Goal: Task Accomplishment & Management: Use online tool/utility

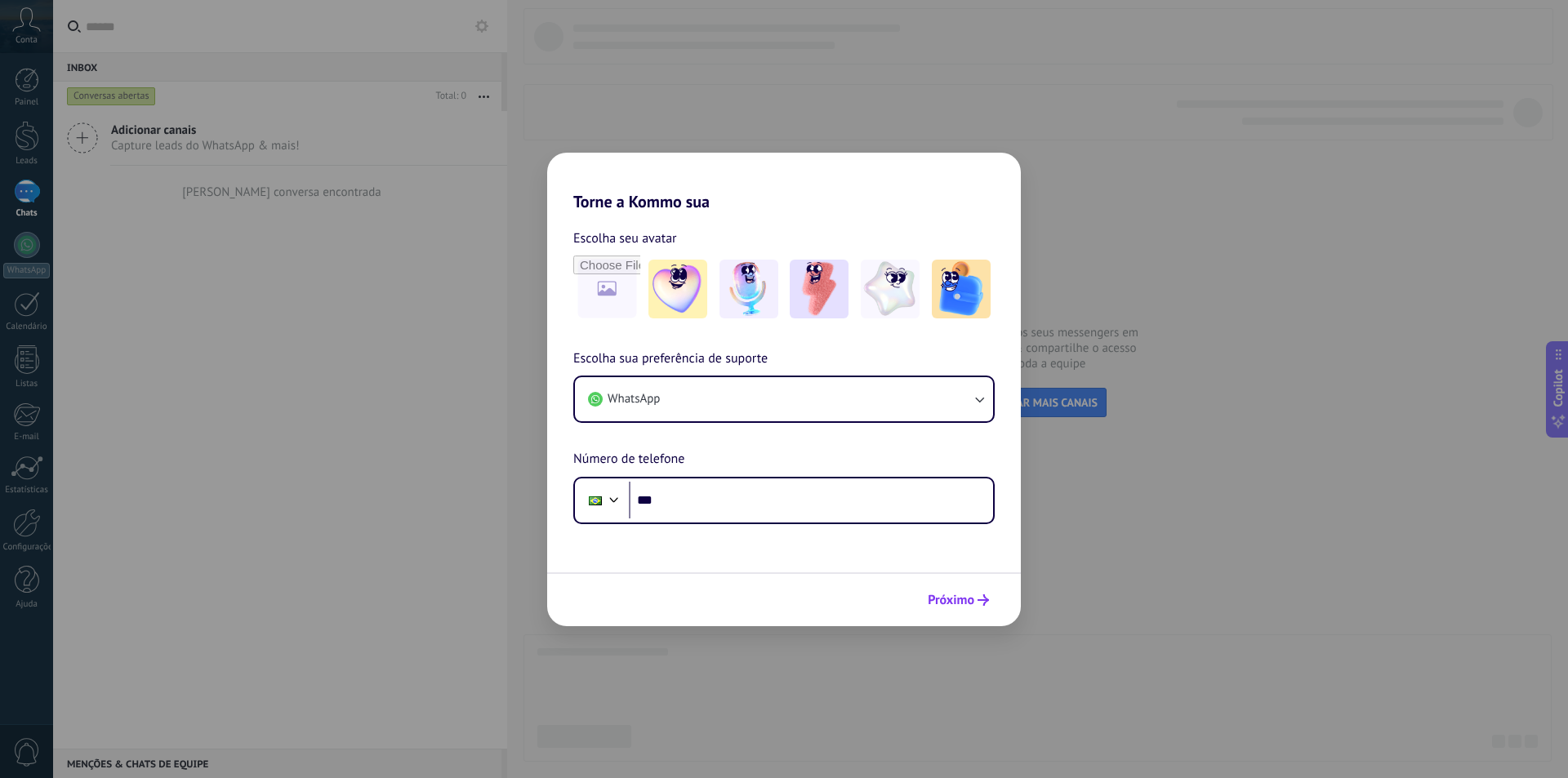
click at [978, 594] on button "Próximo" at bounding box center [958, 601] width 76 height 28
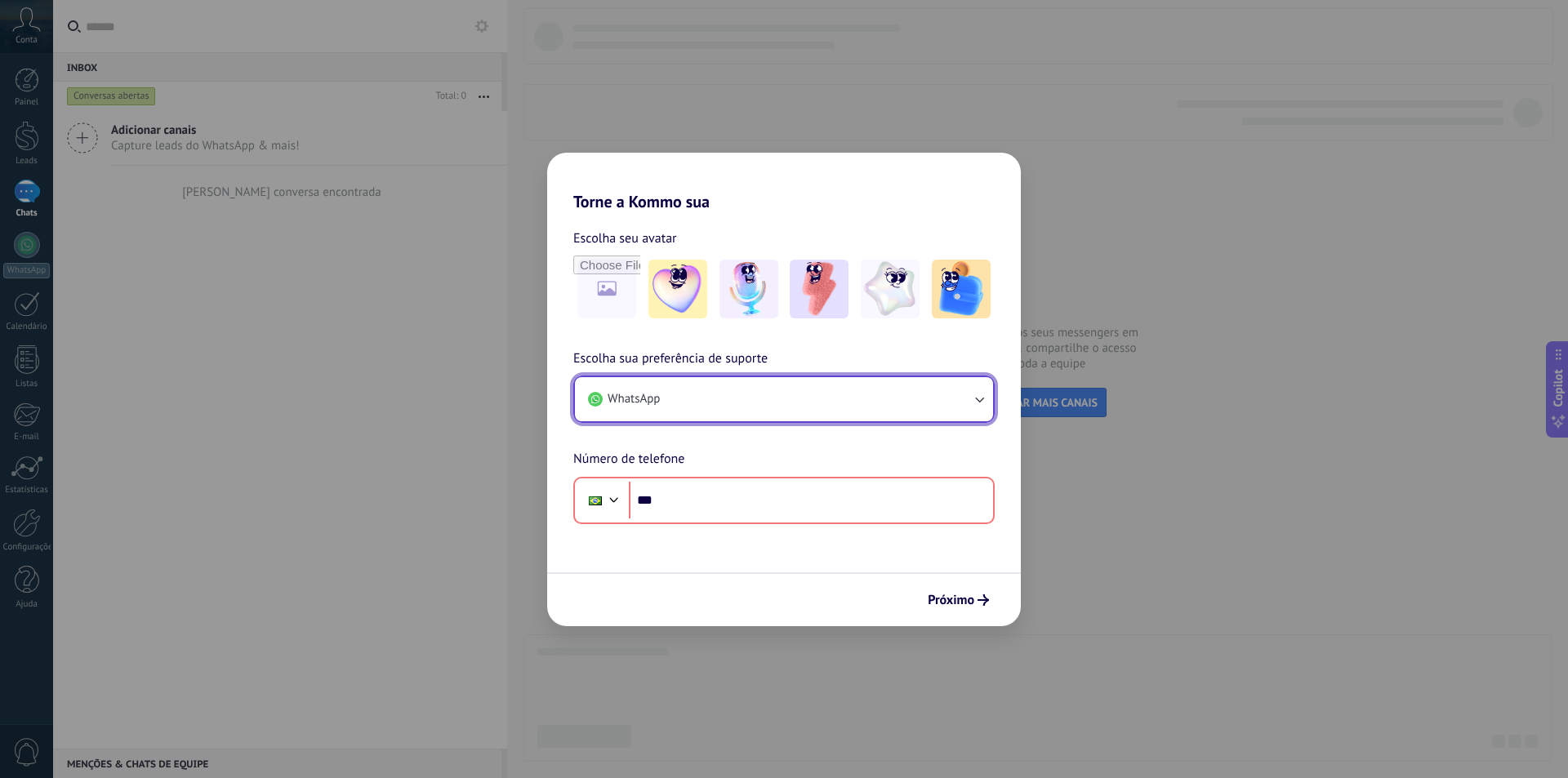
click at [753, 418] on button "WhatsApp" at bounding box center [784, 400] width 418 height 44
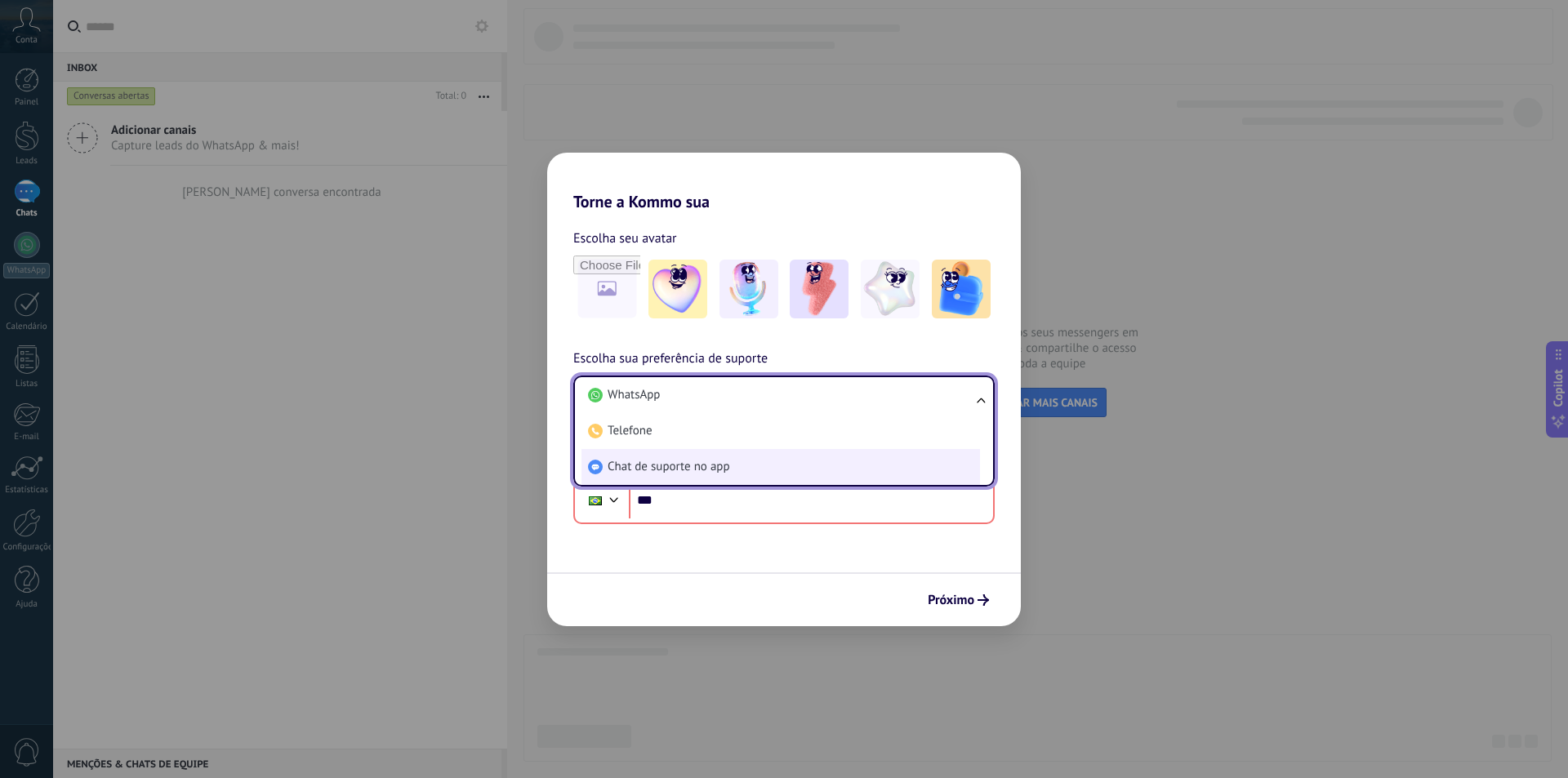
click at [738, 468] on li "Chat de suporte no app" at bounding box center [781, 467] width 399 height 36
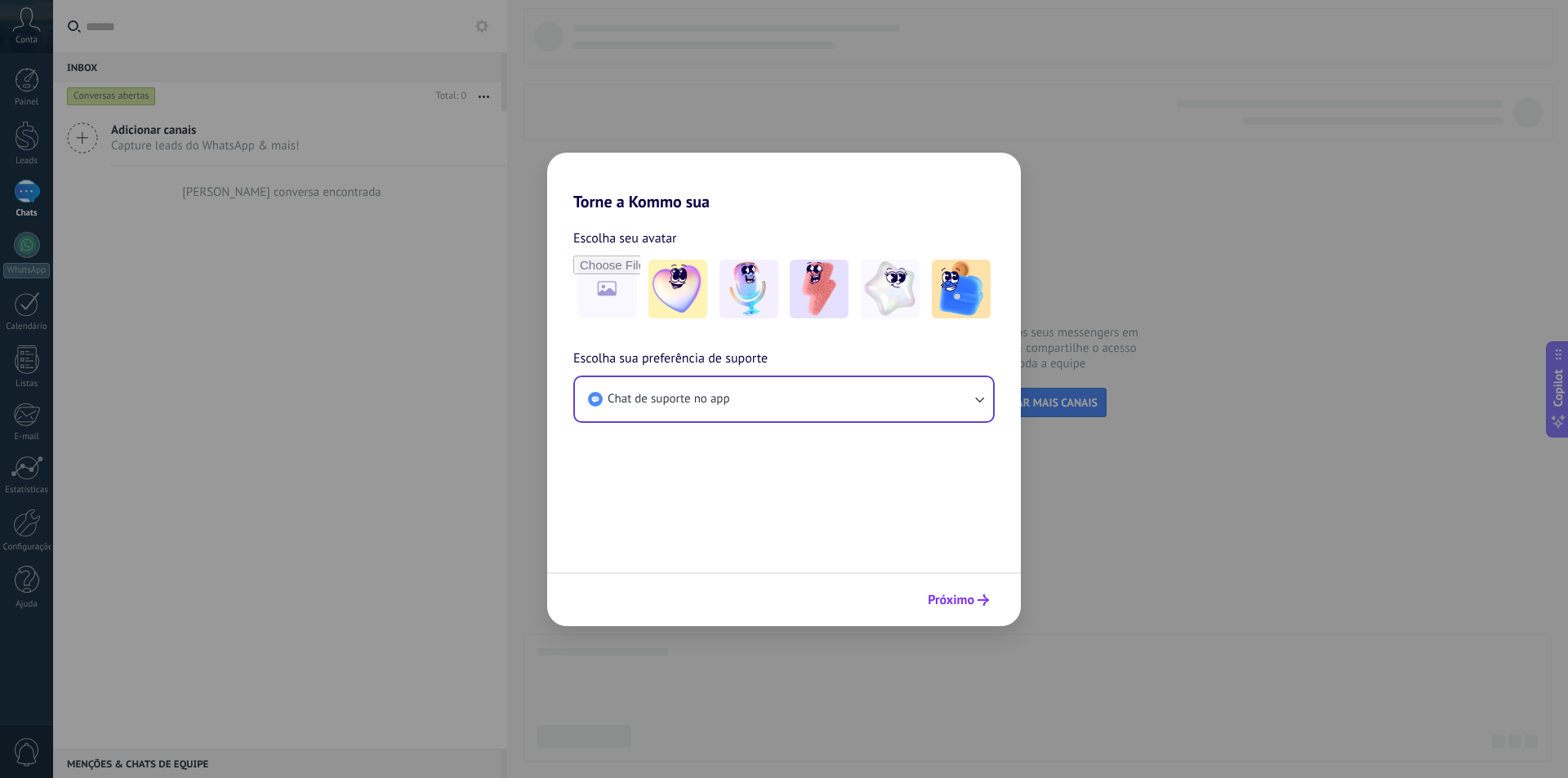
click at [959, 595] on span "Próximo" at bounding box center [951, 601] width 47 height 11
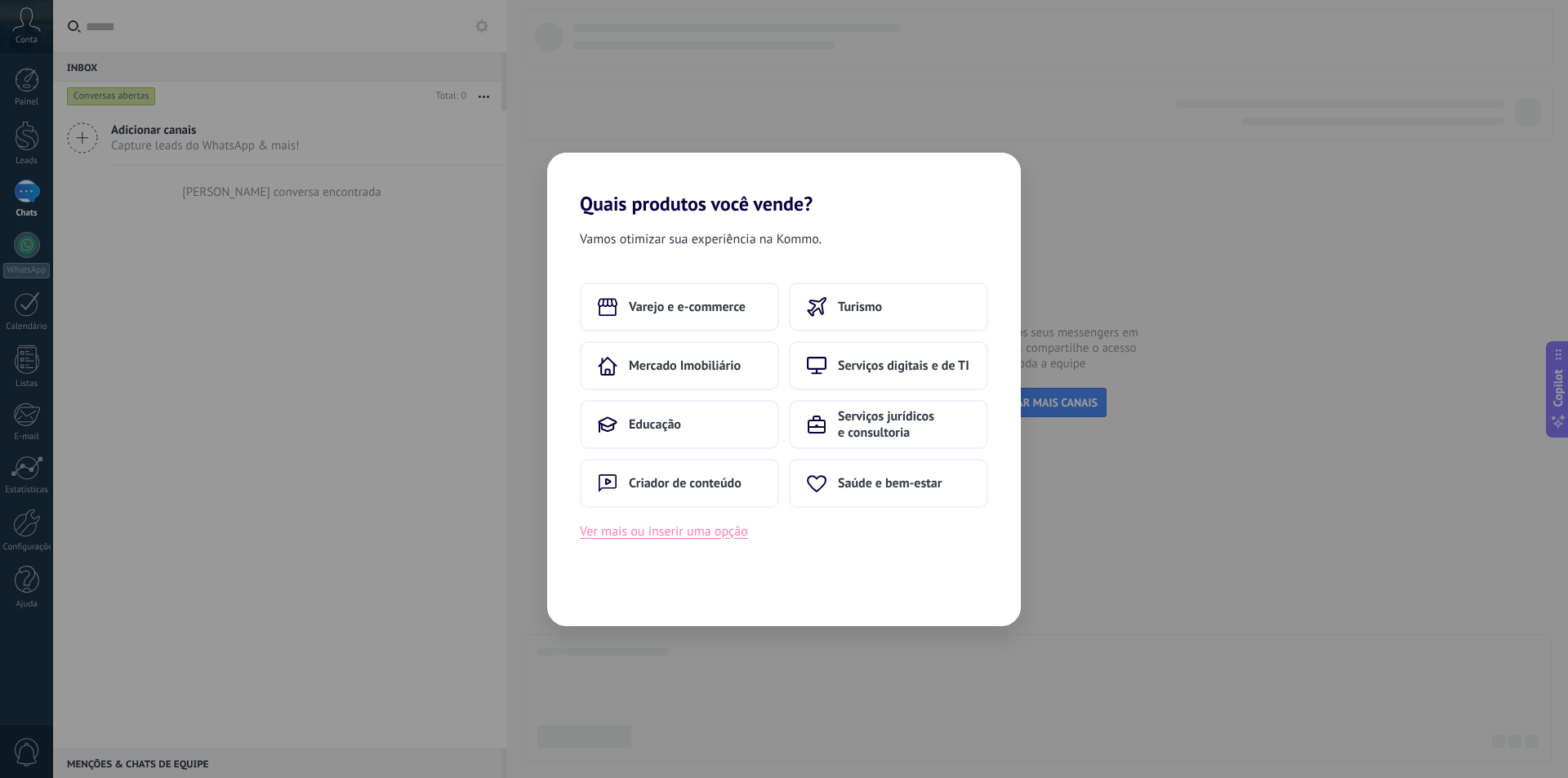
click at [721, 539] on button "Ver mais ou inserir uma opção" at bounding box center [664, 532] width 168 height 21
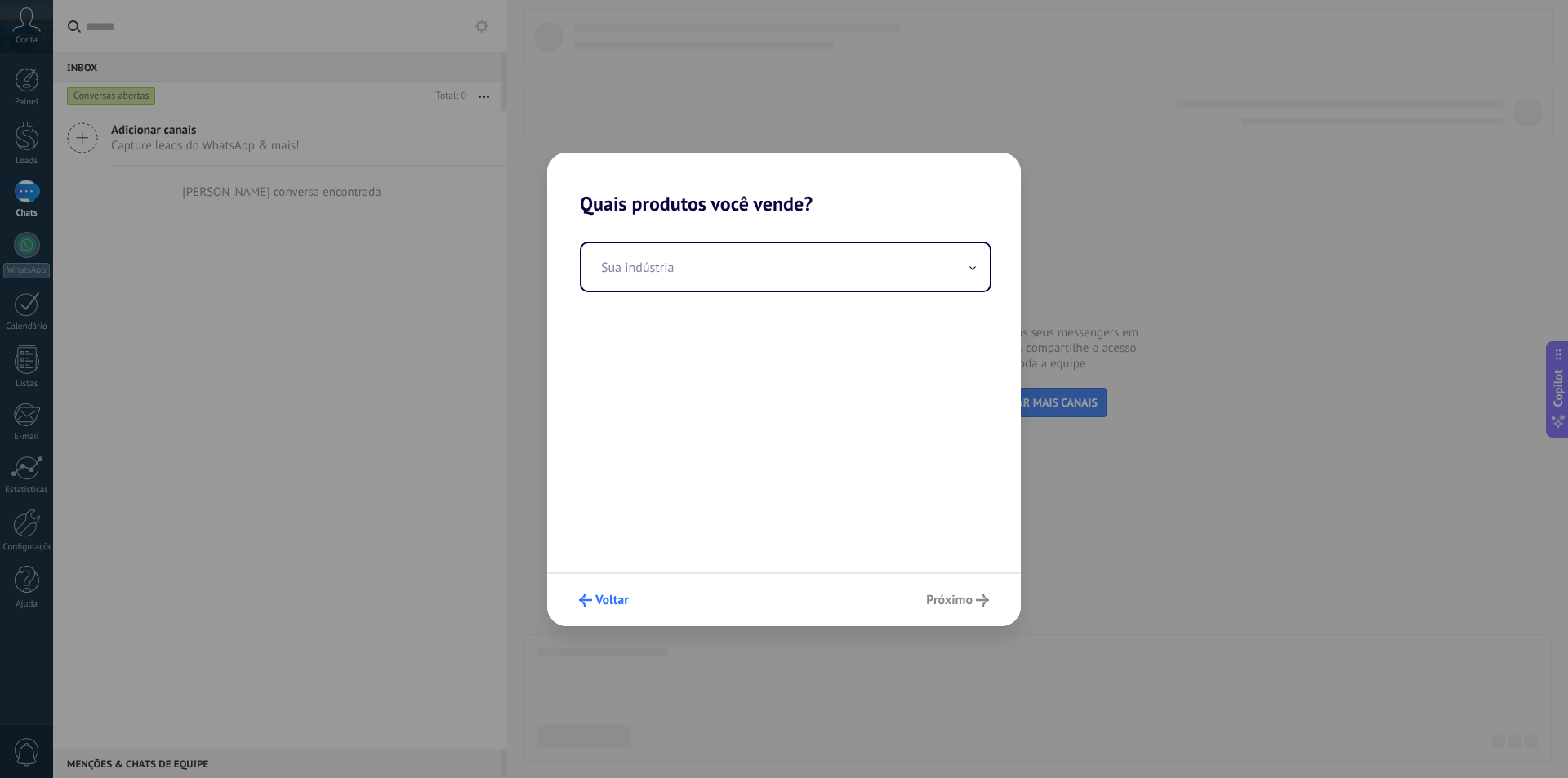
click at [597, 591] on button "Voltar" at bounding box center [604, 601] width 65 height 28
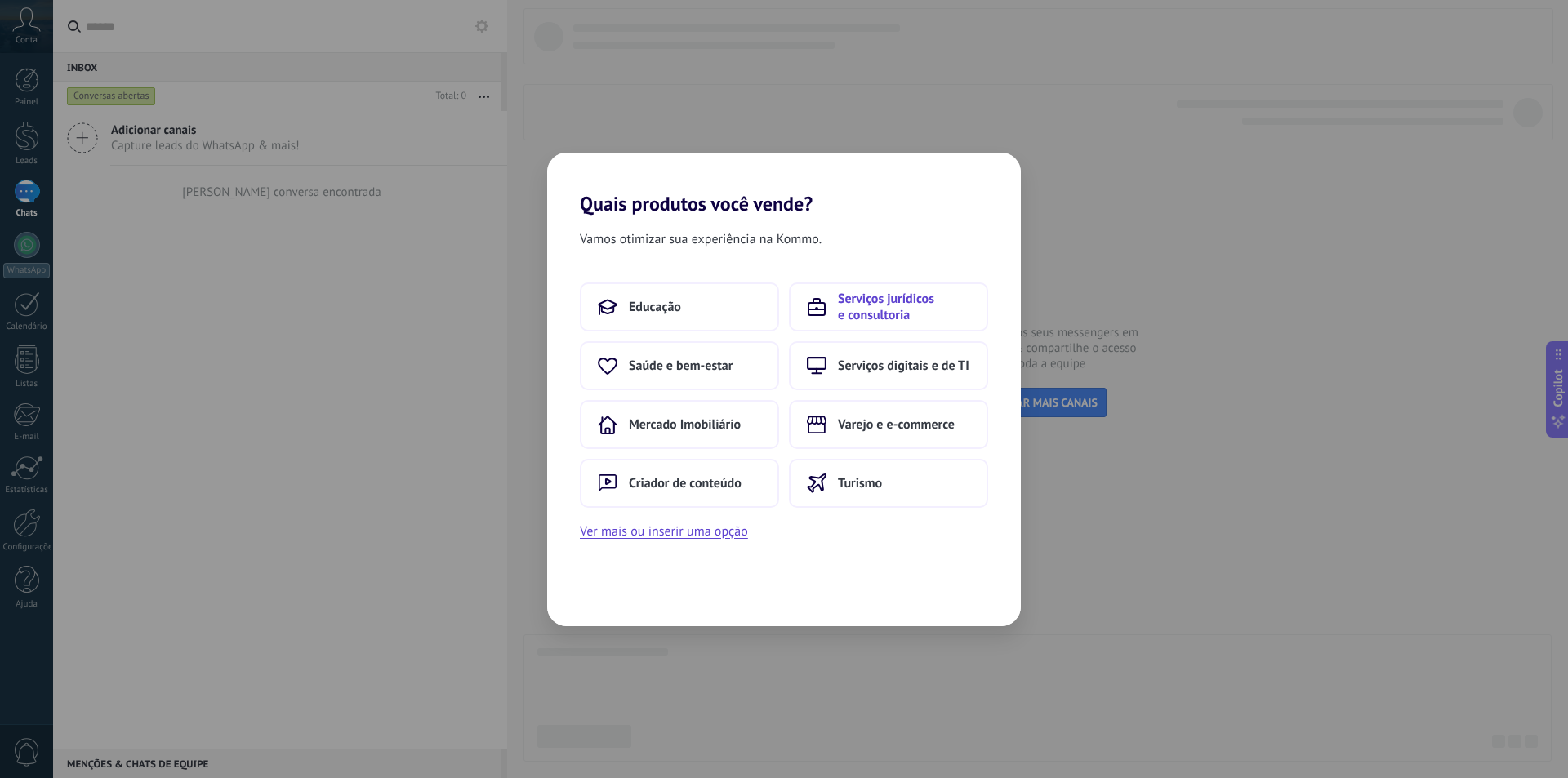
click at [886, 315] on span "Serviços jurídicos e consultoria" at bounding box center [903, 307] width 132 height 33
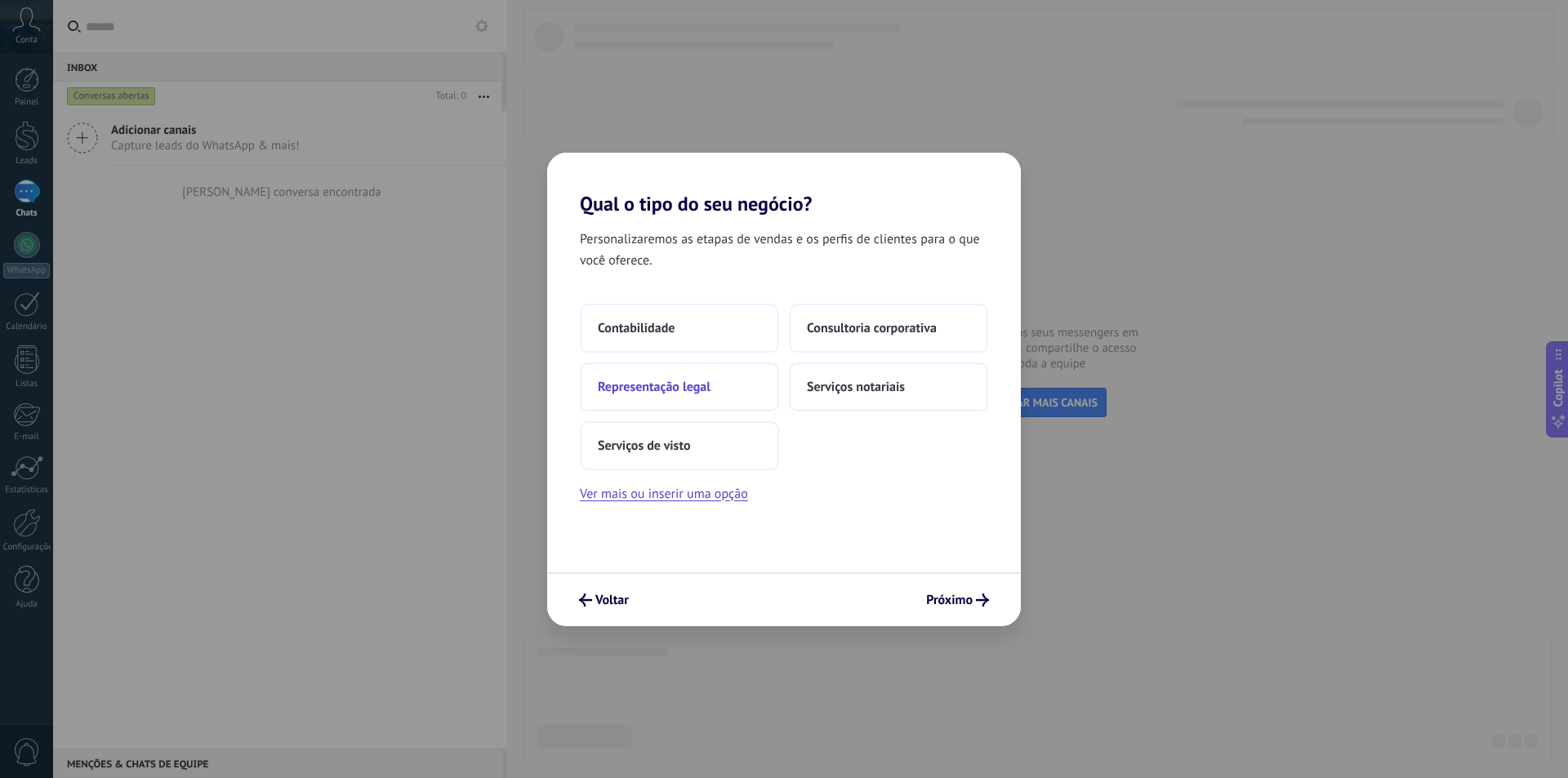
click at [748, 391] on button "Representação legal" at bounding box center [679, 387] width 199 height 49
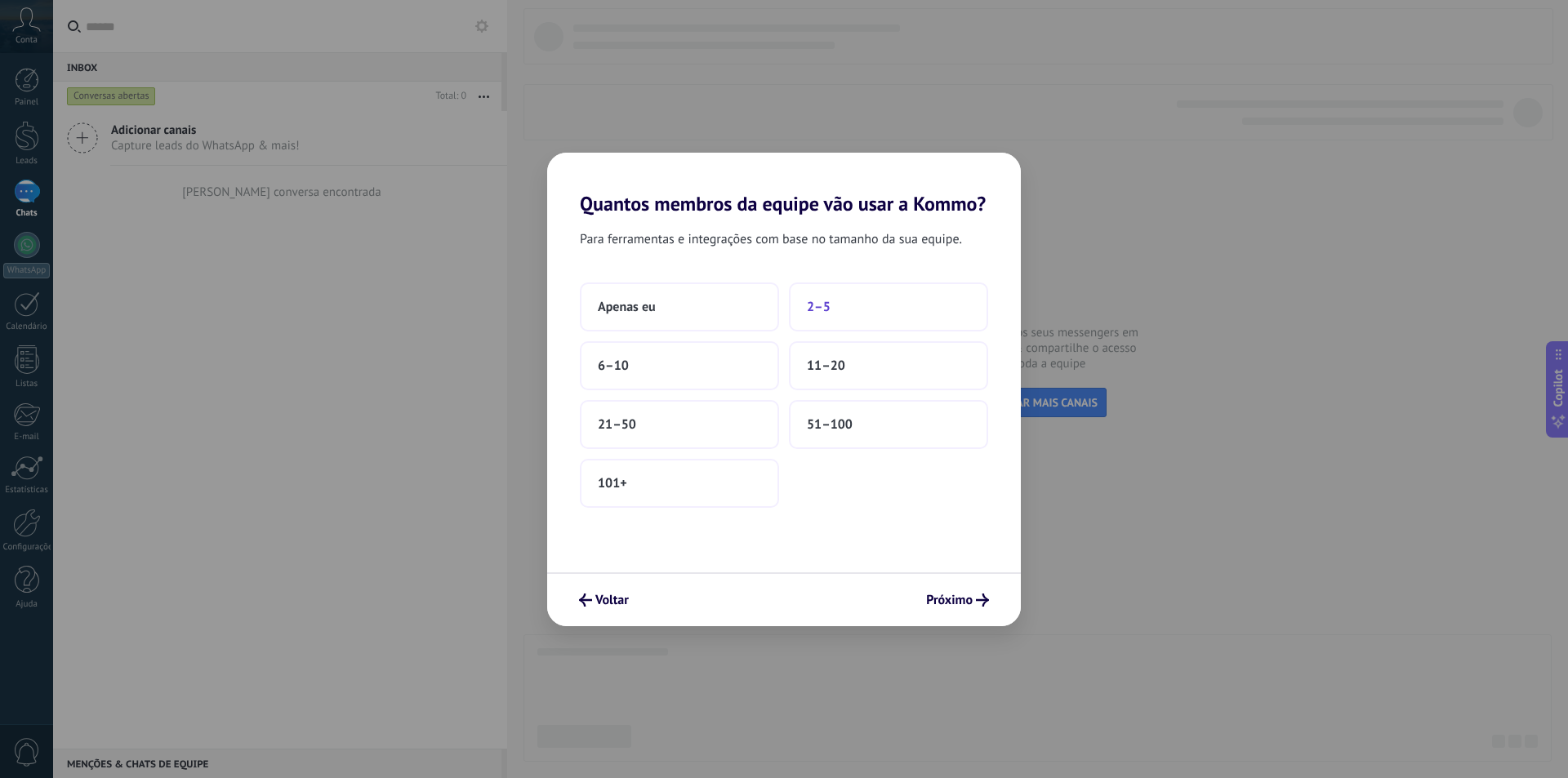
click at [886, 309] on button "2–5" at bounding box center [888, 307] width 199 height 49
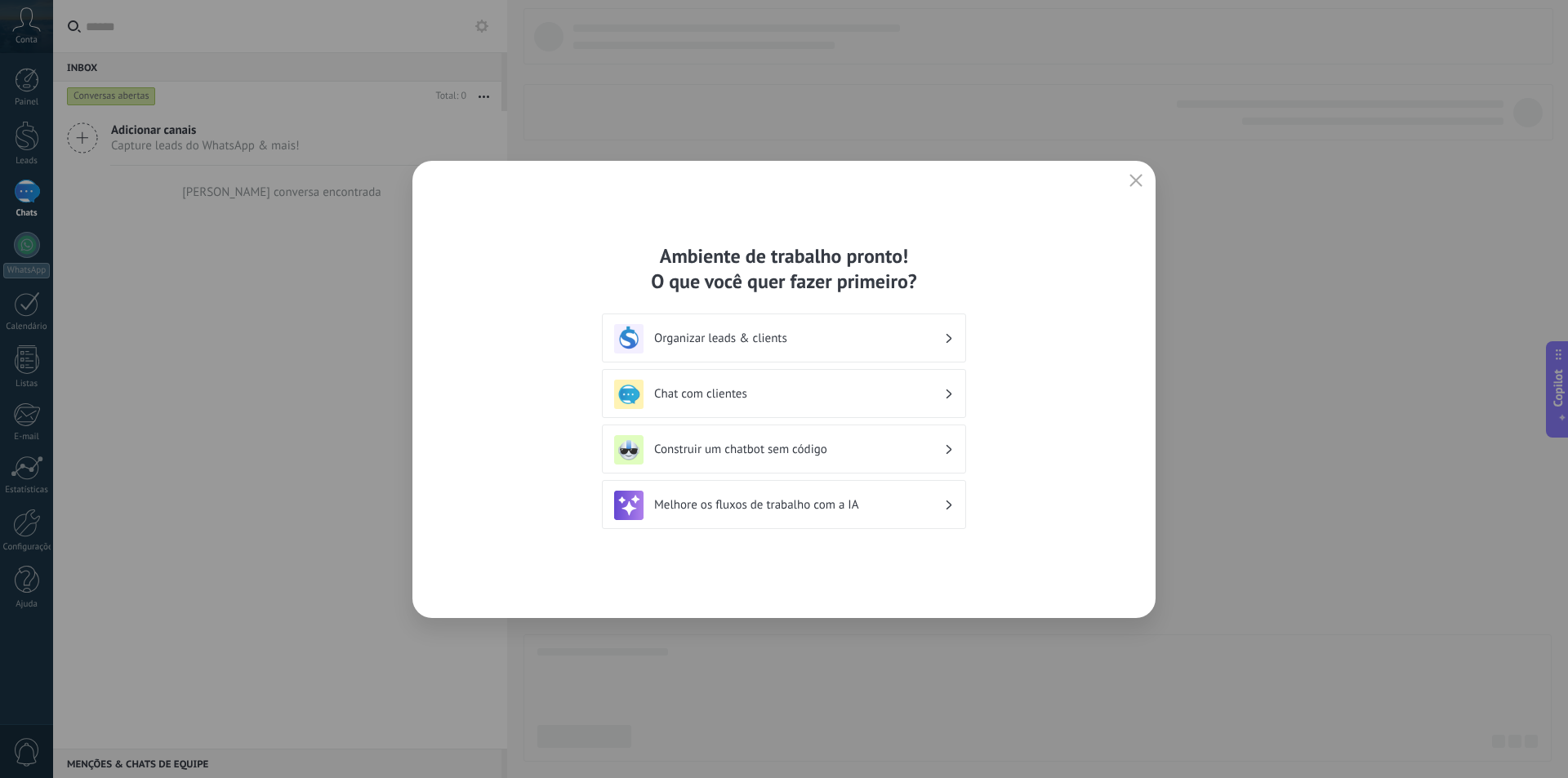
click at [728, 347] on div "Organizar leads & clients" at bounding box center [784, 339] width 340 height 30
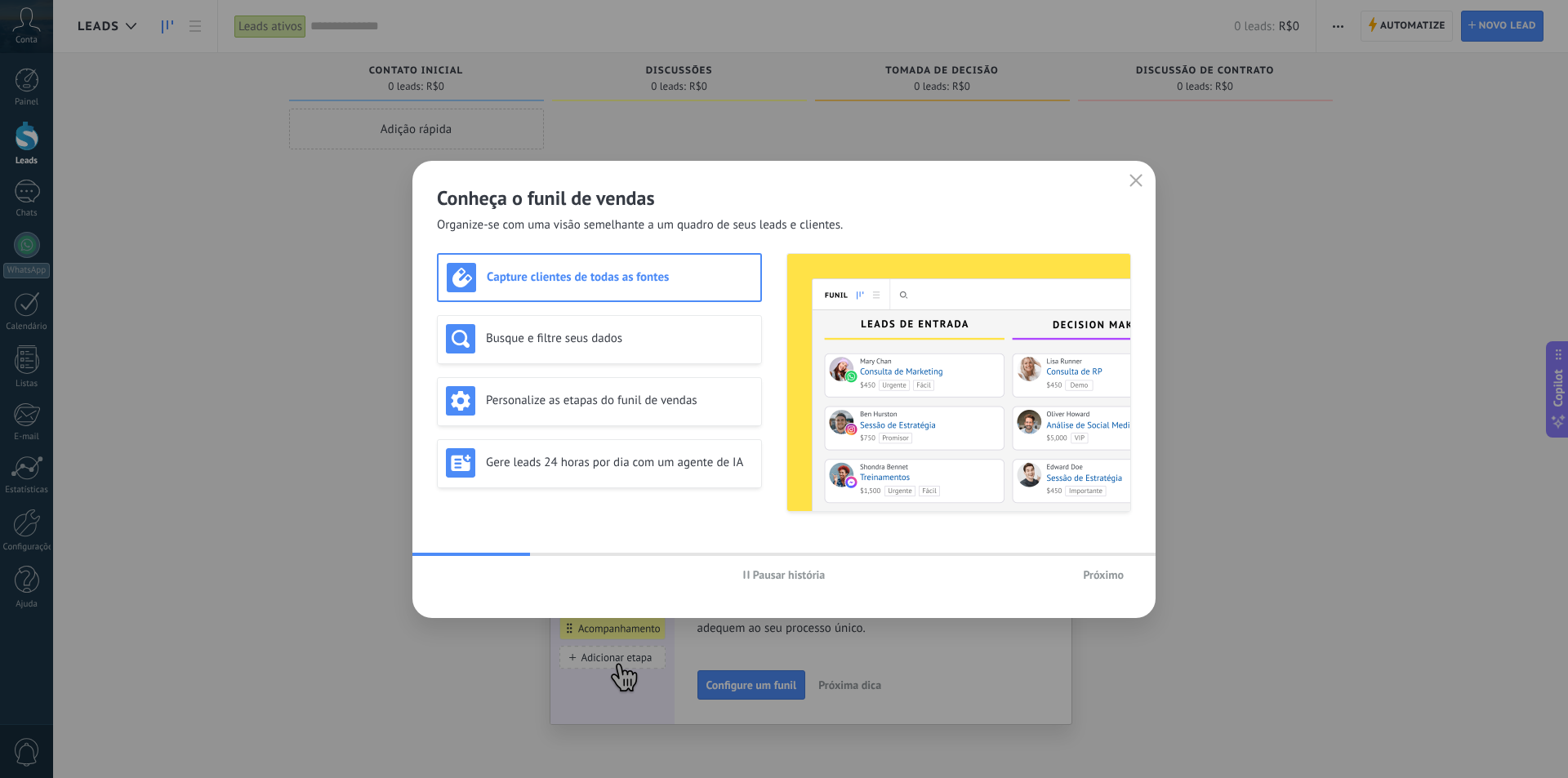
click at [1099, 579] on span "Próximo" at bounding box center [1104, 575] width 41 height 11
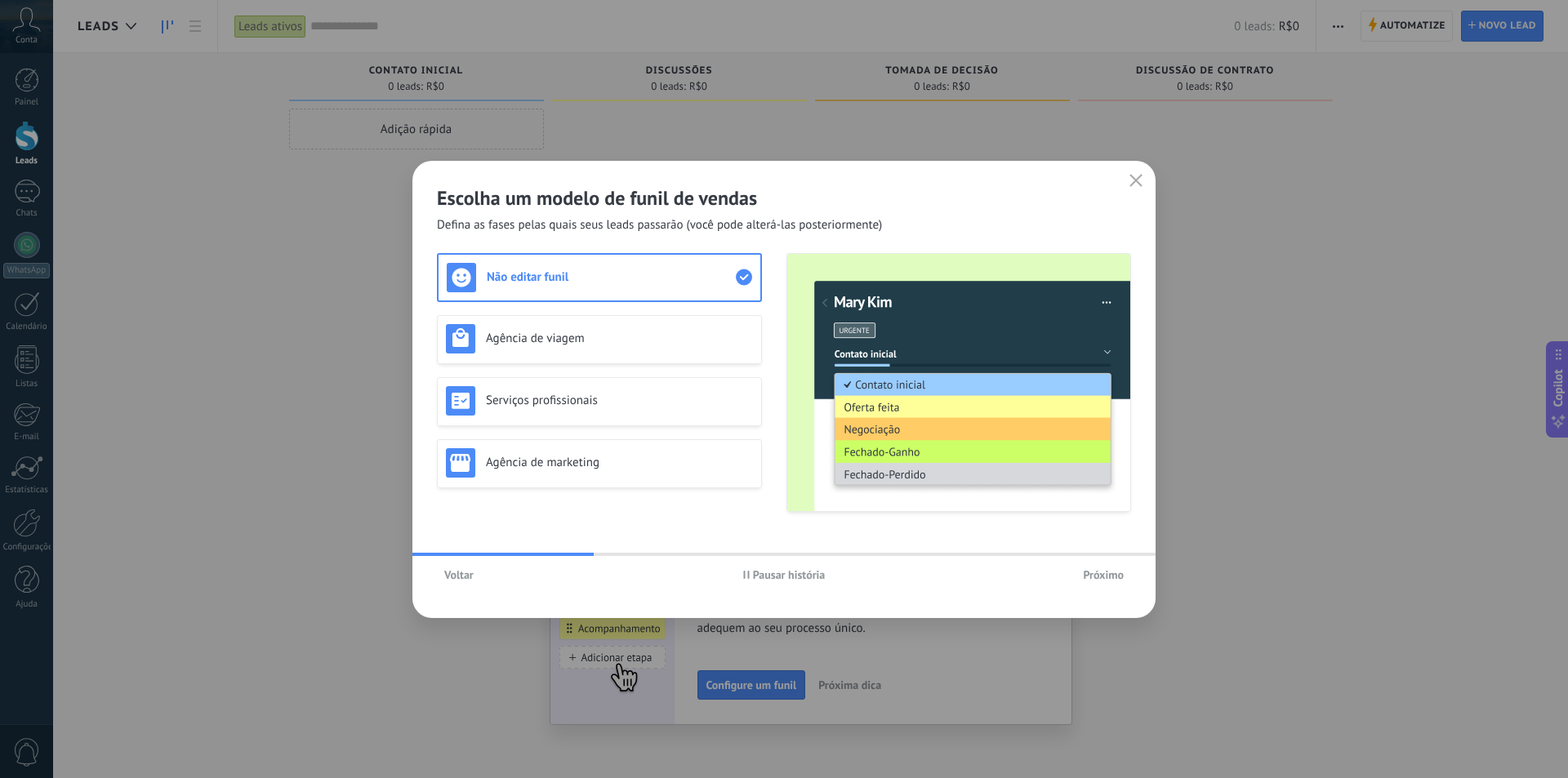
click at [471, 581] on span "Voltar" at bounding box center [459, 575] width 30 height 11
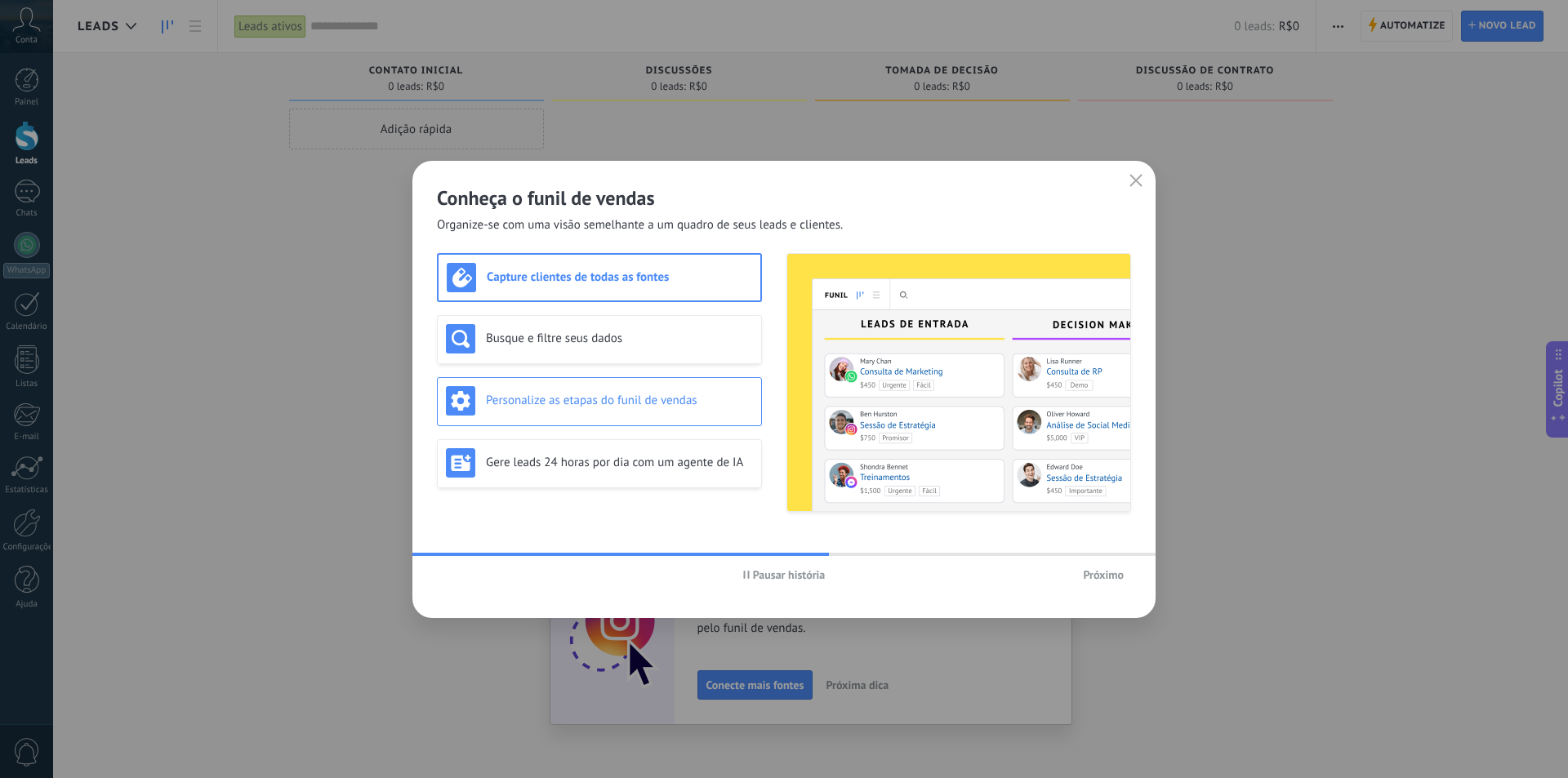
click at [599, 420] on div "Personalize as etapas do funil de vendas" at bounding box center [599, 402] width 325 height 49
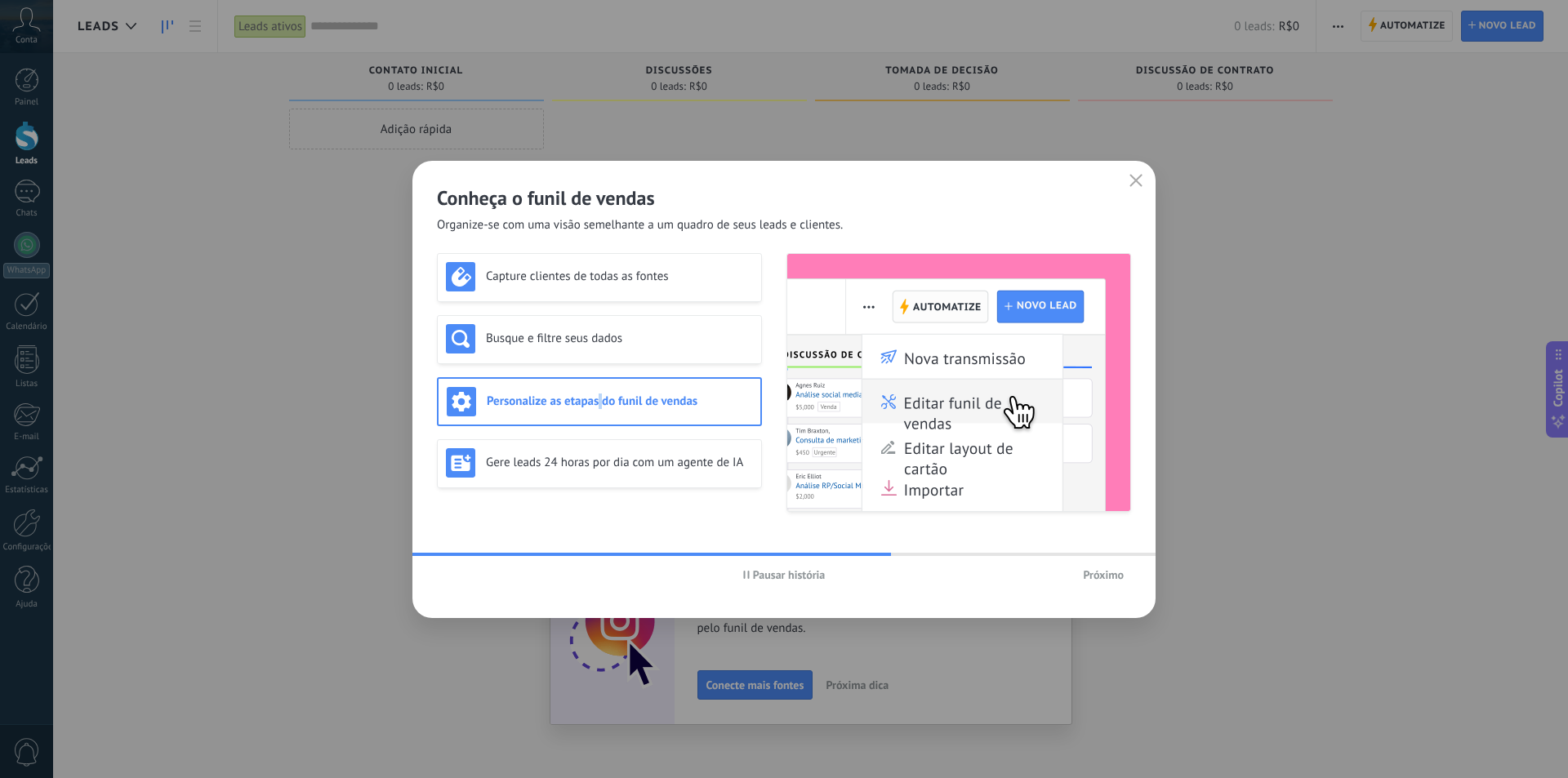
click at [1106, 567] on button "Próximo" at bounding box center [1104, 575] width 56 height 25
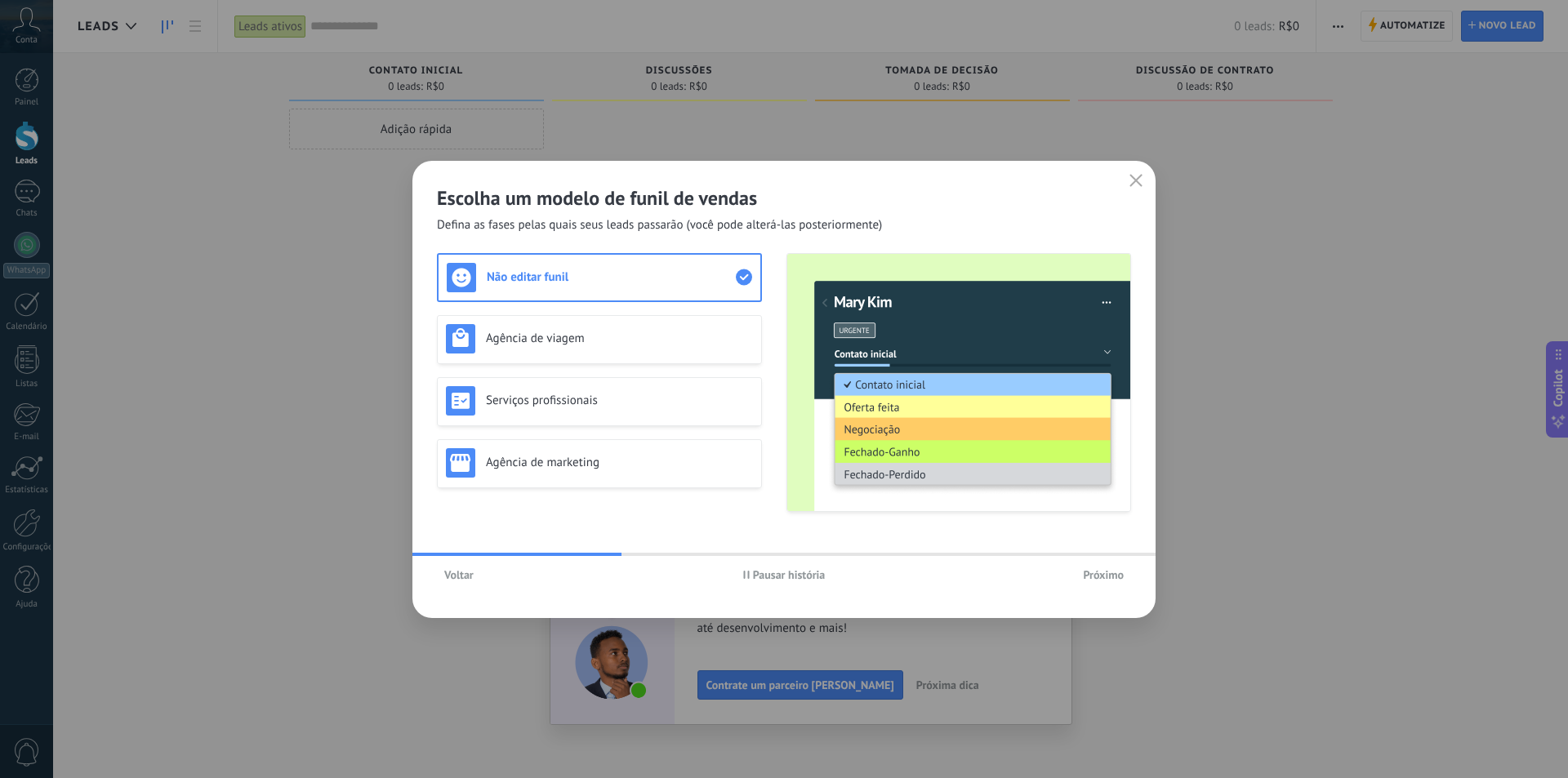
click at [1099, 575] on span "Próximo" at bounding box center [1104, 575] width 41 height 11
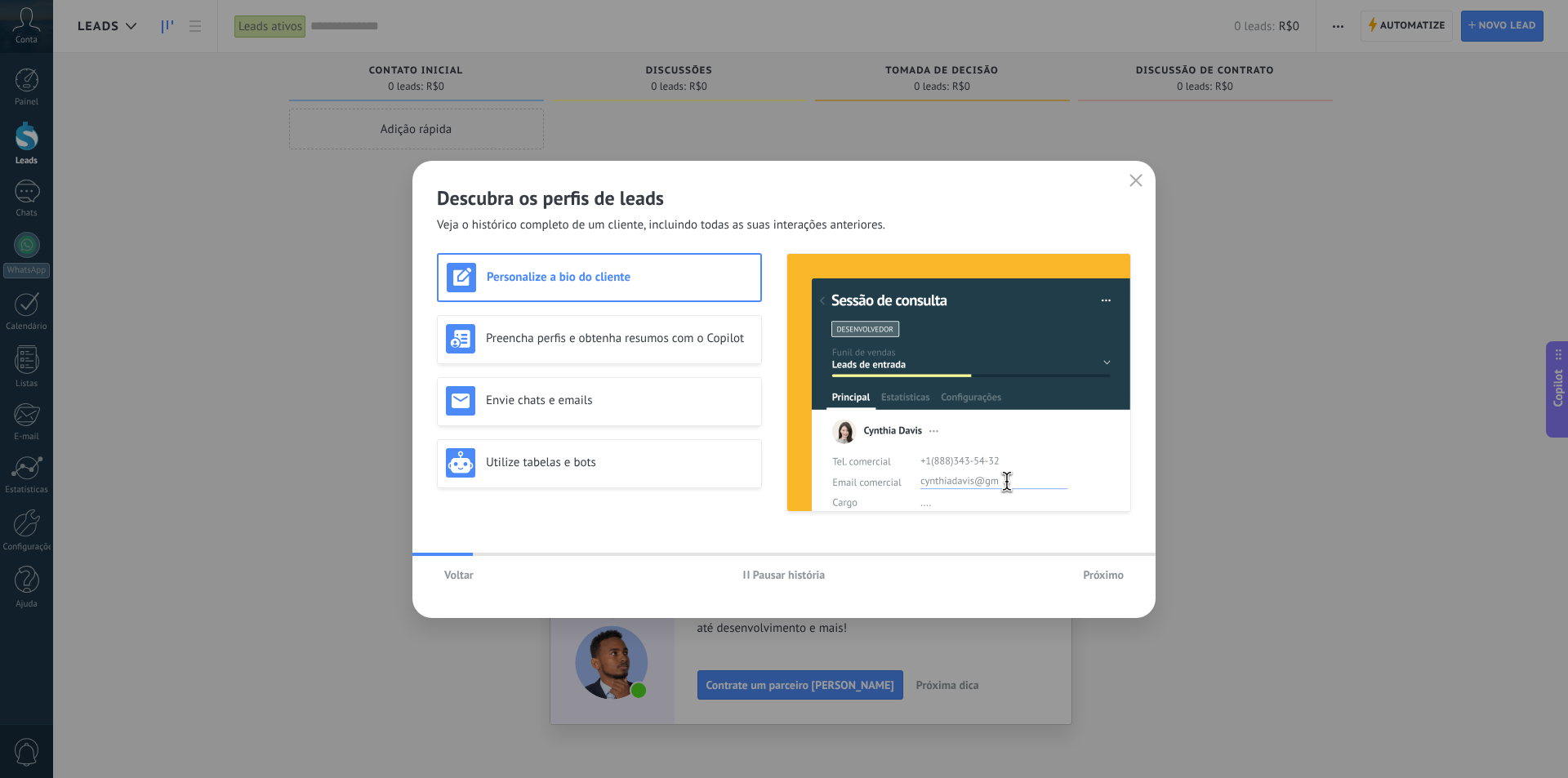
click at [459, 578] on span "Voltar" at bounding box center [459, 575] width 30 height 11
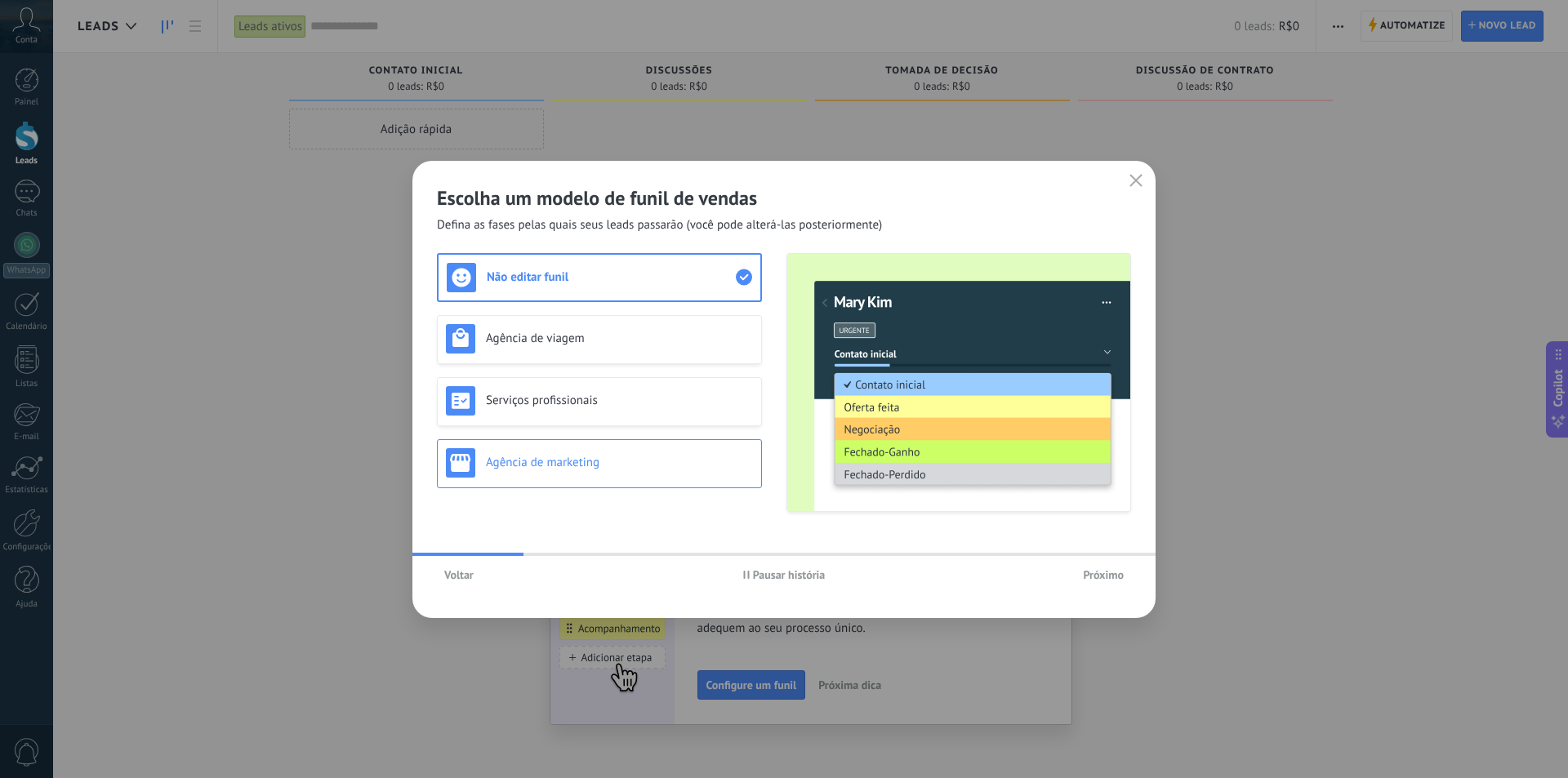
click at [647, 478] on div "Agência de marketing" at bounding box center [599, 464] width 325 height 49
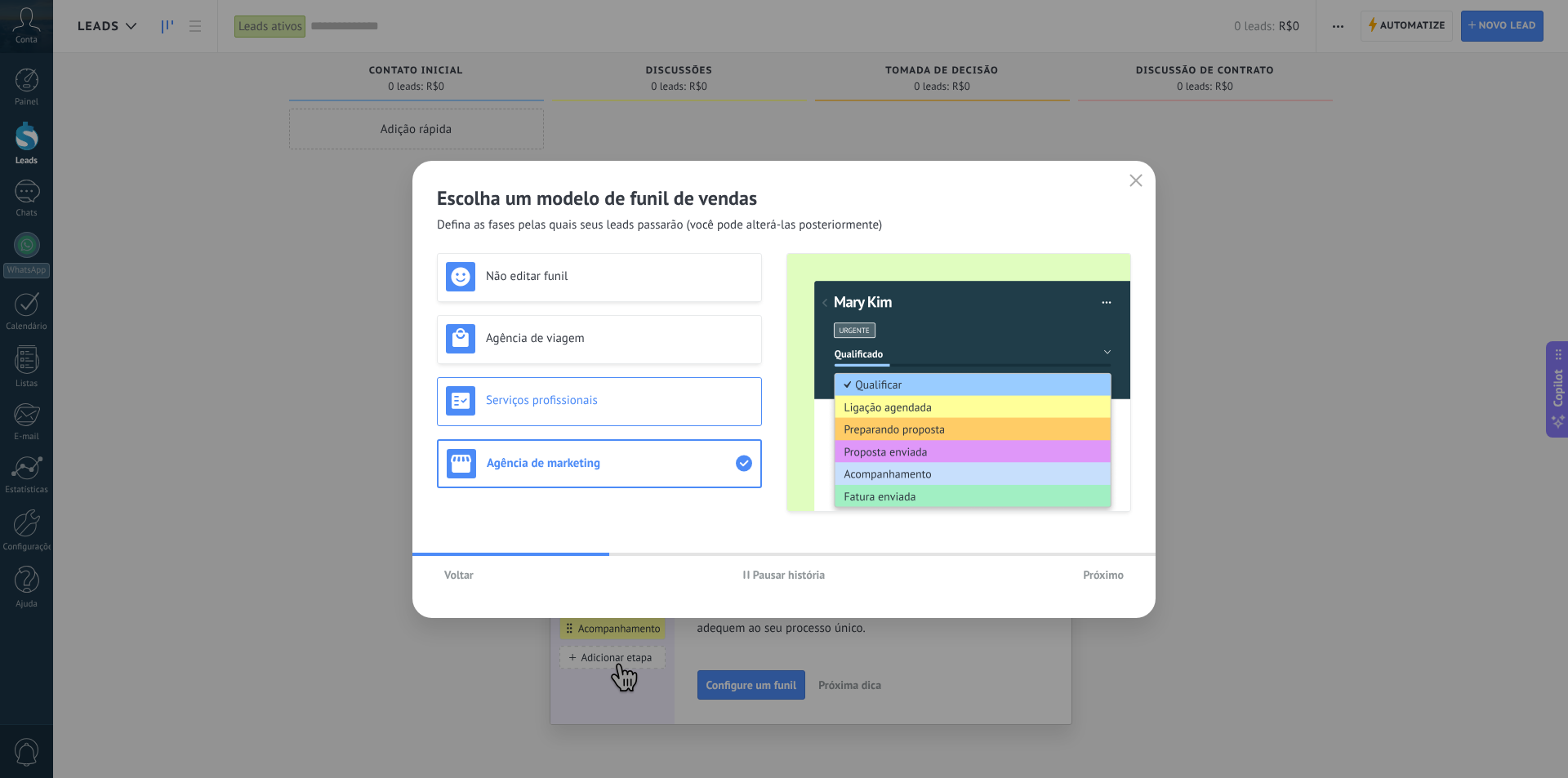
click at [633, 421] on div "Serviços profissionais" at bounding box center [599, 402] width 325 height 49
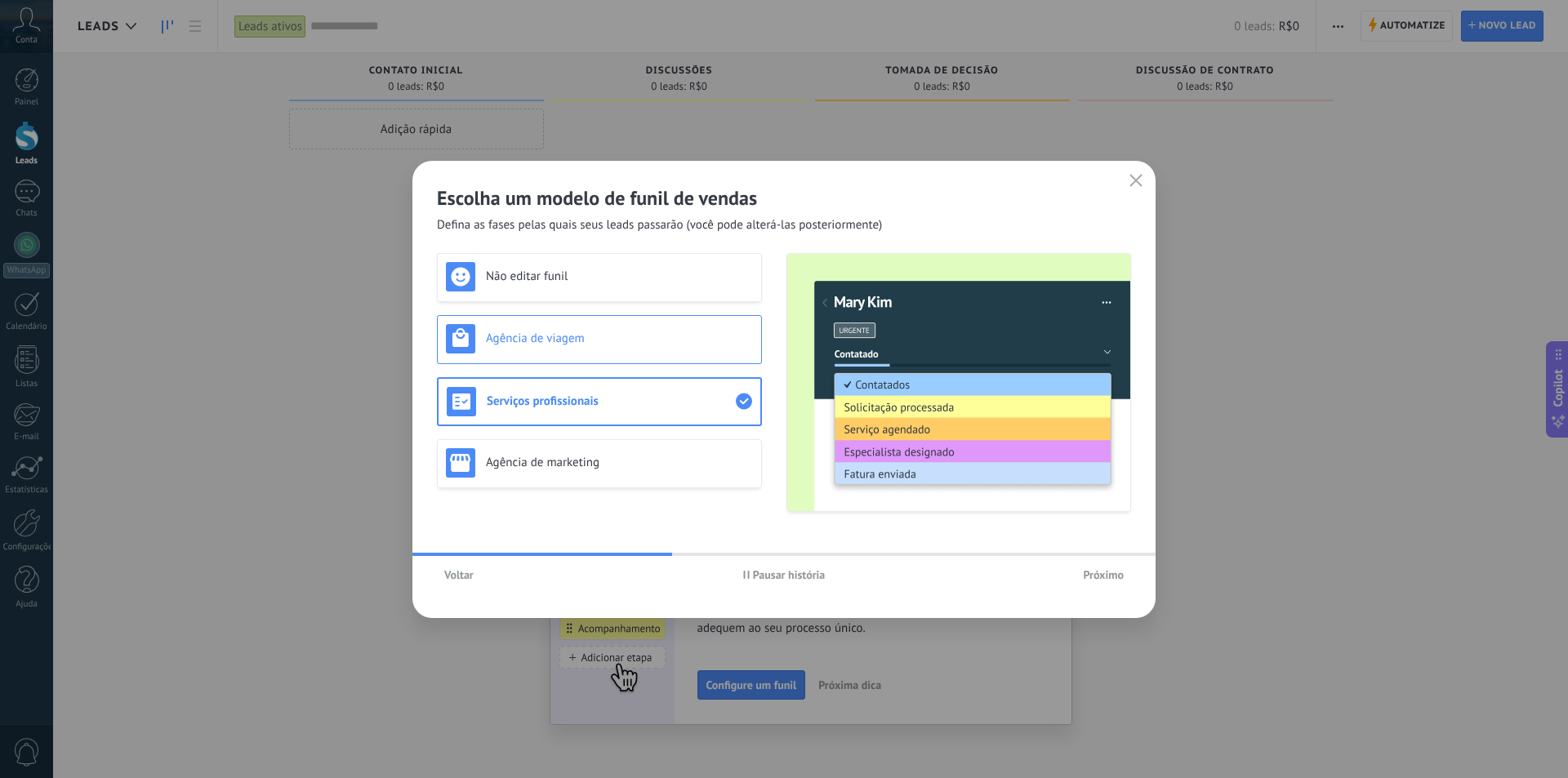
click at [652, 333] on h3 "Agência de viagem" at bounding box center [619, 338] width 267 height 16
click at [629, 467] on h3 "Agência de marketing" at bounding box center [619, 462] width 267 height 16
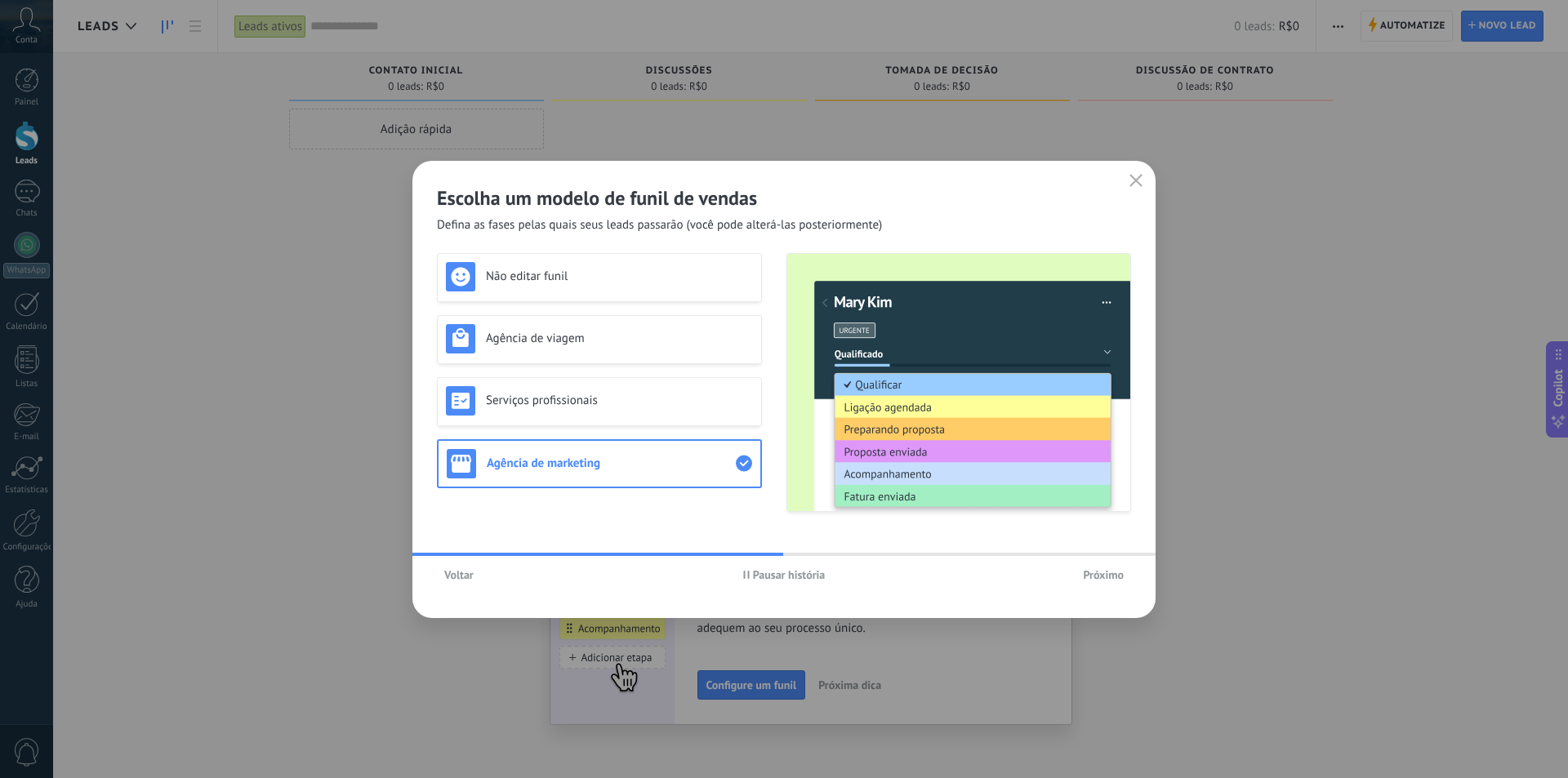
click at [1095, 574] on span "Próximo" at bounding box center [1104, 575] width 41 height 11
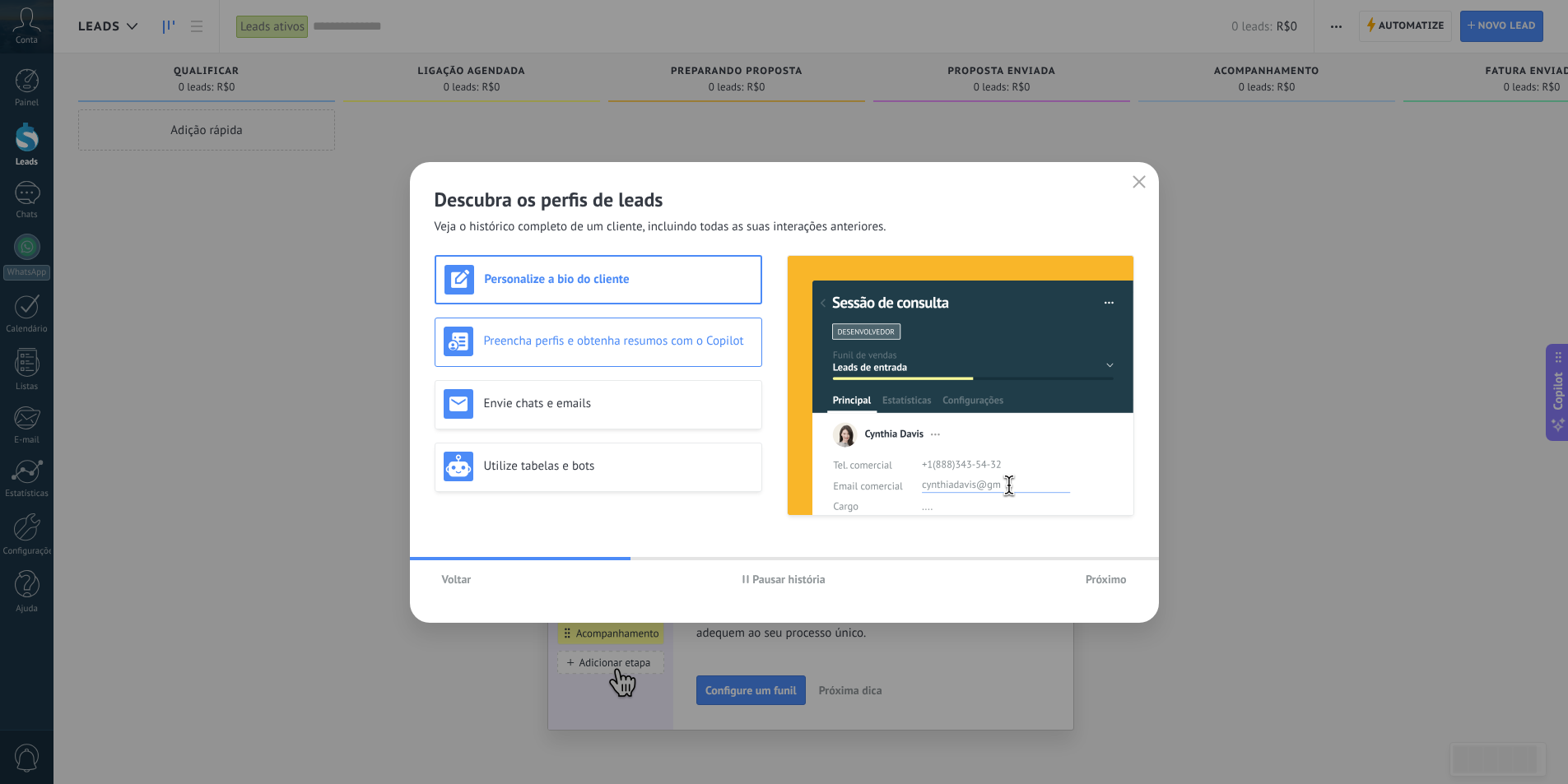
click at [599, 363] on div "Preencha perfis e obtenha resumos com o Copilot" at bounding box center [598, 342] width 327 height 50
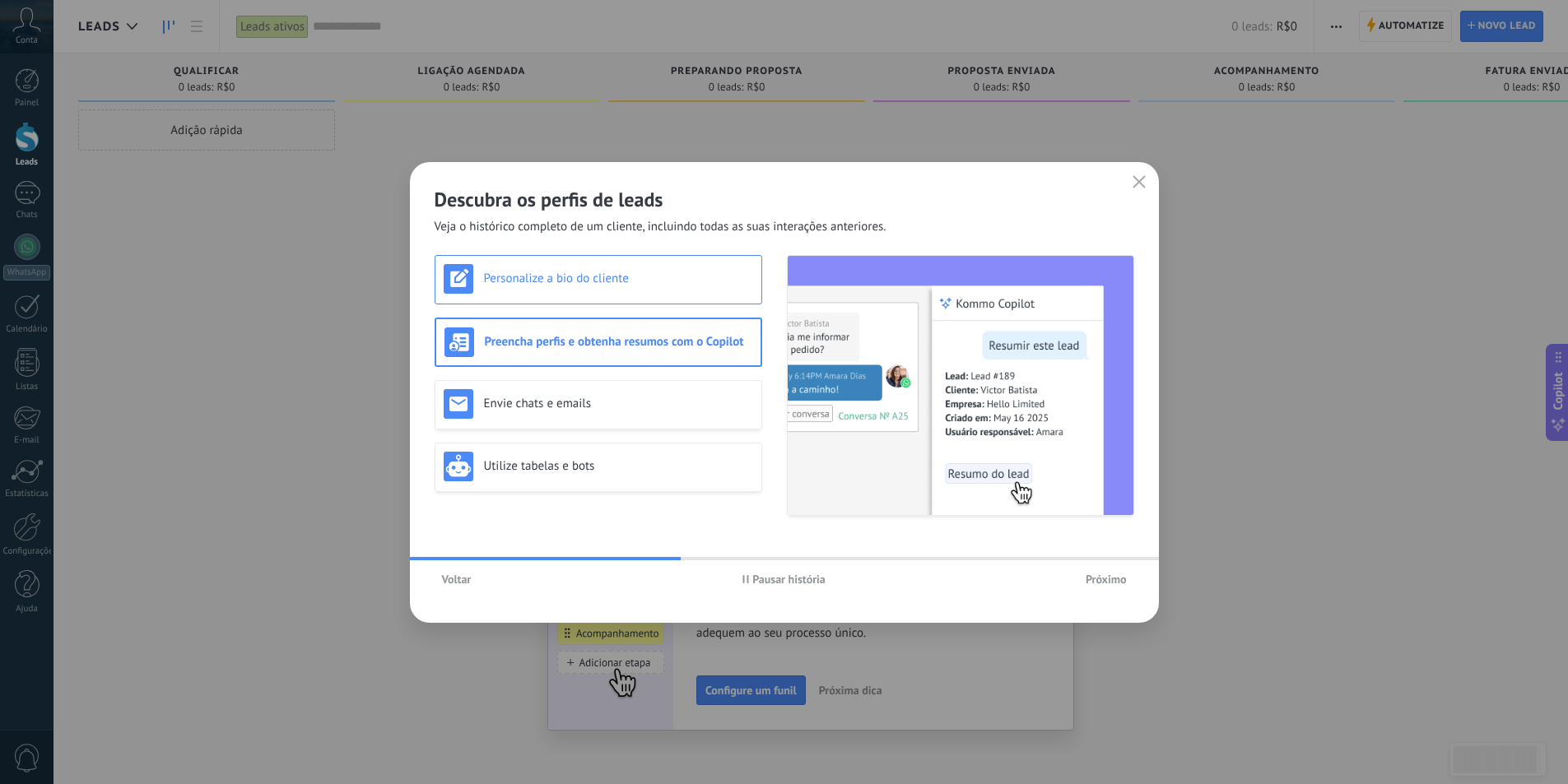
click at [614, 299] on div "Personalize a bio do cliente" at bounding box center [598, 280] width 327 height 50
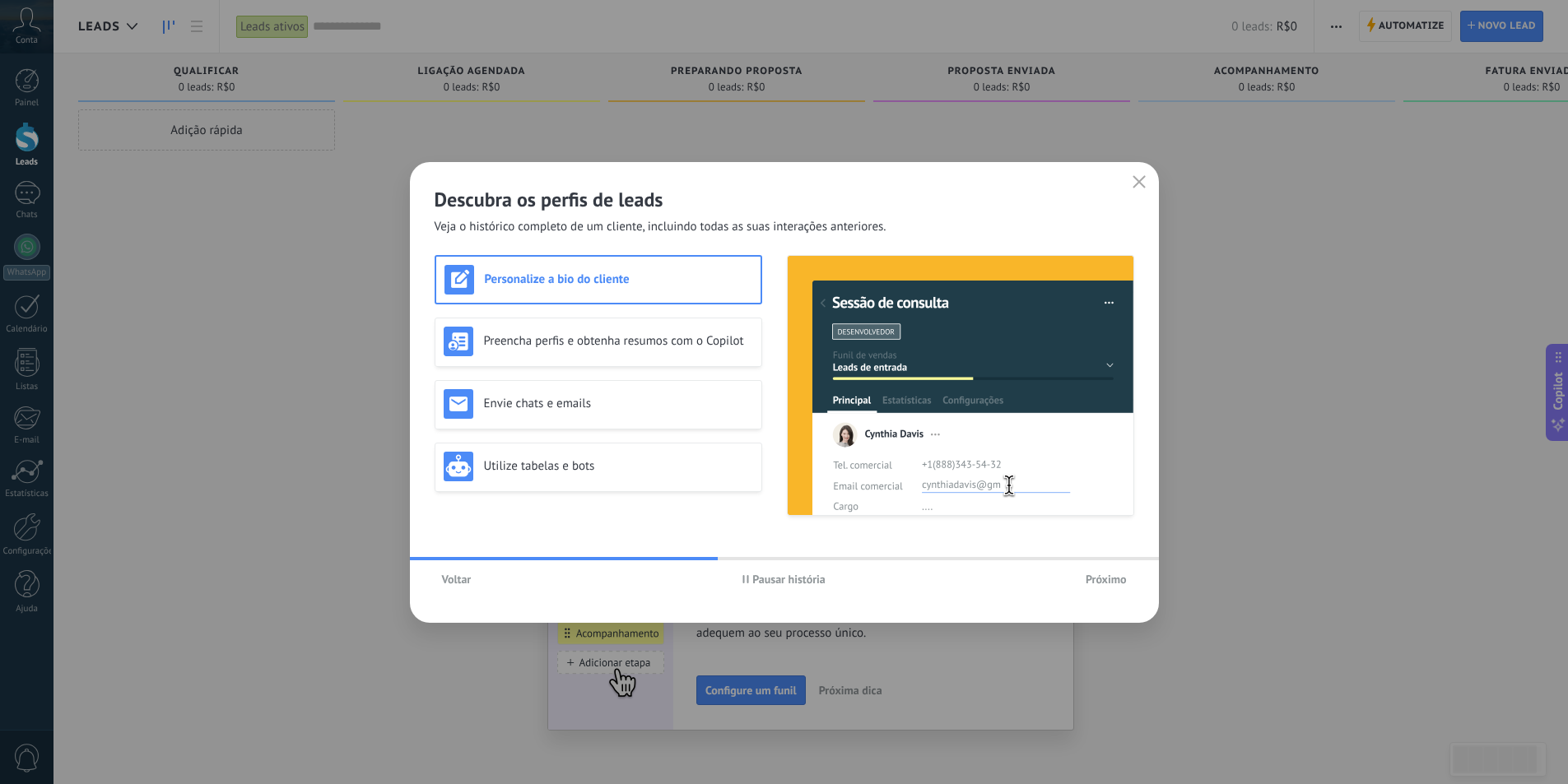
click at [1115, 589] on button "Próximo" at bounding box center [1107, 580] width 56 height 25
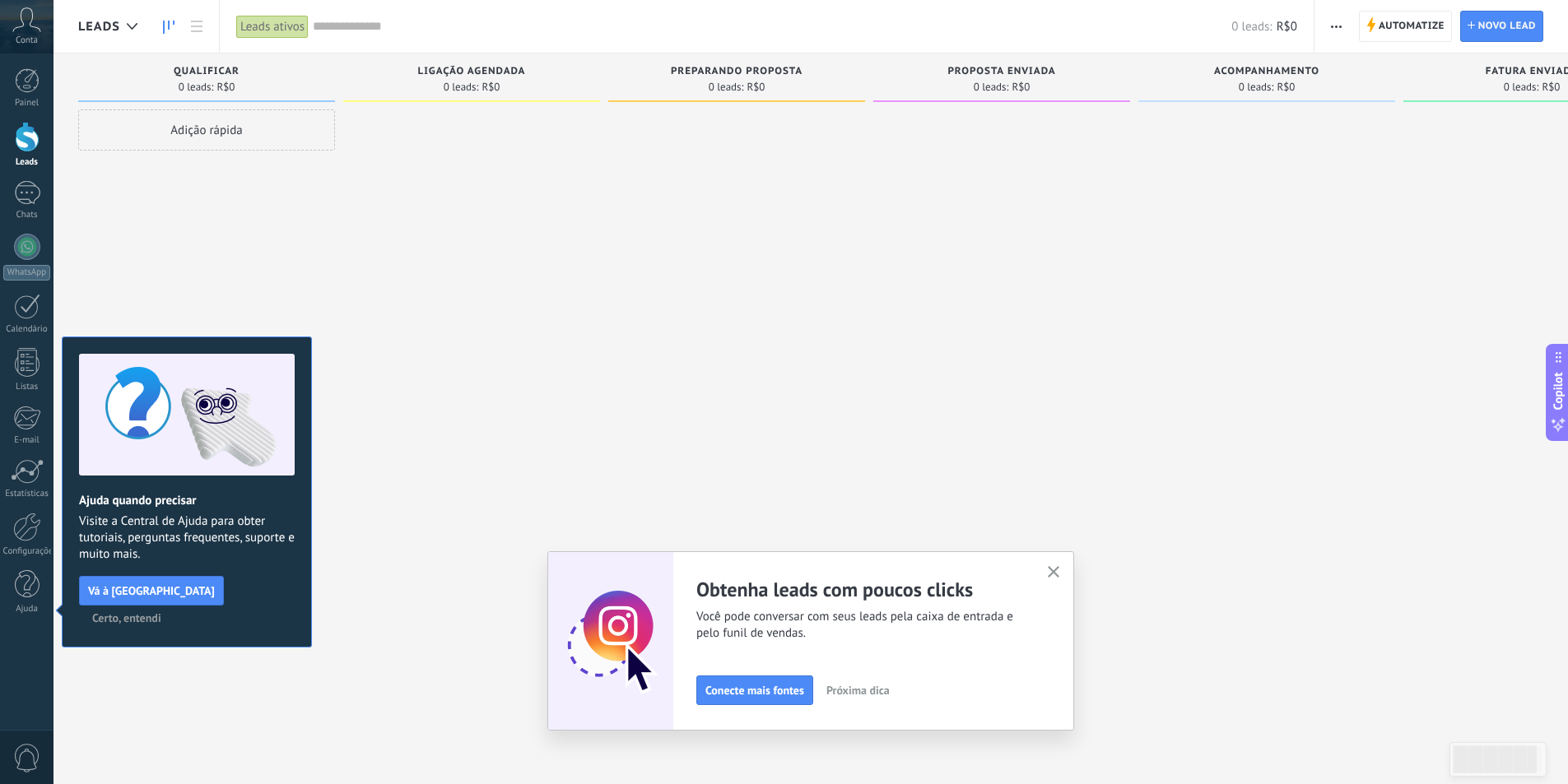
click at [1057, 582] on button "button" at bounding box center [1054, 573] width 21 height 22
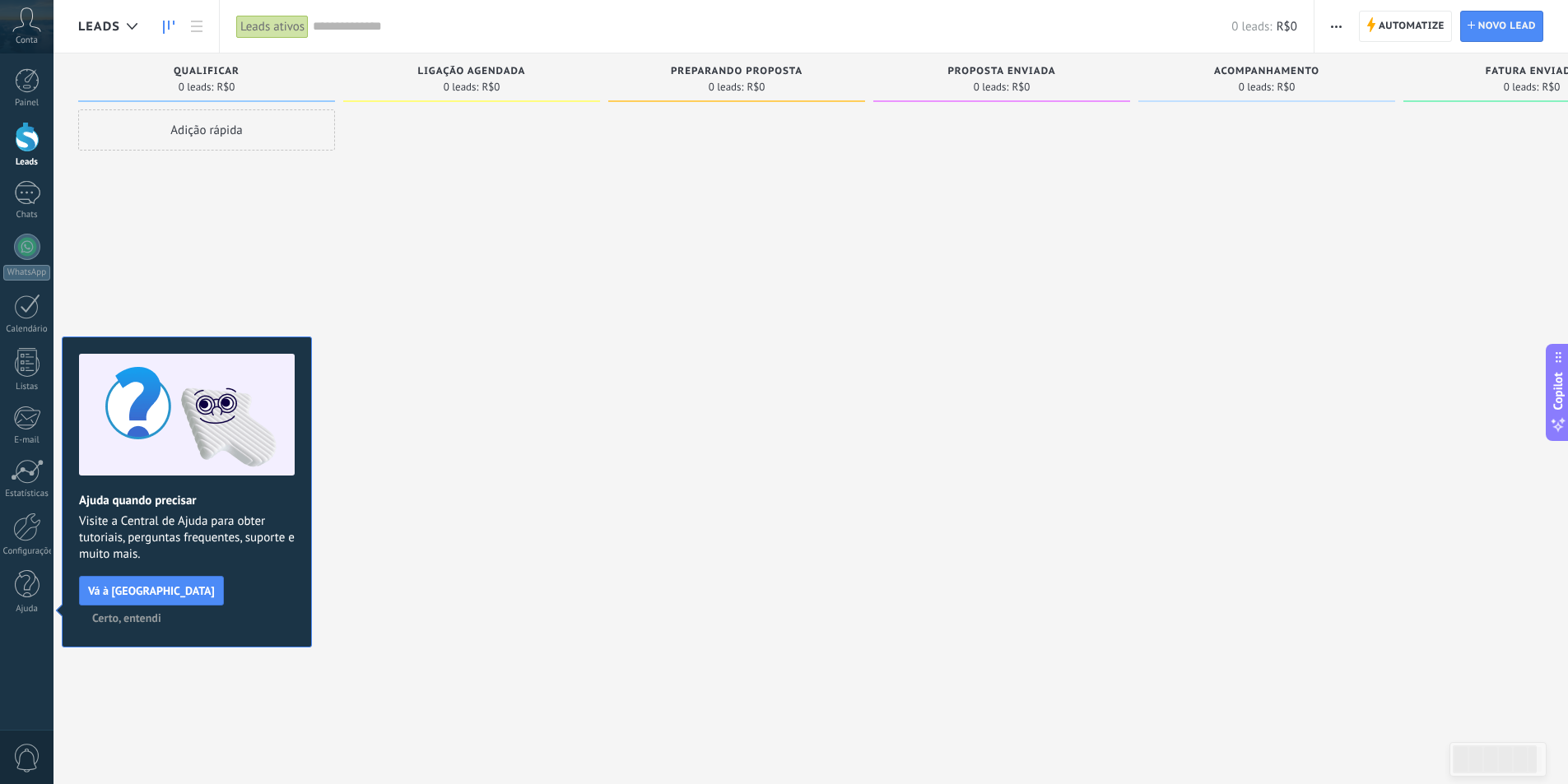
click at [161, 612] on span "Certo, entendi" at bounding box center [127, 618] width 69 height 12
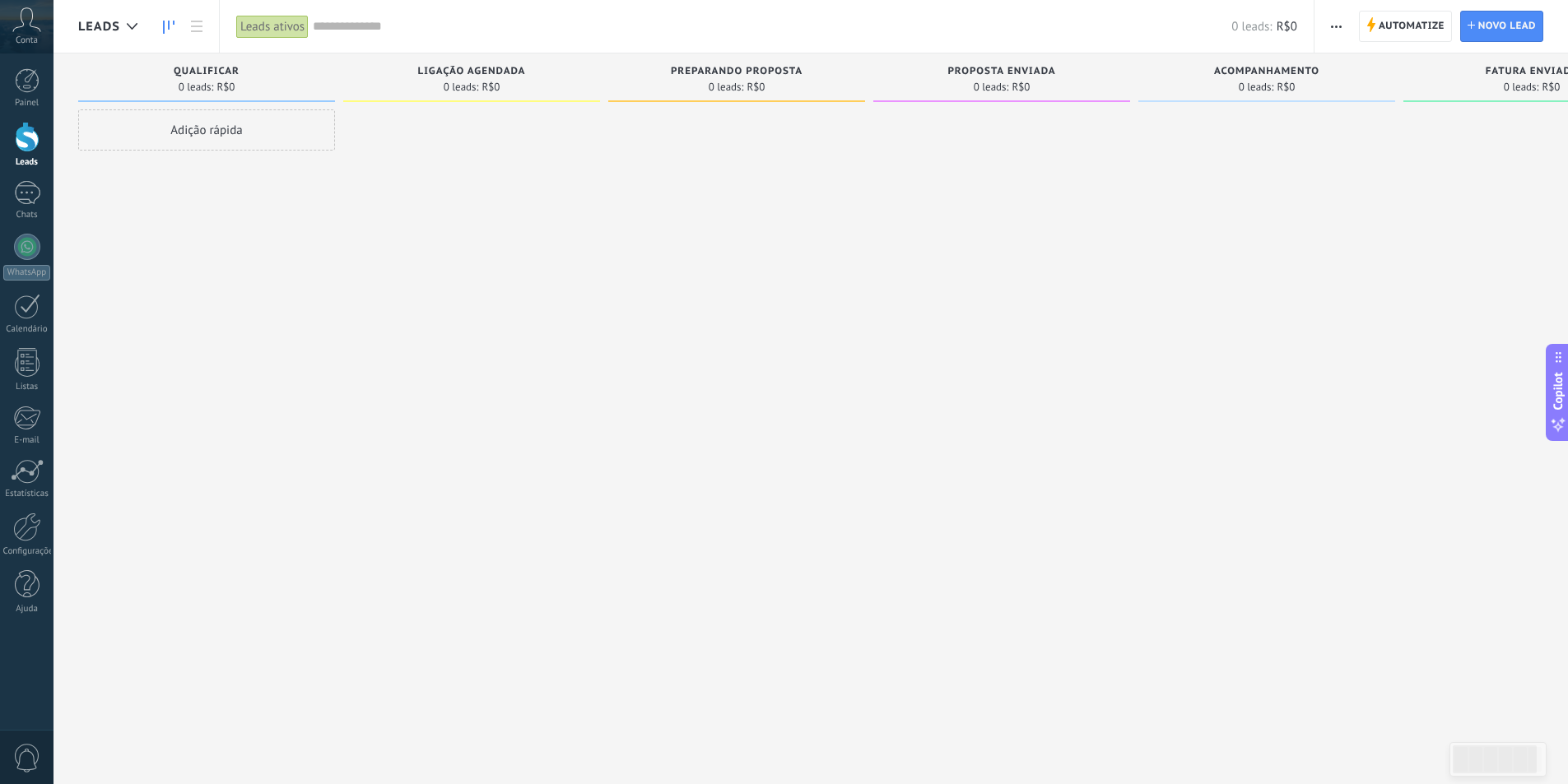
click at [200, 79] on div "Qualificar" at bounding box center [206, 73] width 241 height 14
click at [207, 66] on span "Qualificar" at bounding box center [207, 72] width 66 height 12
click at [510, 266] on div at bounding box center [471, 394] width 257 height 570
click at [28, 100] on div "Painel" at bounding box center [27, 103] width 48 height 11
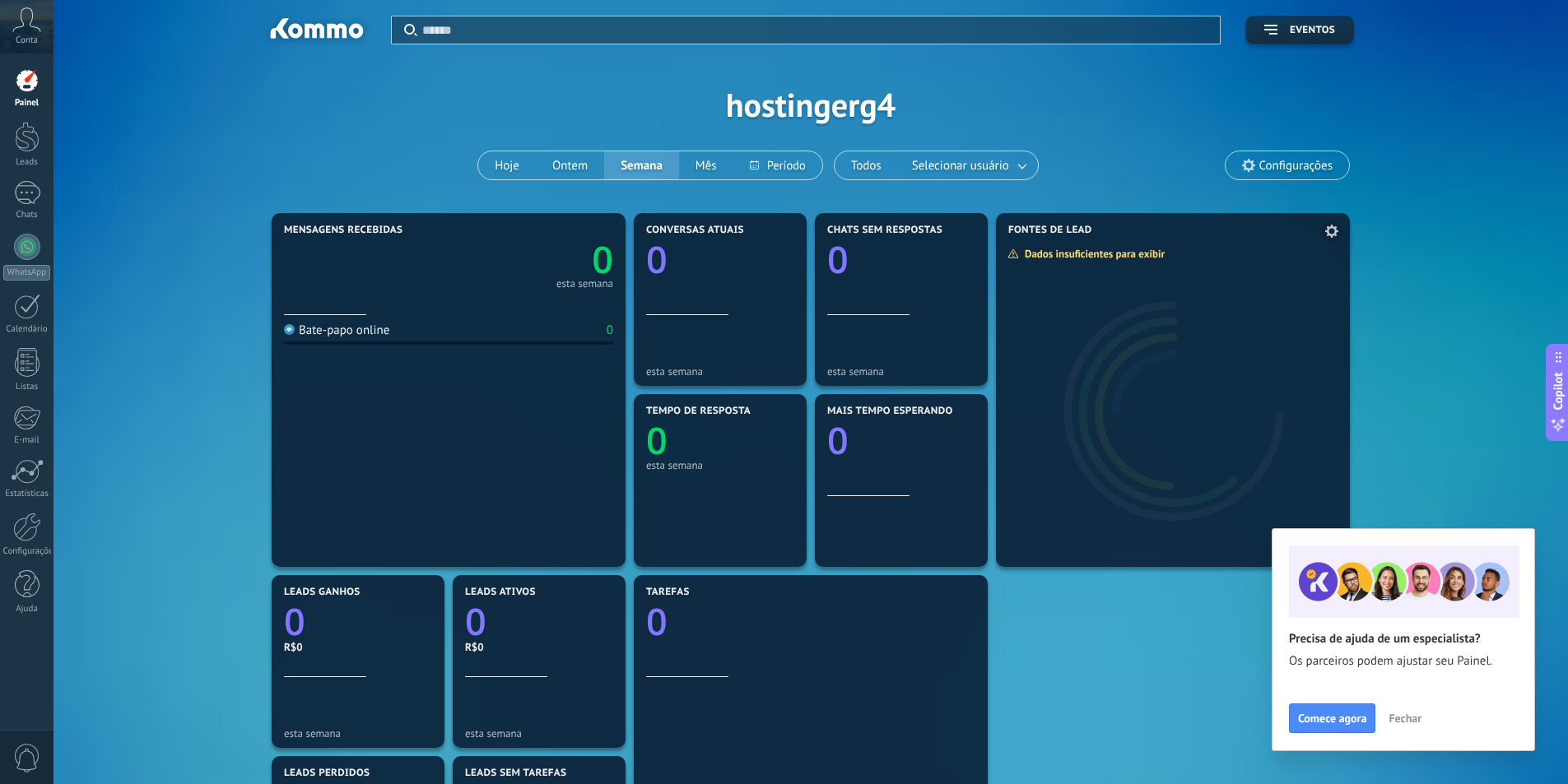
drag, startPoint x: 1413, startPoint y: 724, endPoint x: 1206, endPoint y: 507, distance: 299.9
click at [1412, 724] on span "Fechar" at bounding box center [1405, 719] width 33 height 12
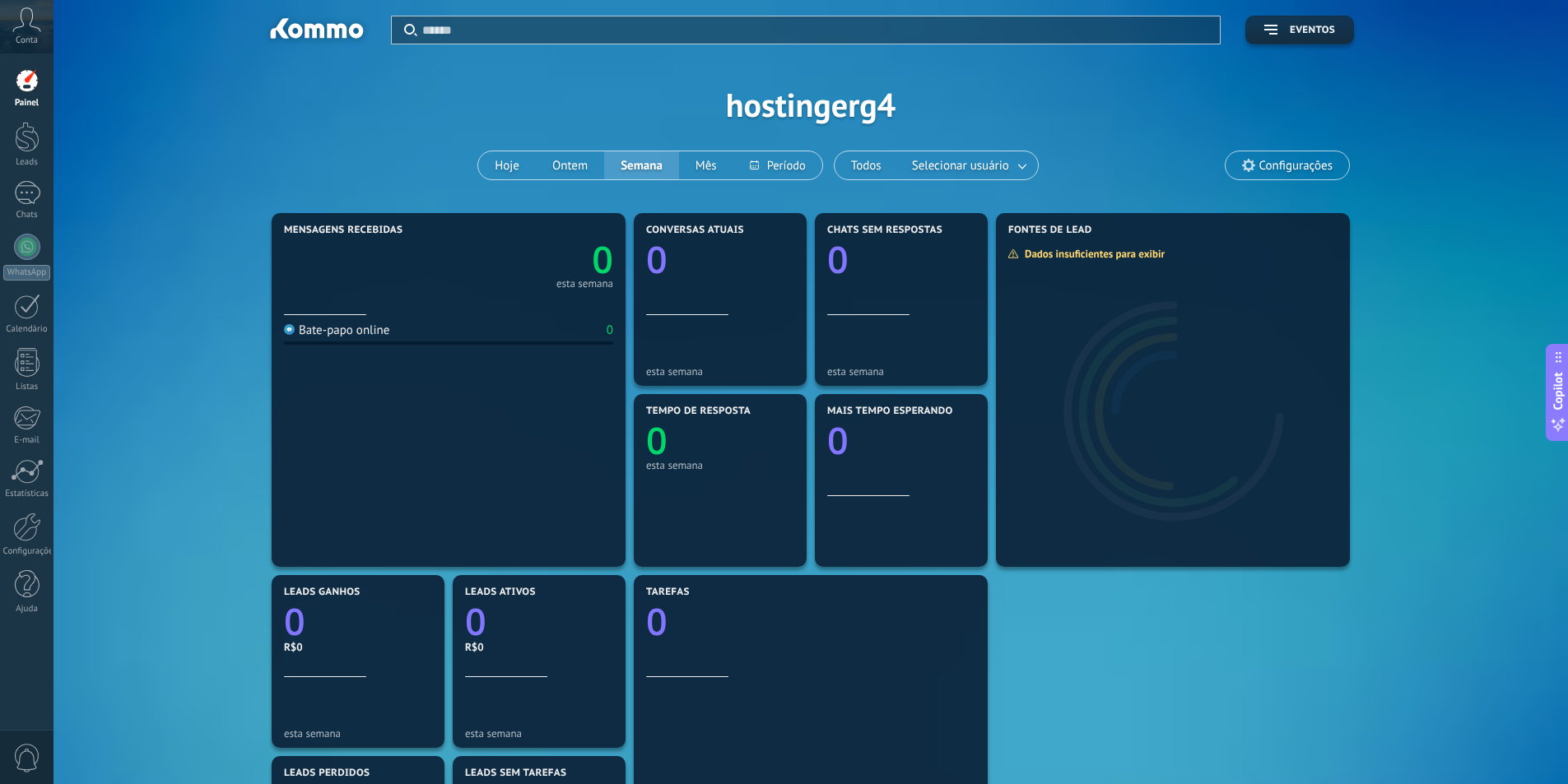
click at [808, 106] on div "Aplicar Eventos hostingerg4 Hoje Ontem Semana Mês Todos Selecionar usuário Conf…" at bounding box center [810, 104] width 1465 height 209
click at [1267, 155] on span "Configurações" at bounding box center [1287, 165] width 123 height 28
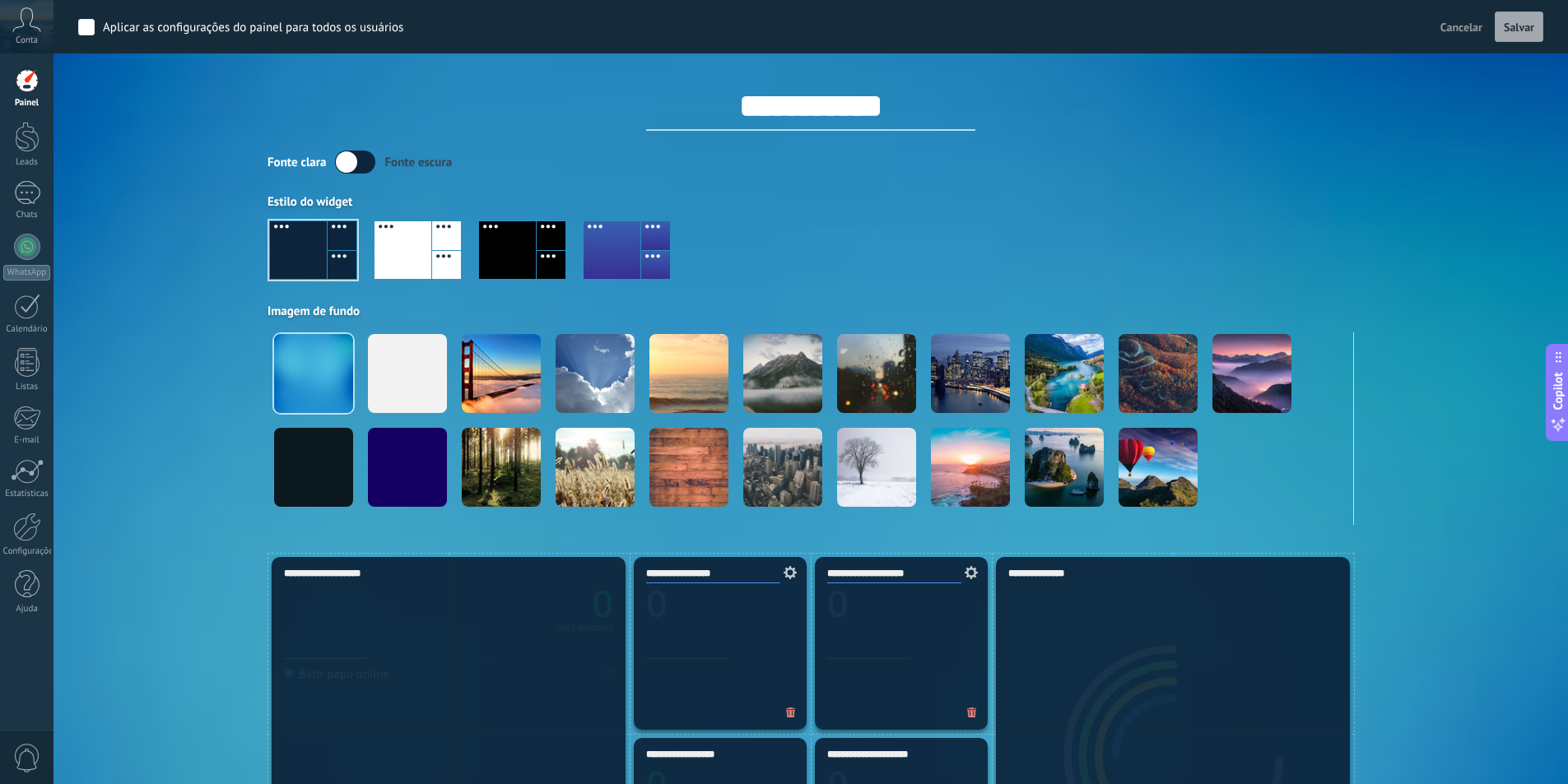
click at [509, 246] on div at bounding box center [507, 251] width 57 height 58
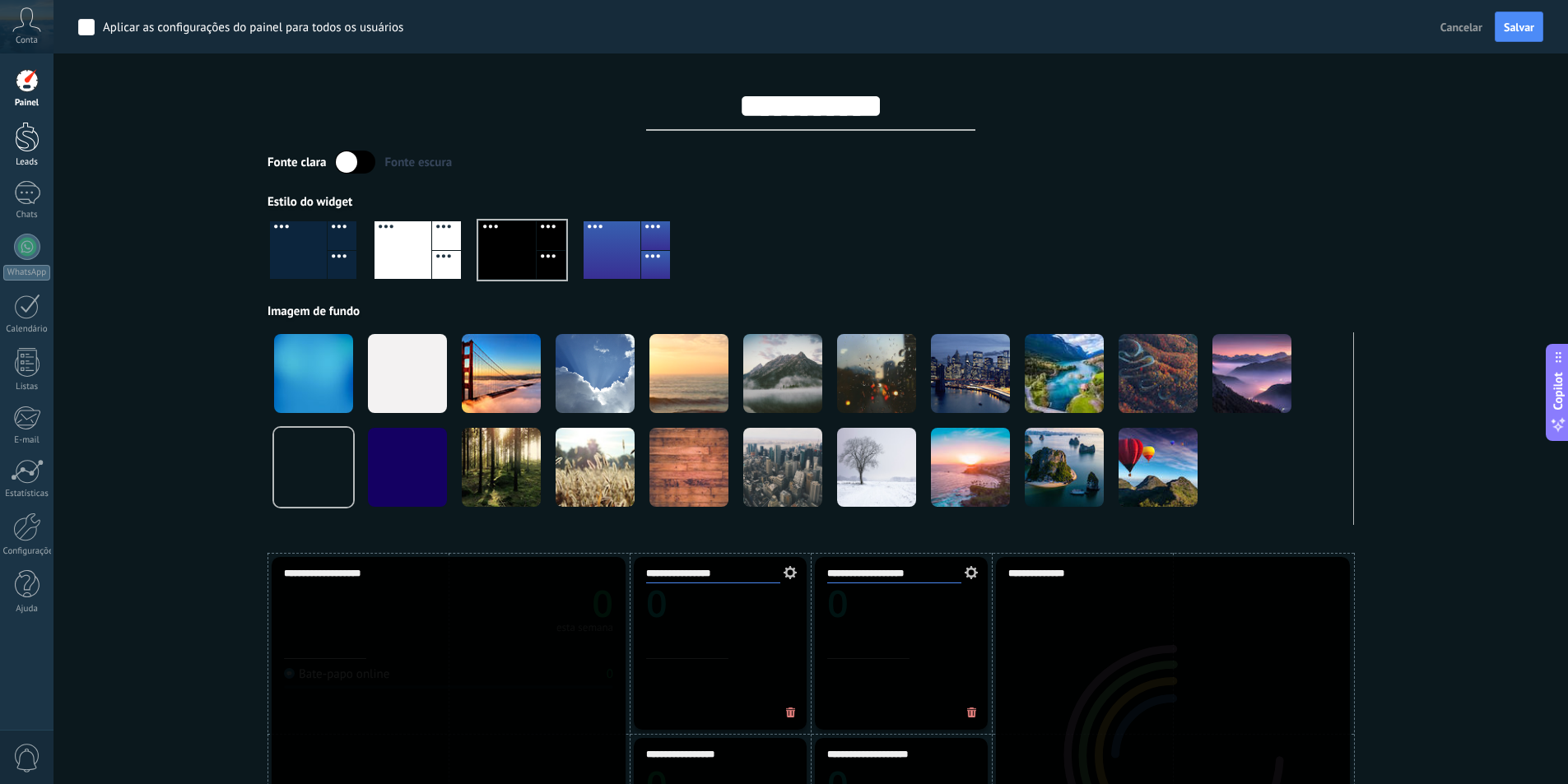
click at [28, 154] on link "Leads" at bounding box center [26, 145] width 54 height 46
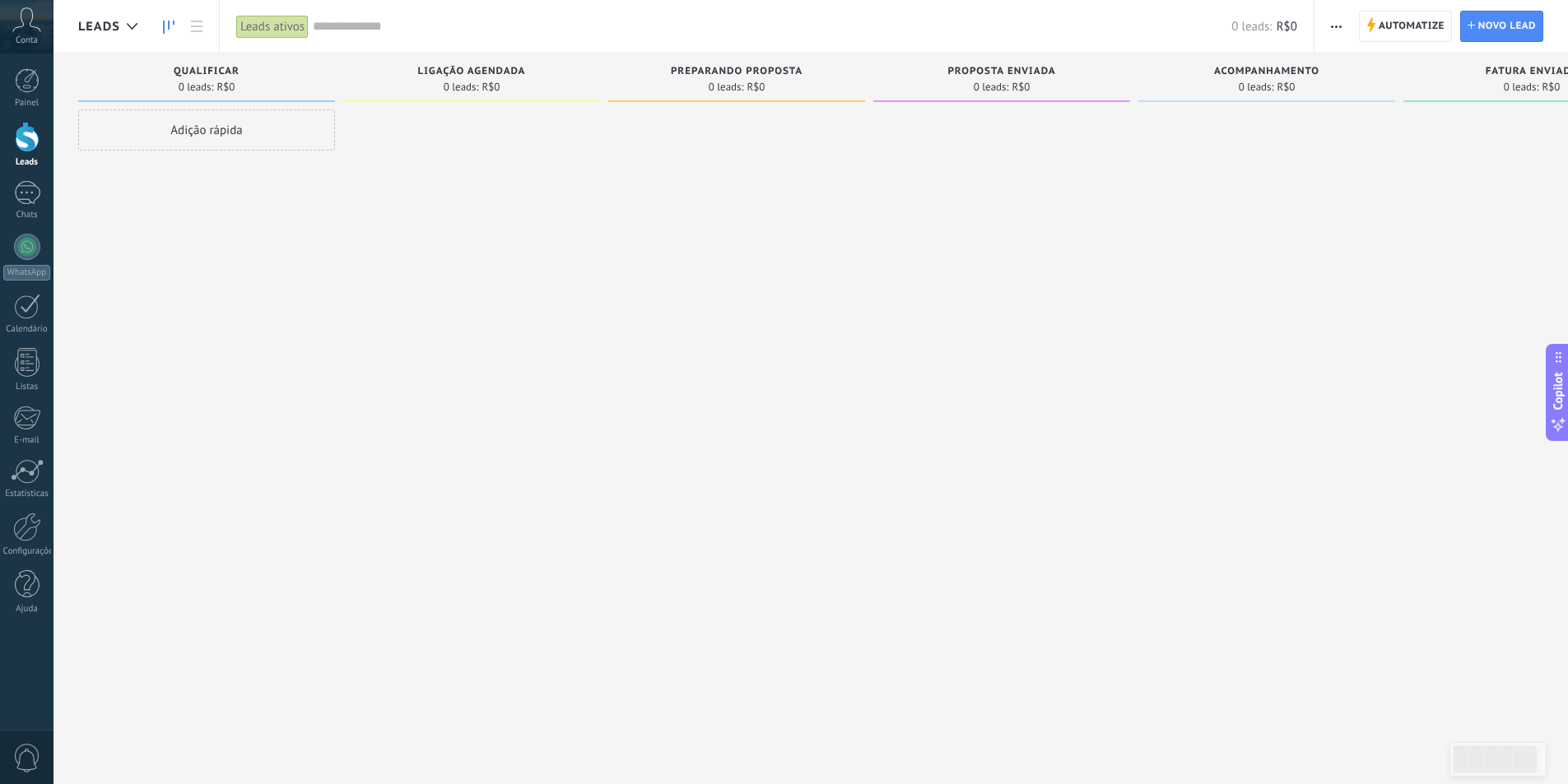
click at [1320, 168] on div at bounding box center [1266, 394] width 257 height 570
click at [1334, 30] on span "button" at bounding box center [1336, 26] width 11 height 31
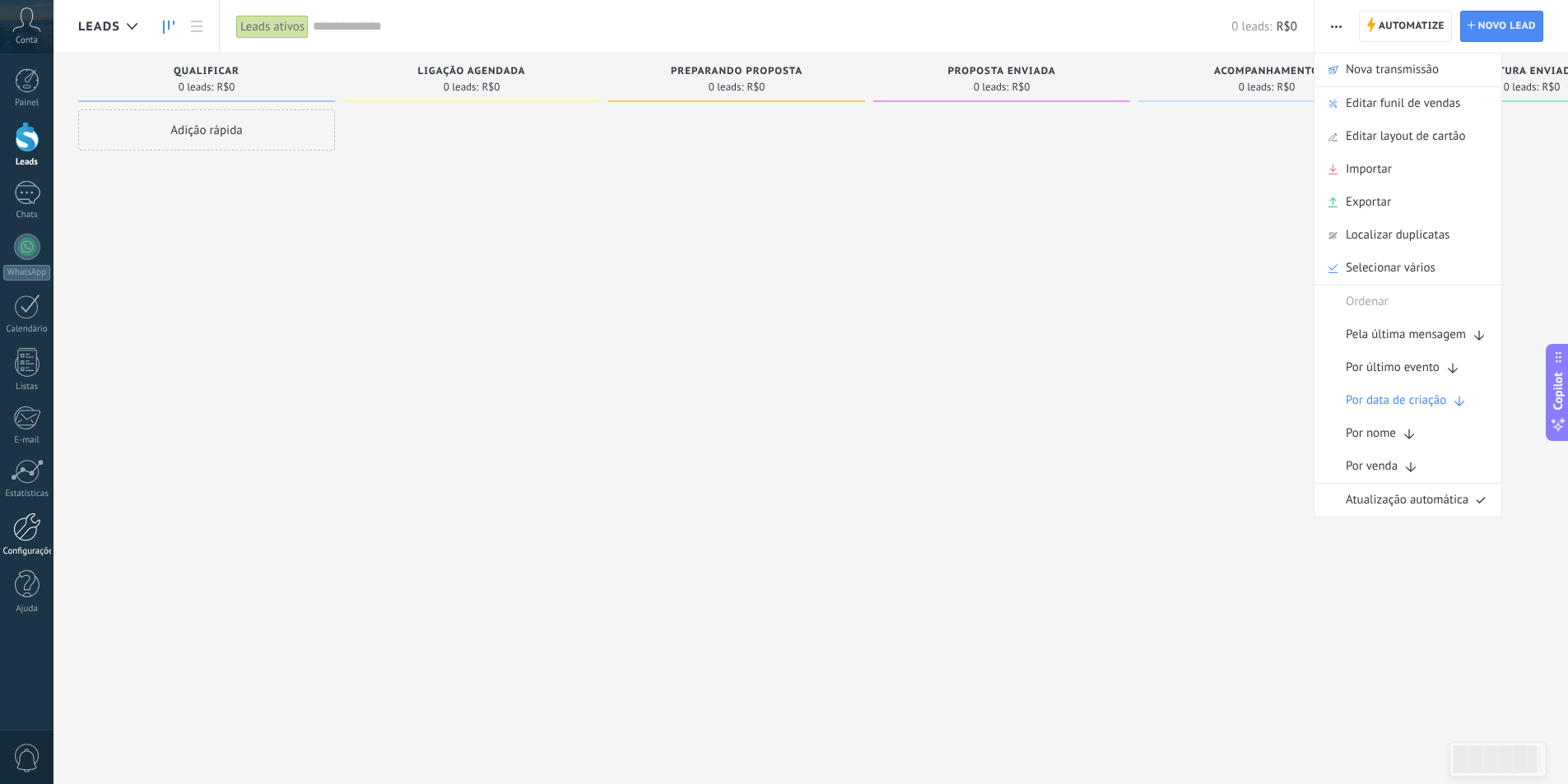
click at [15, 539] on div at bounding box center [27, 527] width 28 height 29
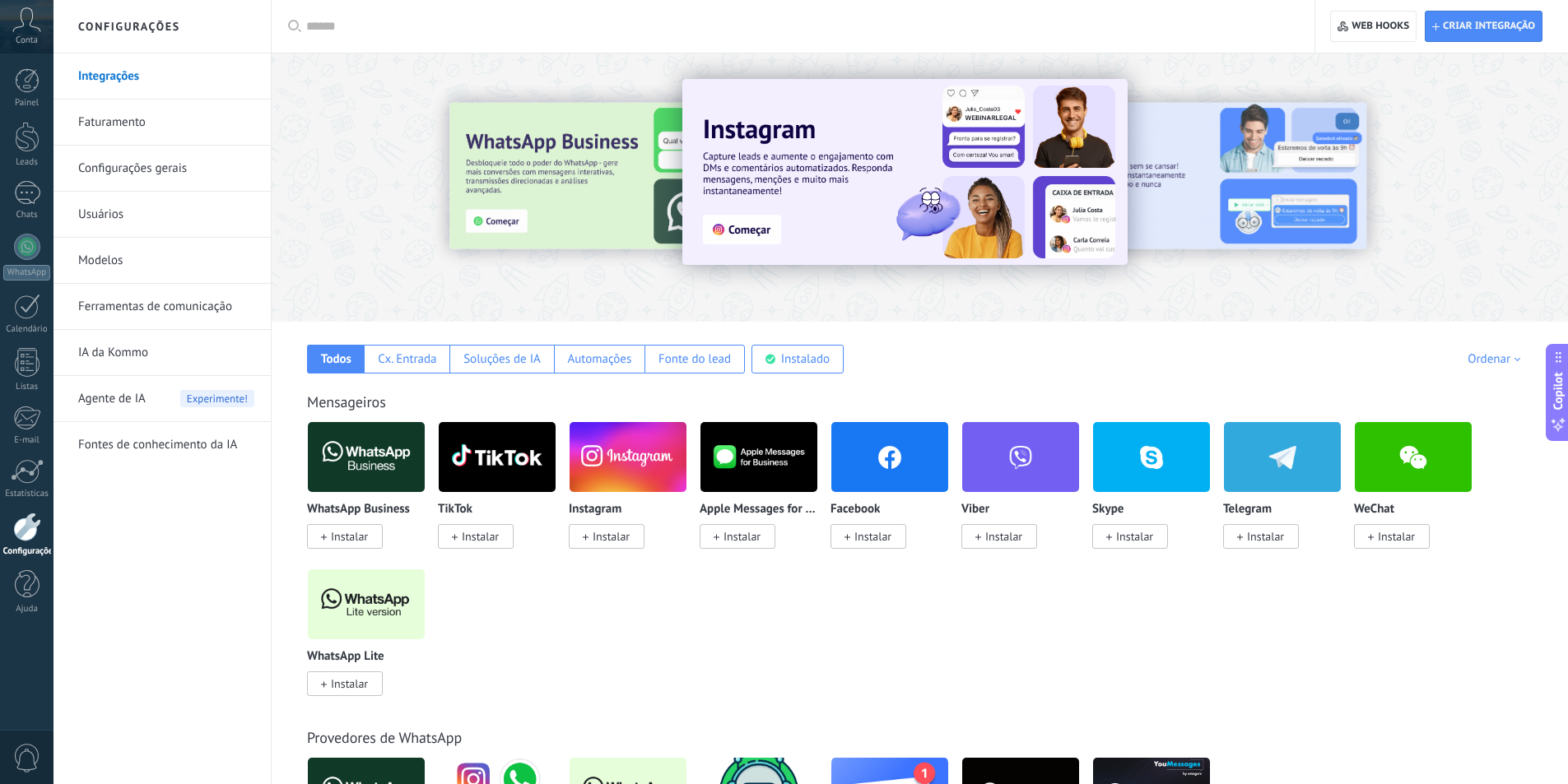
click at [149, 172] on link "Configurações gerais" at bounding box center [166, 169] width 176 height 46
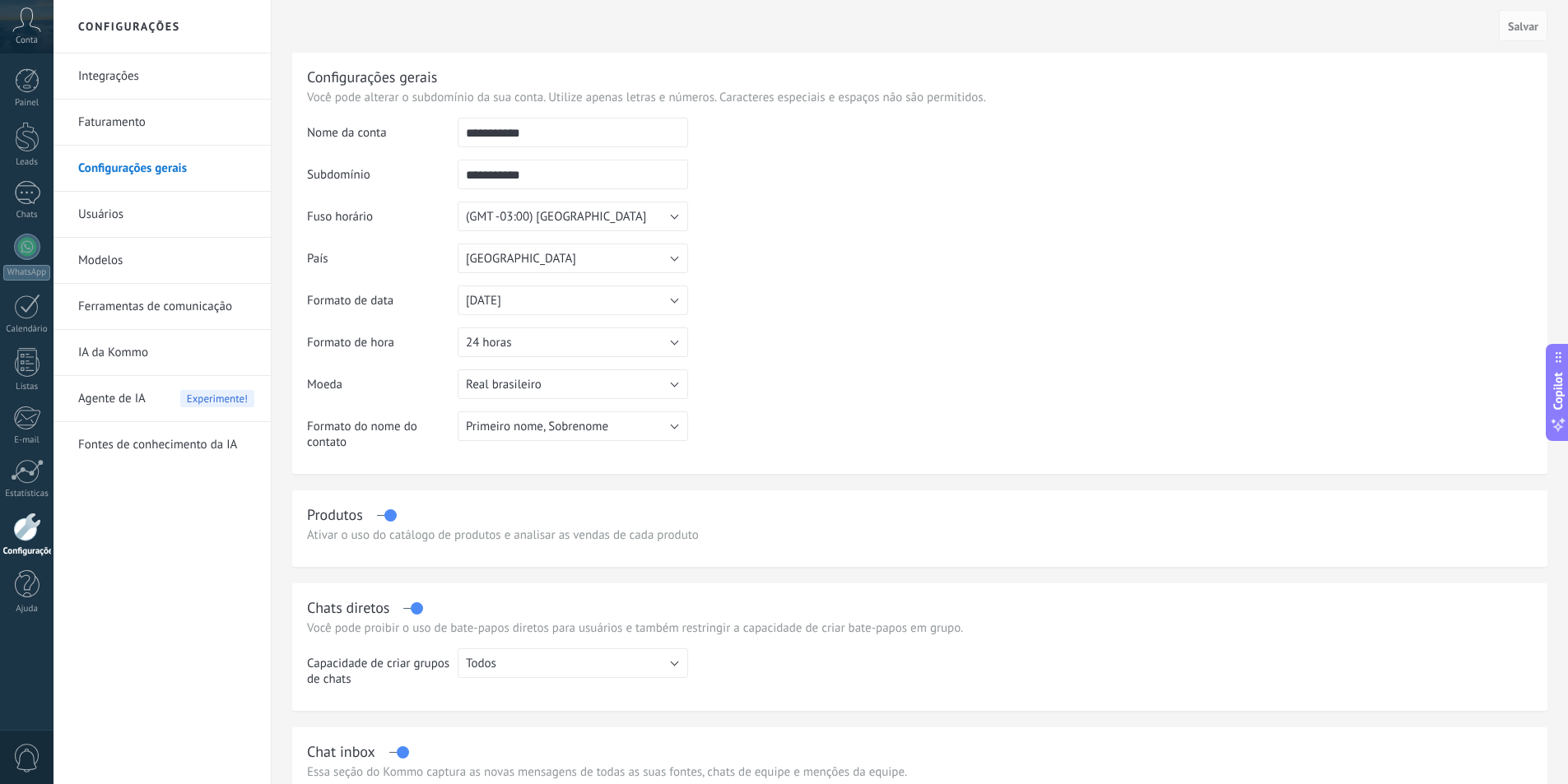
click at [141, 78] on link "Integrações" at bounding box center [166, 77] width 176 height 46
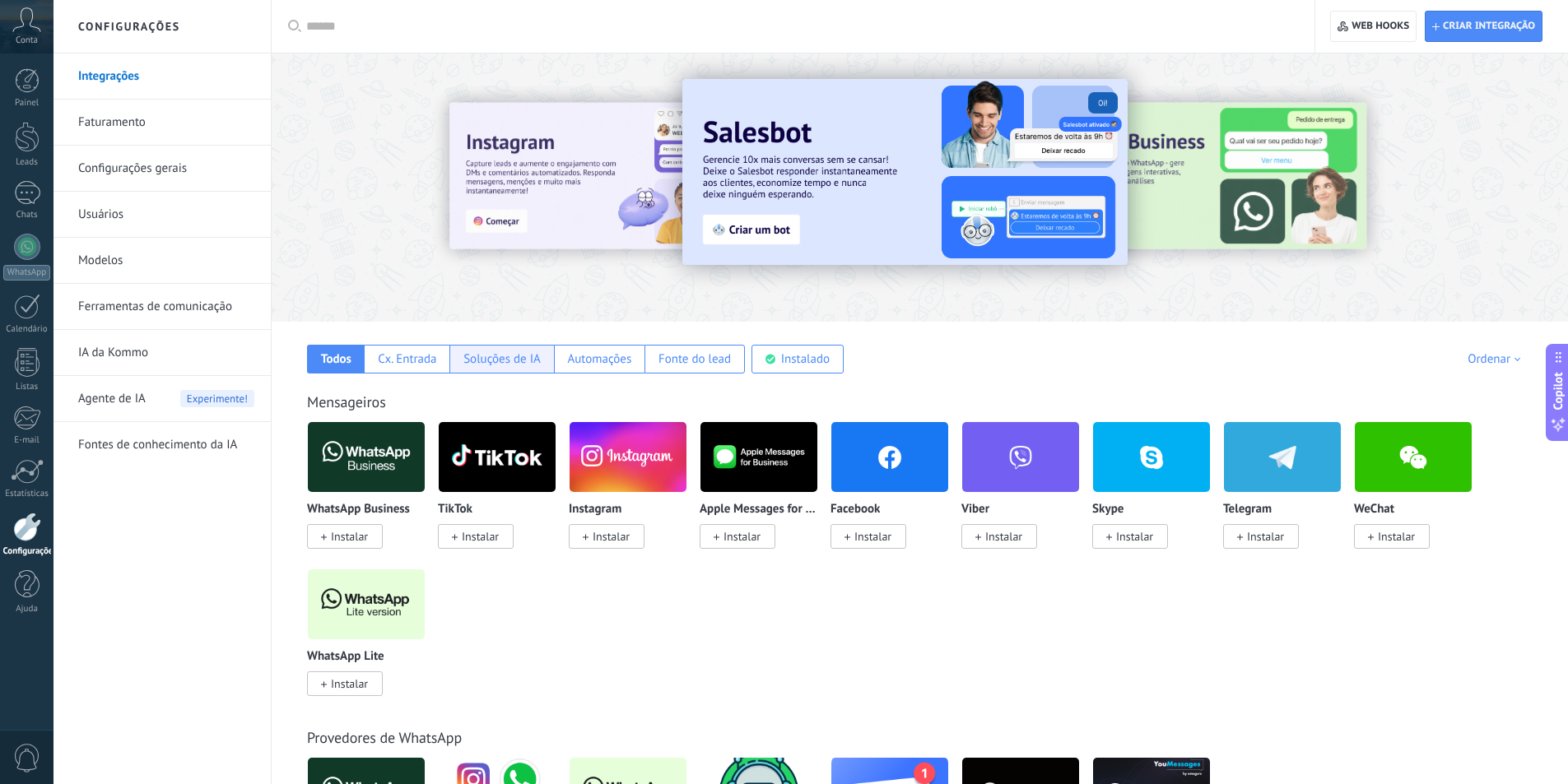
click at [483, 370] on div "Soluções de IA" at bounding box center [500, 359] width 103 height 29
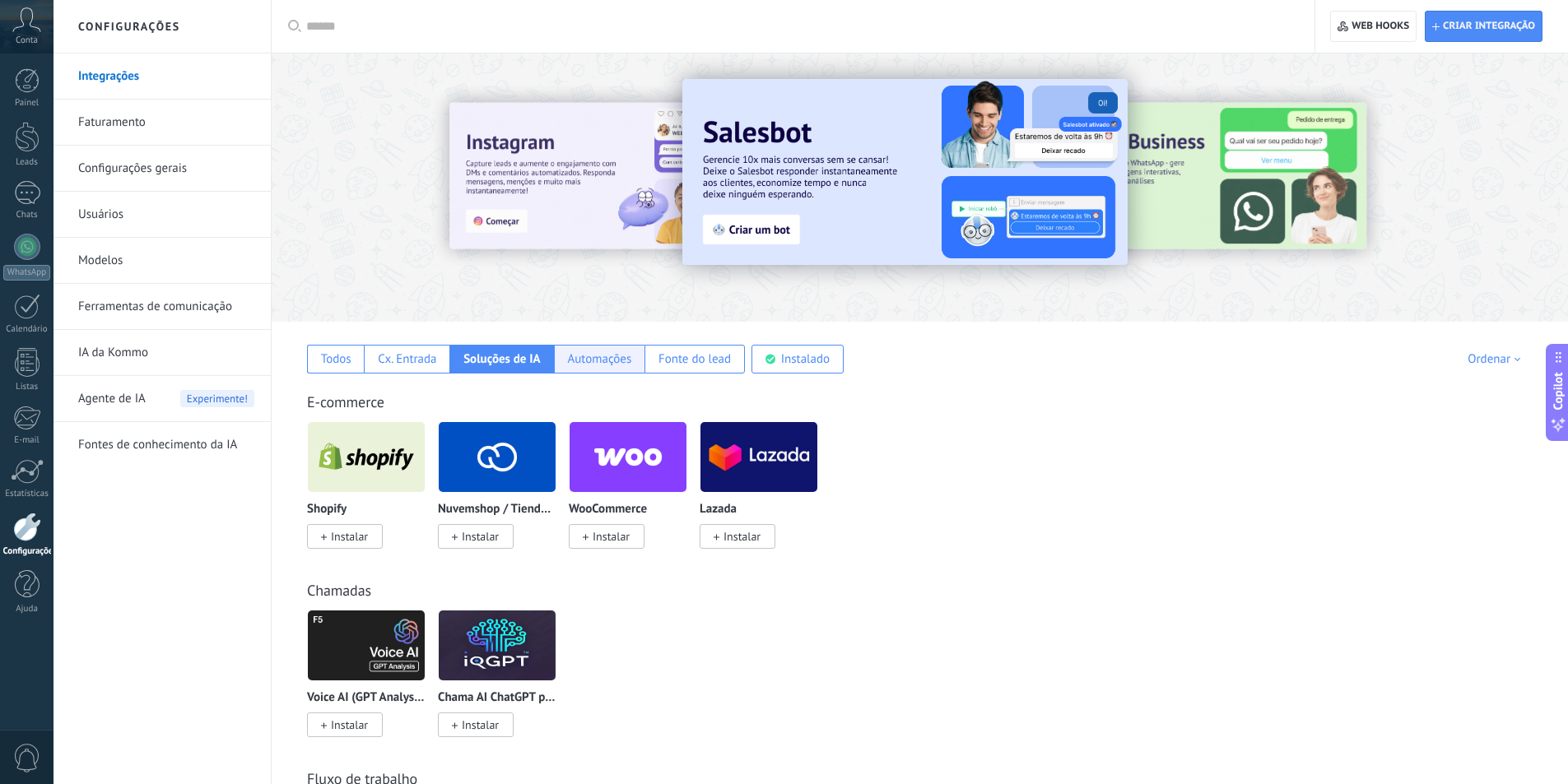
click at [601, 363] on div "Automações" at bounding box center [600, 359] width 65 height 16
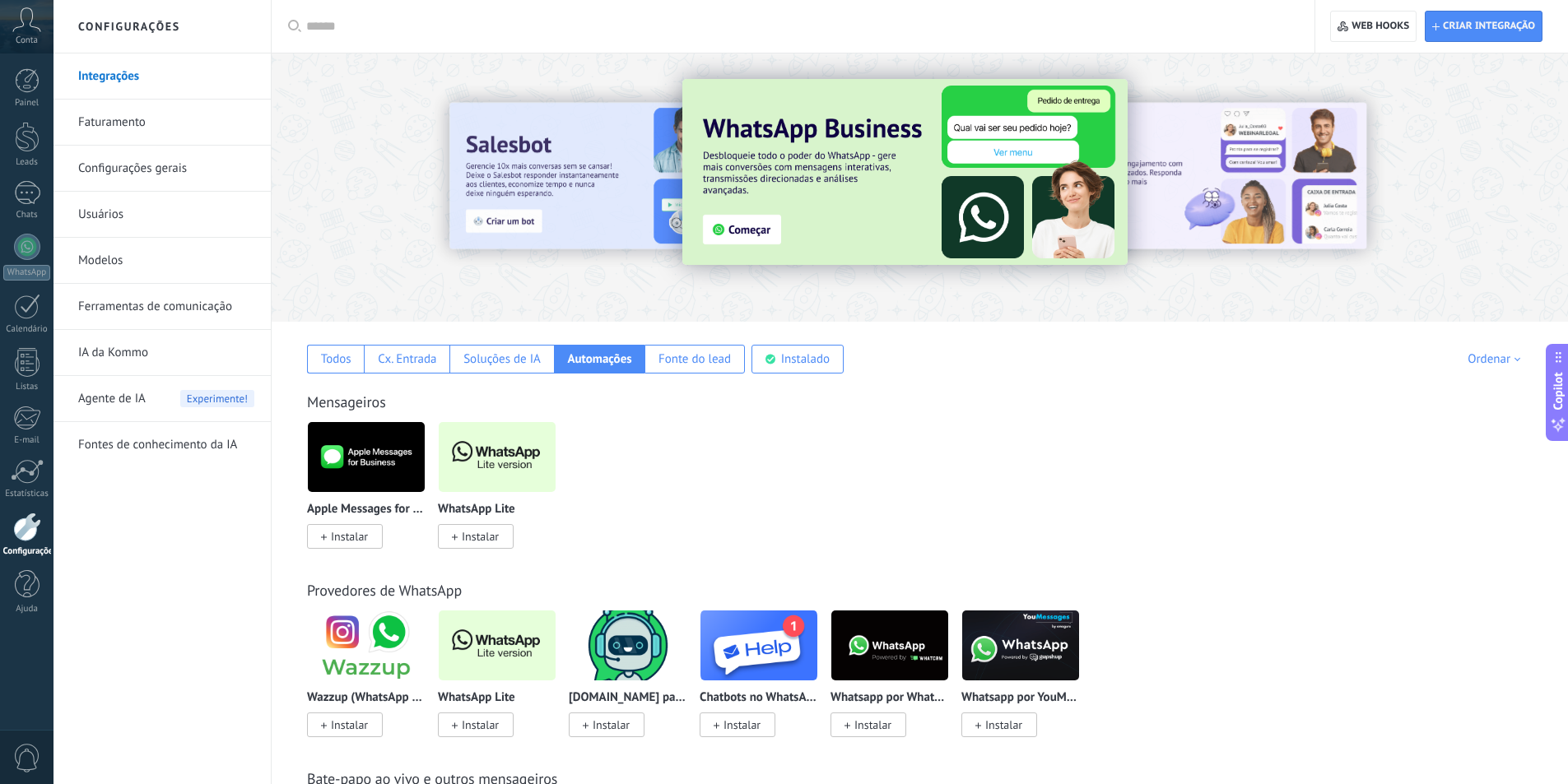
click at [696, 377] on div "Mensageiros Apple Messages for Business Instalar WhatsApp Lite Instalar" at bounding box center [920, 454] width 1264 height 189
click at [698, 362] on div "Fonte do lead" at bounding box center [695, 359] width 73 height 16
click at [485, 367] on div "Soluções de IA" at bounding box center [500, 359] width 103 height 29
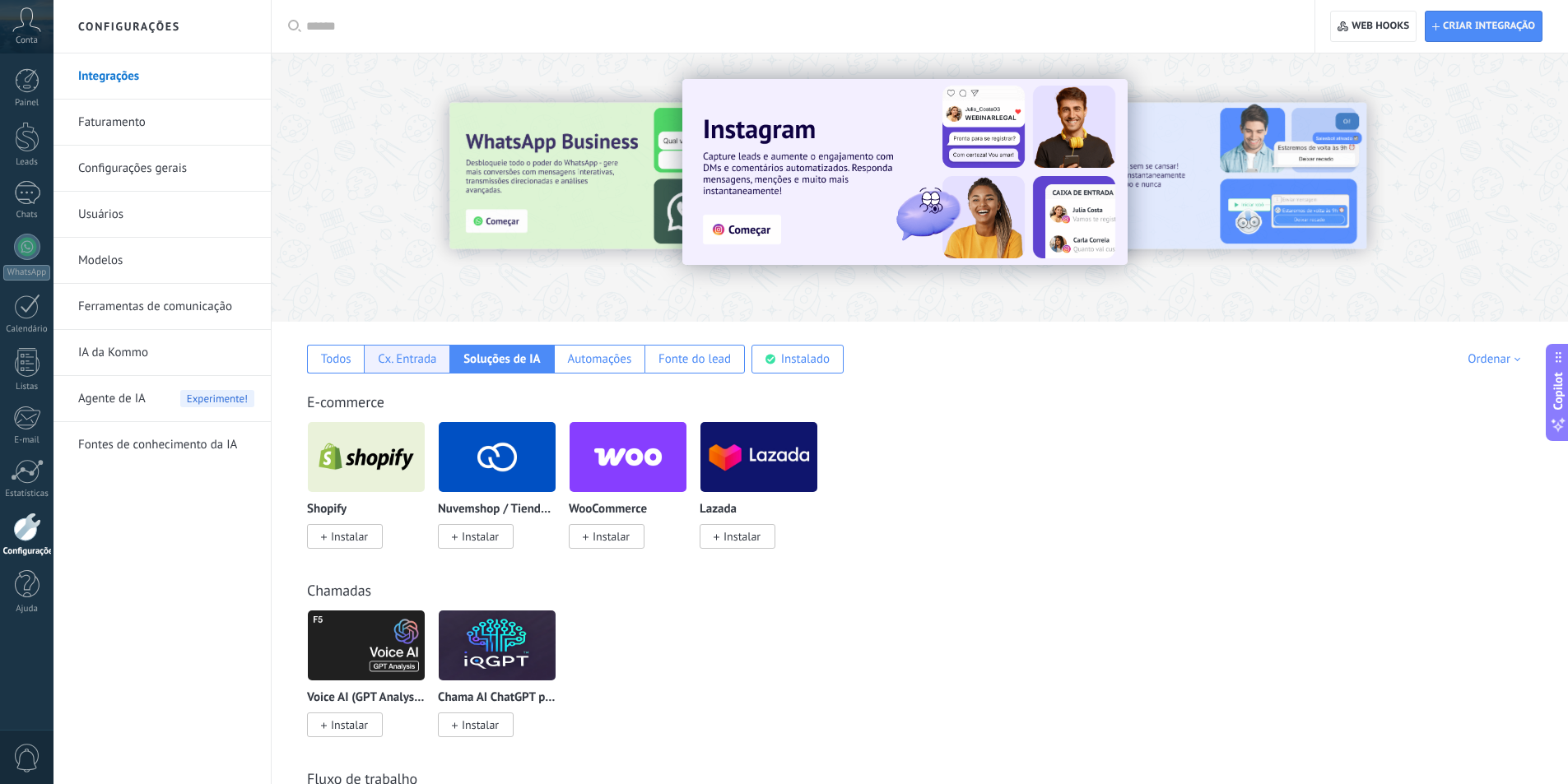
click at [397, 361] on div "Cx. Entrada" at bounding box center [407, 359] width 59 height 16
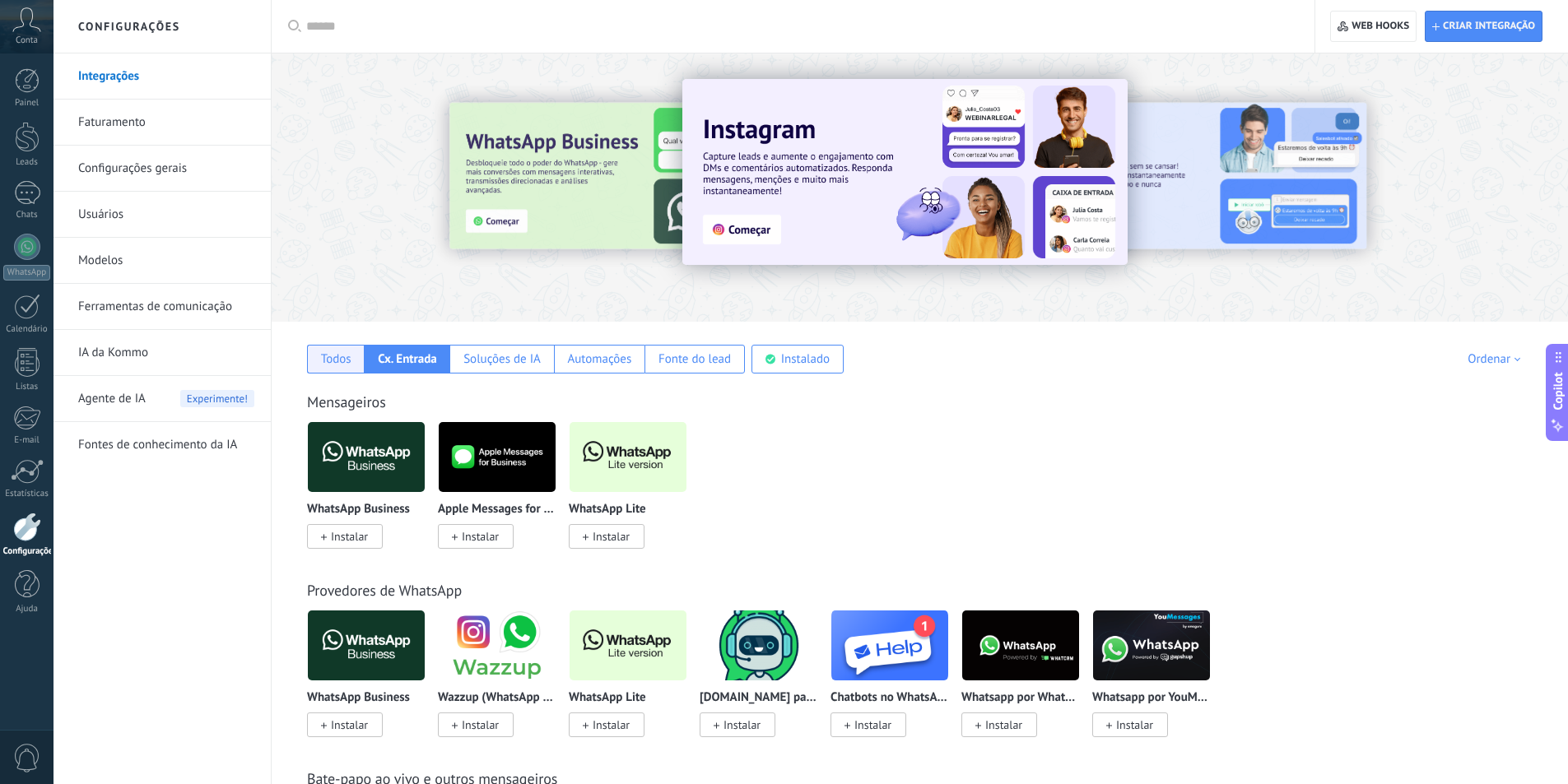
click at [348, 364] on div "Todos" at bounding box center [336, 359] width 31 height 16
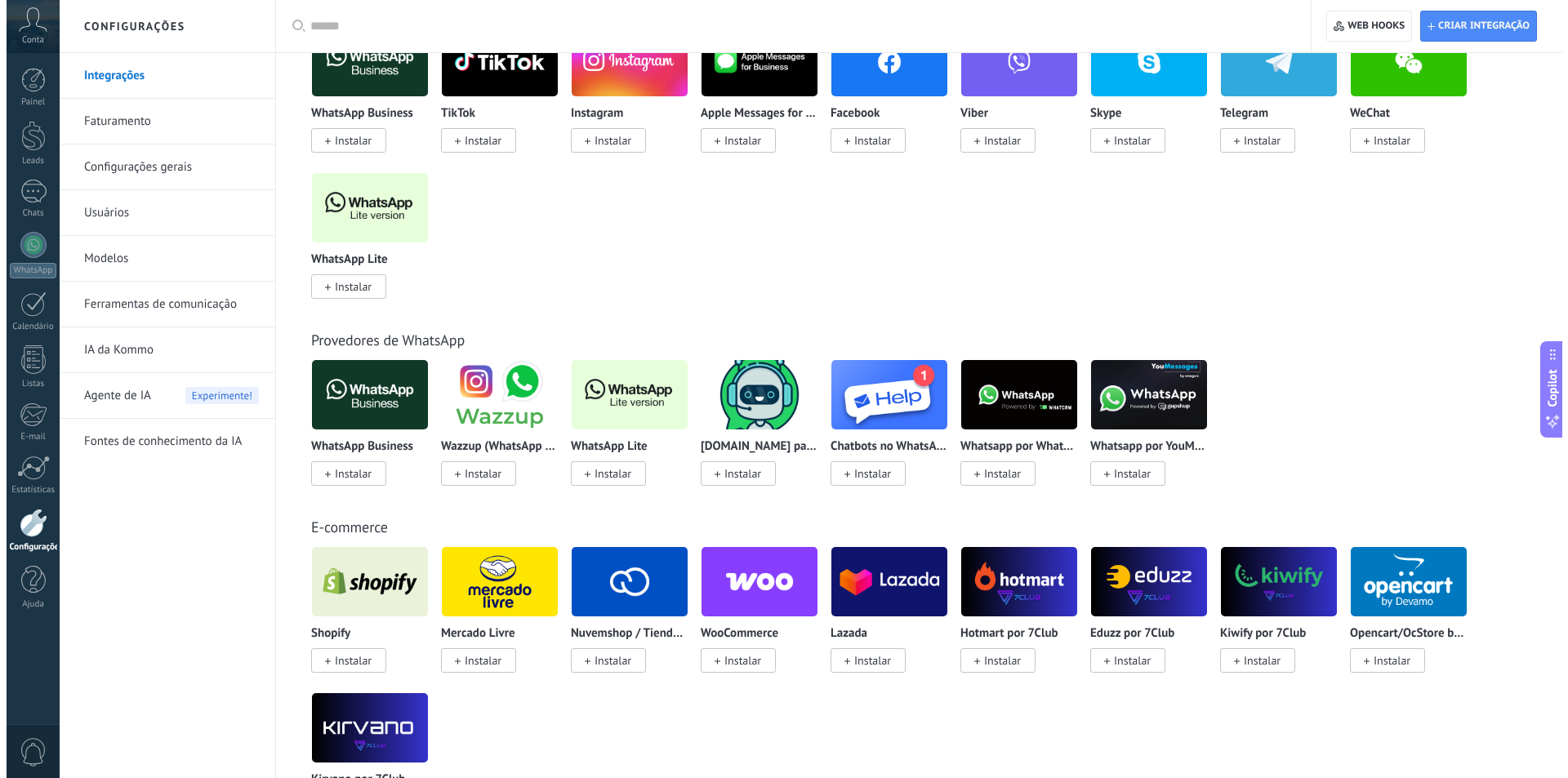
scroll to position [347, 0]
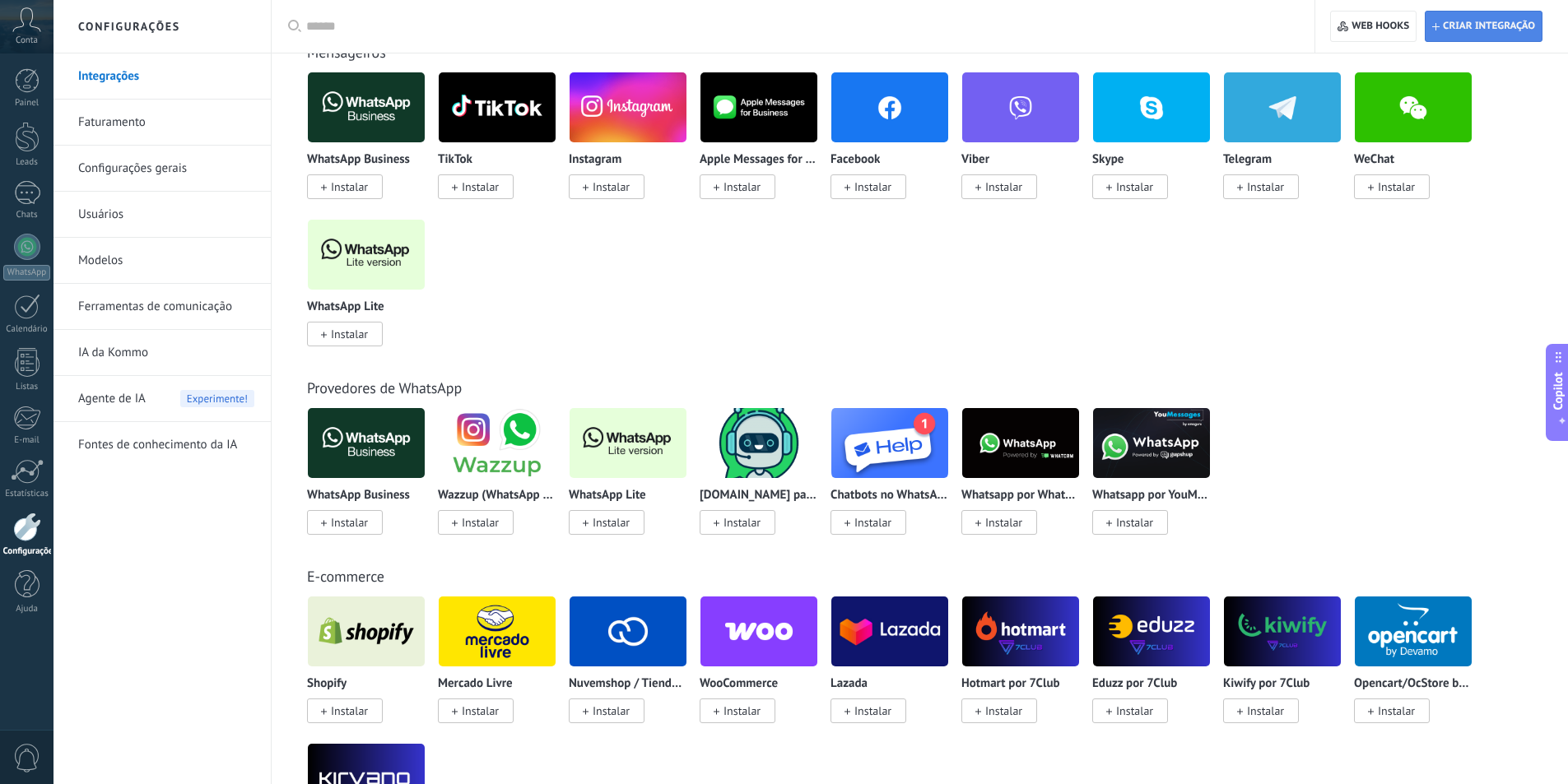
click at [1513, 19] on span "Criar integração" at bounding box center [1484, 26] width 103 height 30
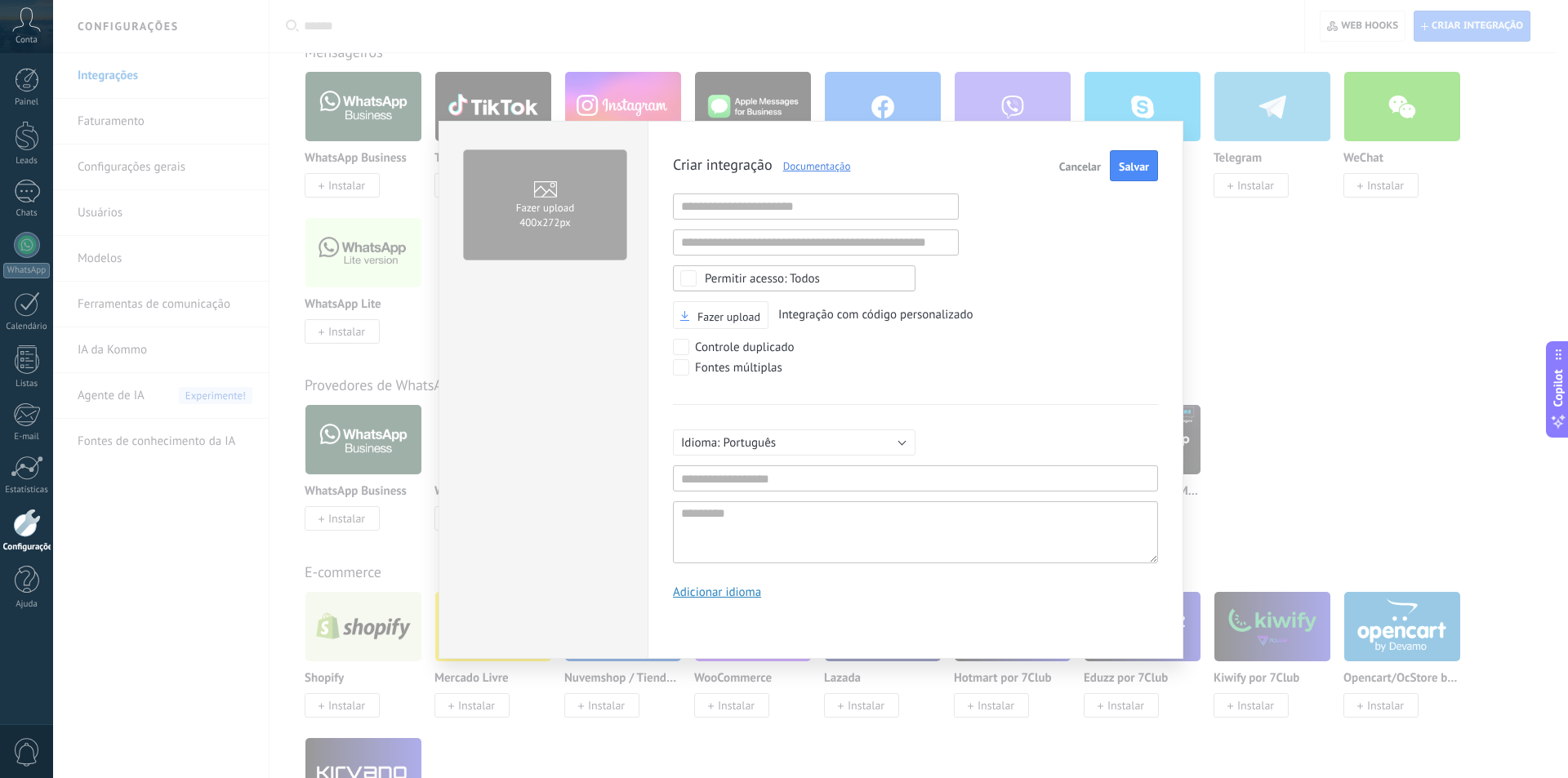
scroll to position [16, 0]
click at [772, 199] on input "text" at bounding box center [816, 207] width 286 height 26
paste input "**********"
click at [991, 282] on div "**********" at bounding box center [915, 381] width 485 height 461
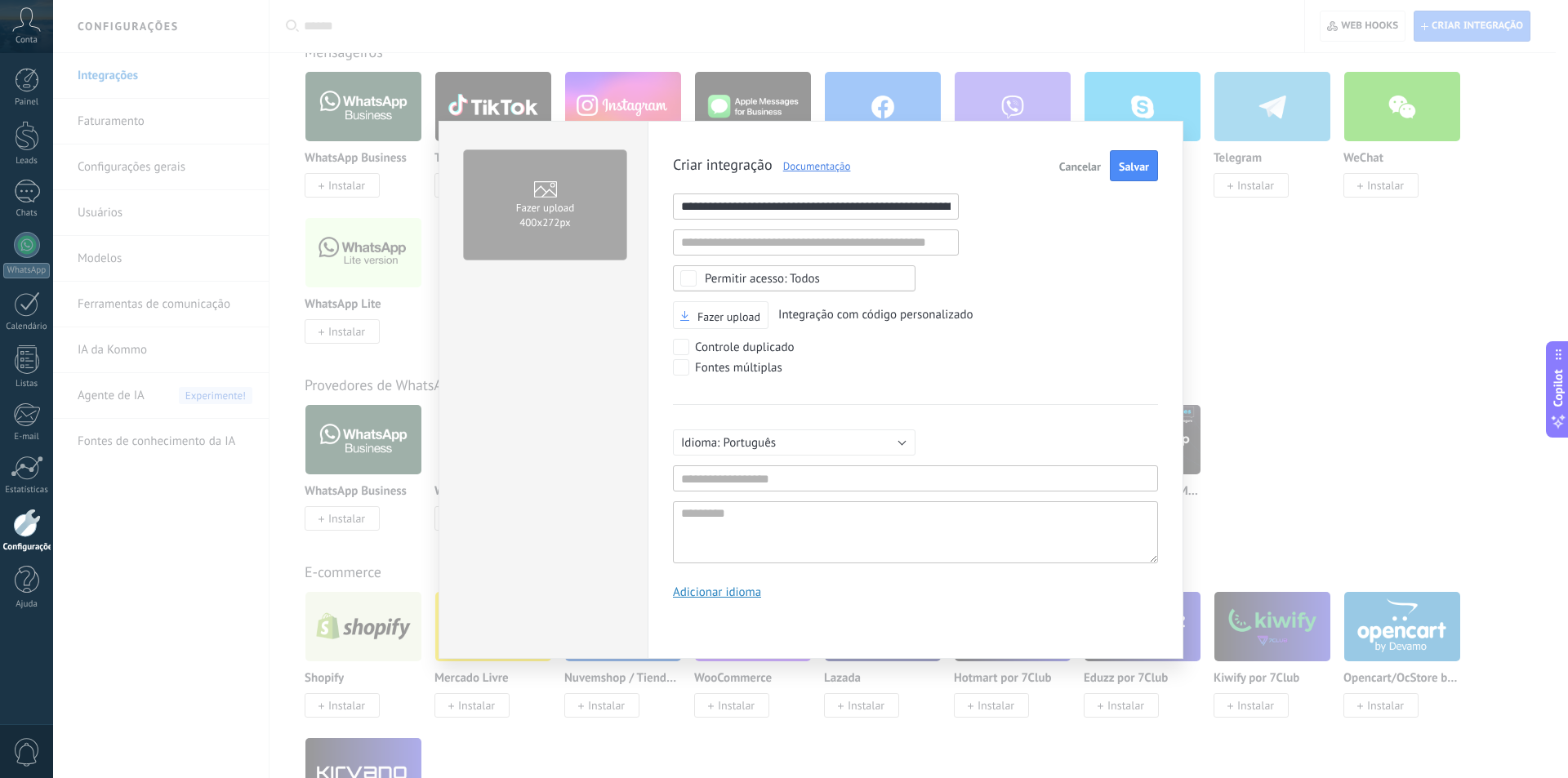
click at [777, 215] on input "**********" at bounding box center [816, 207] width 286 height 26
type input "**********"
click at [1080, 248] on div "Criar integração Documentação Cancelar Salvar URL inválida URL inválida Selecio…" at bounding box center [915, 381] width 485 height 461
click at [864, 208] on input "text" at bounding box center [816, 207] width 286 height 26
paste input "**********"
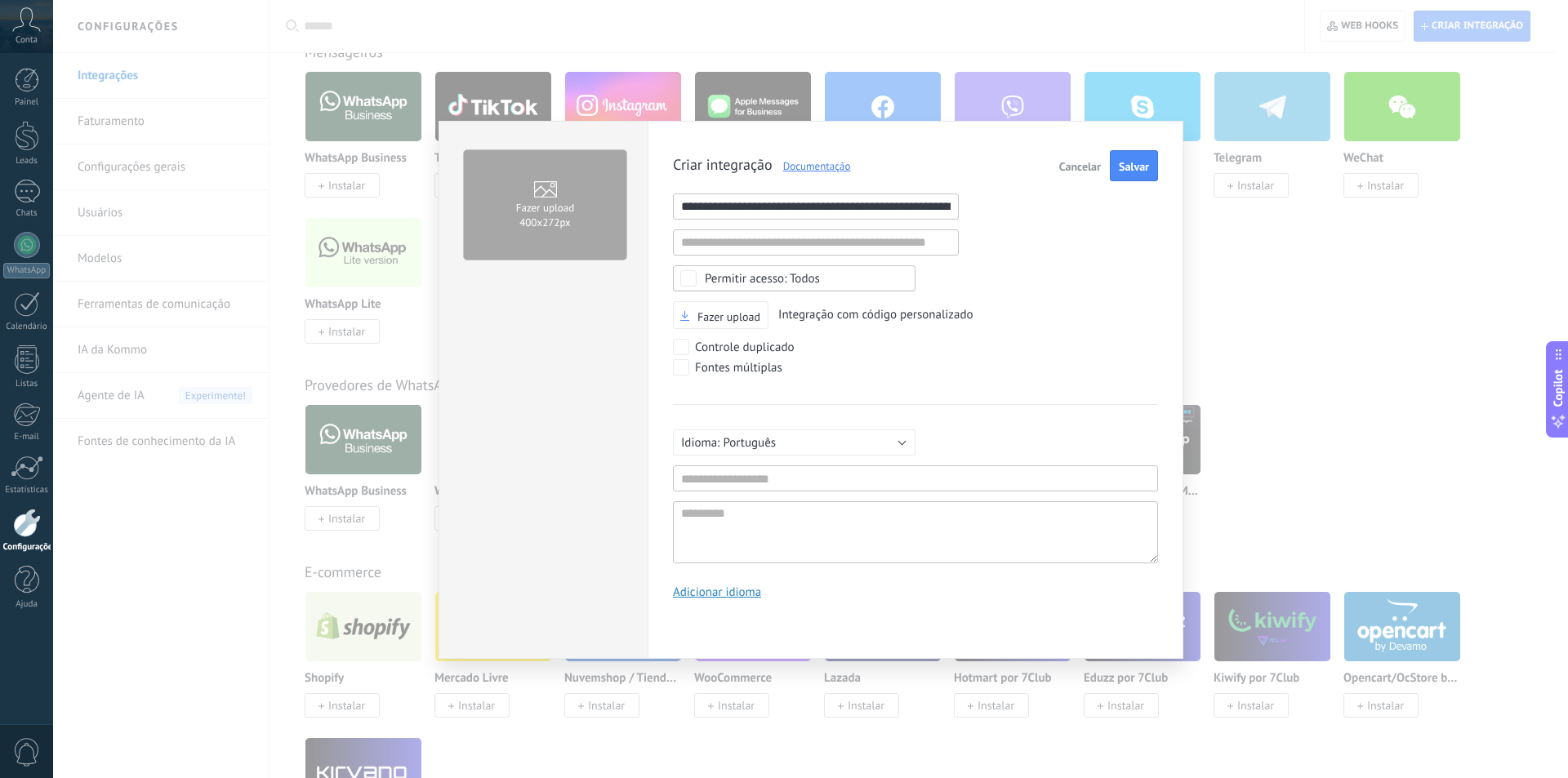
scroll to position [0, 100]
type input "**********"
click at [808, 170] on link "Documentação" at bounding box center [811, 166] width 79 height 14
click at [733, 372] on div "Fontes múltiplas" at bounding box center [738, 368] width 87 height 16
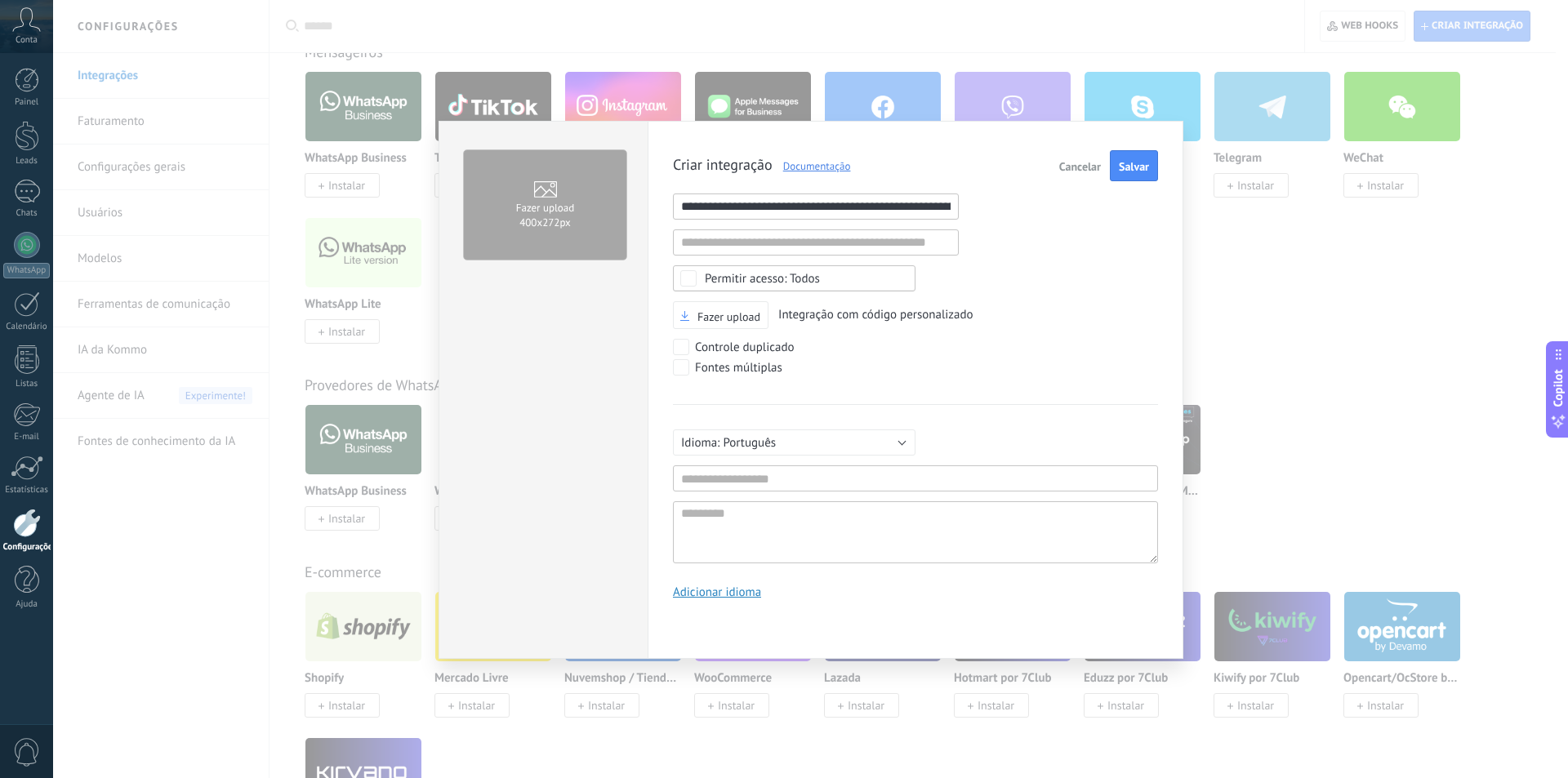
click at [733, 372] on div "Fontes múltiplas" at bounding box center [738, 368] width 87 height 16
click at [734, 473] on input "text" at bounding box center [915, 478] width 485 height 26
type input "***"
click at [864, 242] on input "text" at bounding box center [816, 243] width 286 height 26
click at [1067, 289] on div "**********" at bounding box center [915, 381] width 485 height 461
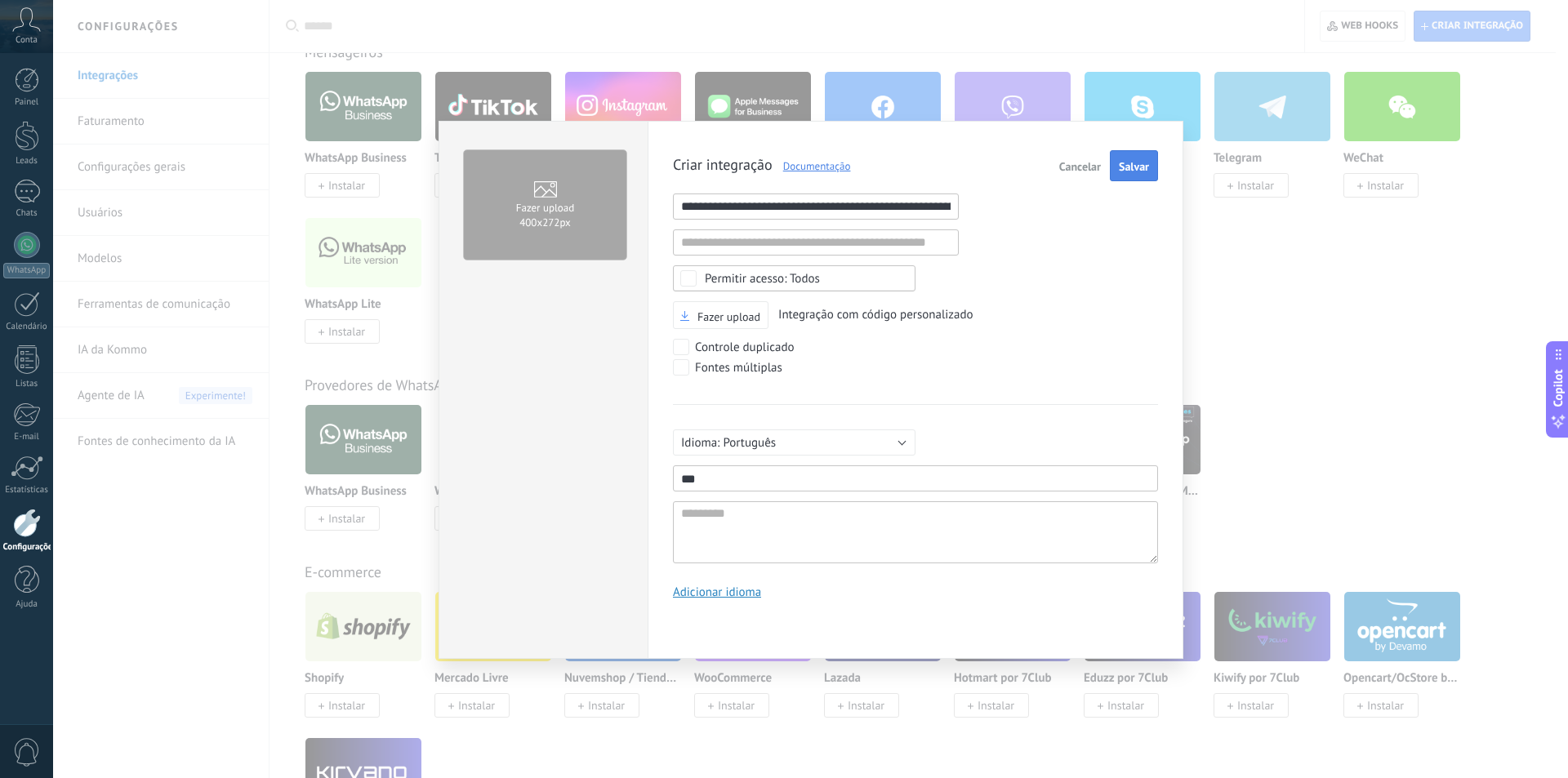
click at [1132, 172] on span "Salvar" at bounding box center [1133, 167] width 30 height 11
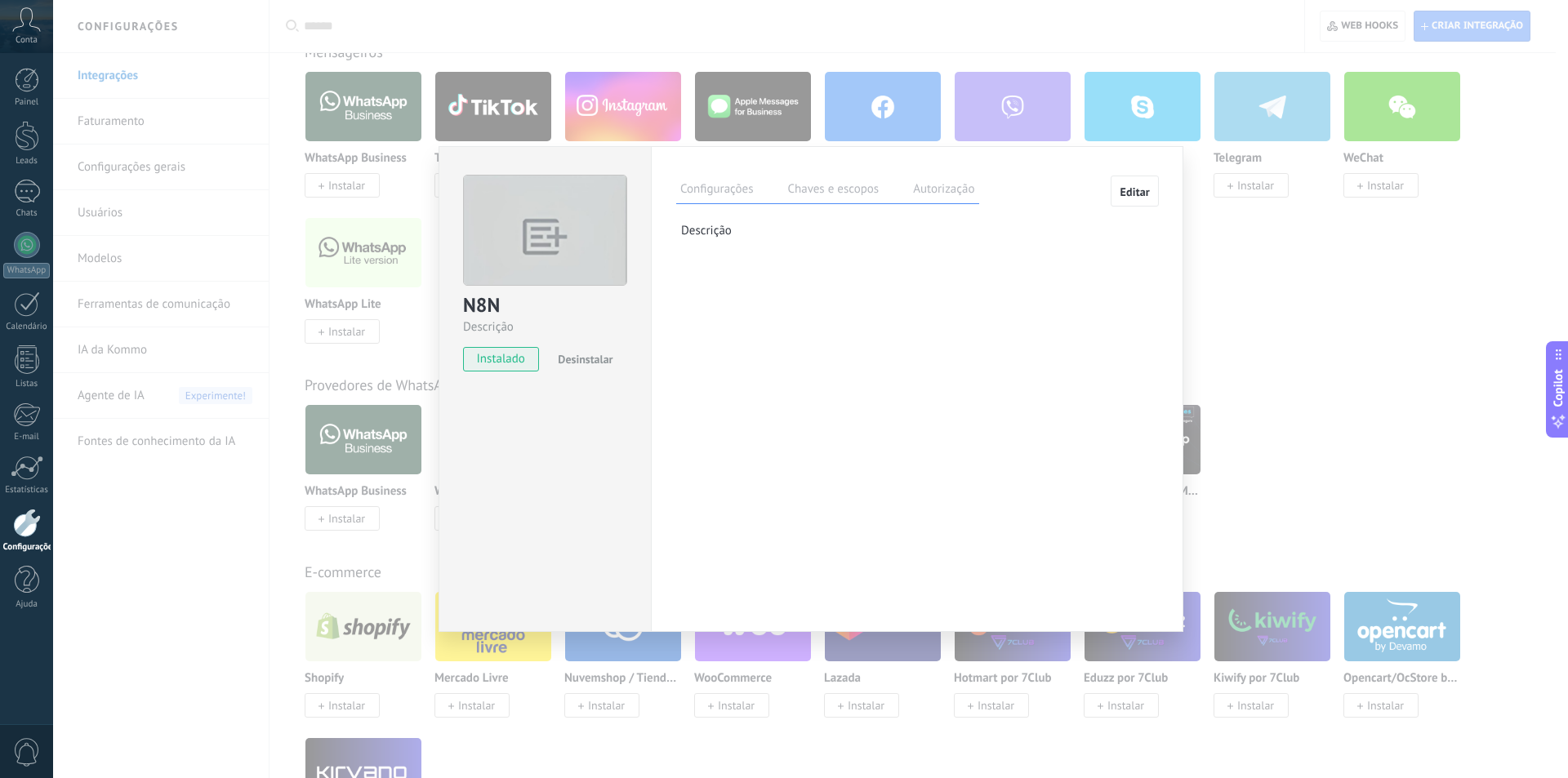
click at [807, 201] on label "Chaves e escopos" at bounding box center [832, 191] width 99 height 24
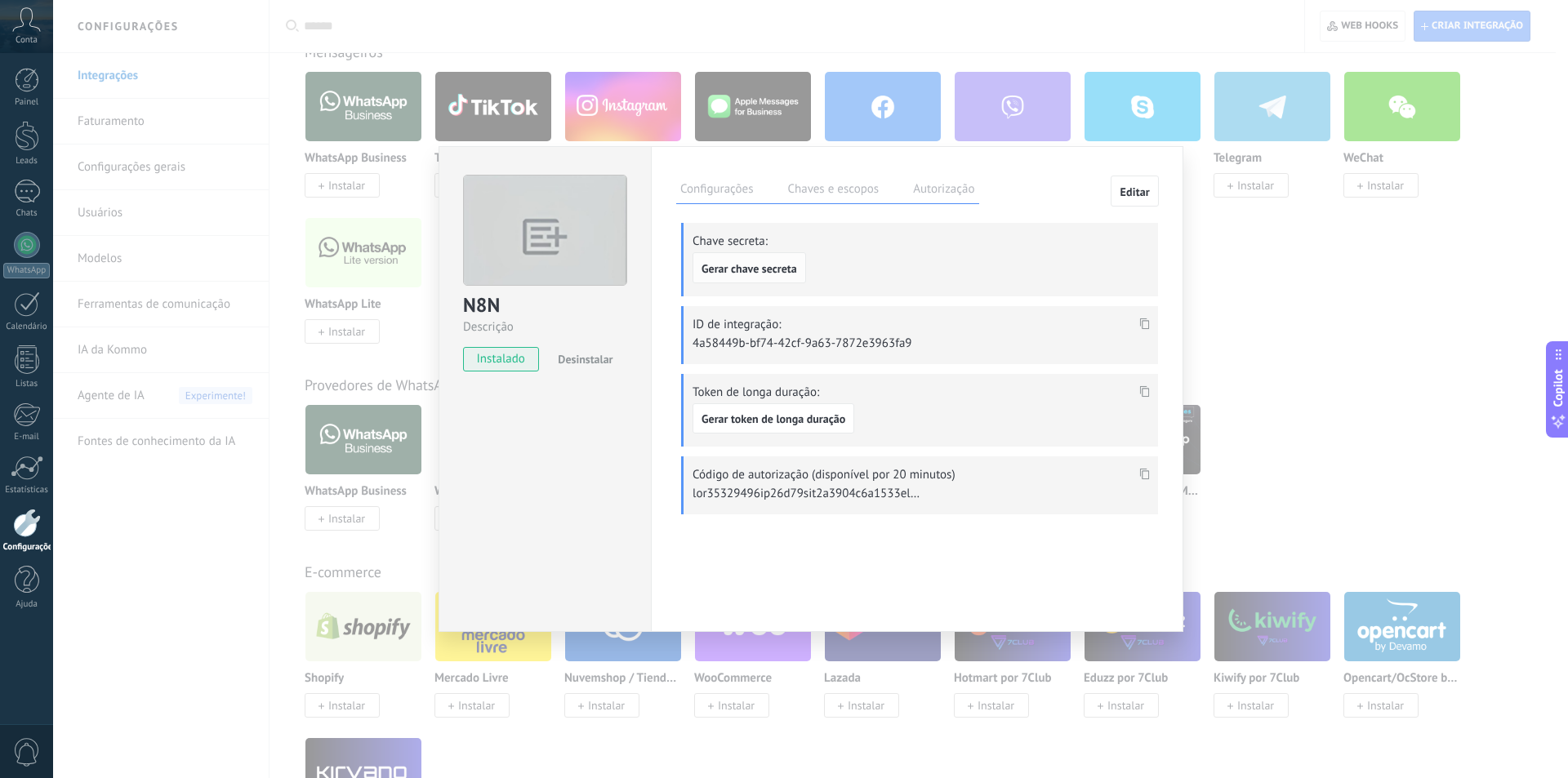
click at [742, 264] on span "Gerar chave secreta" at bounding box center [749, 268] width 95 height 11
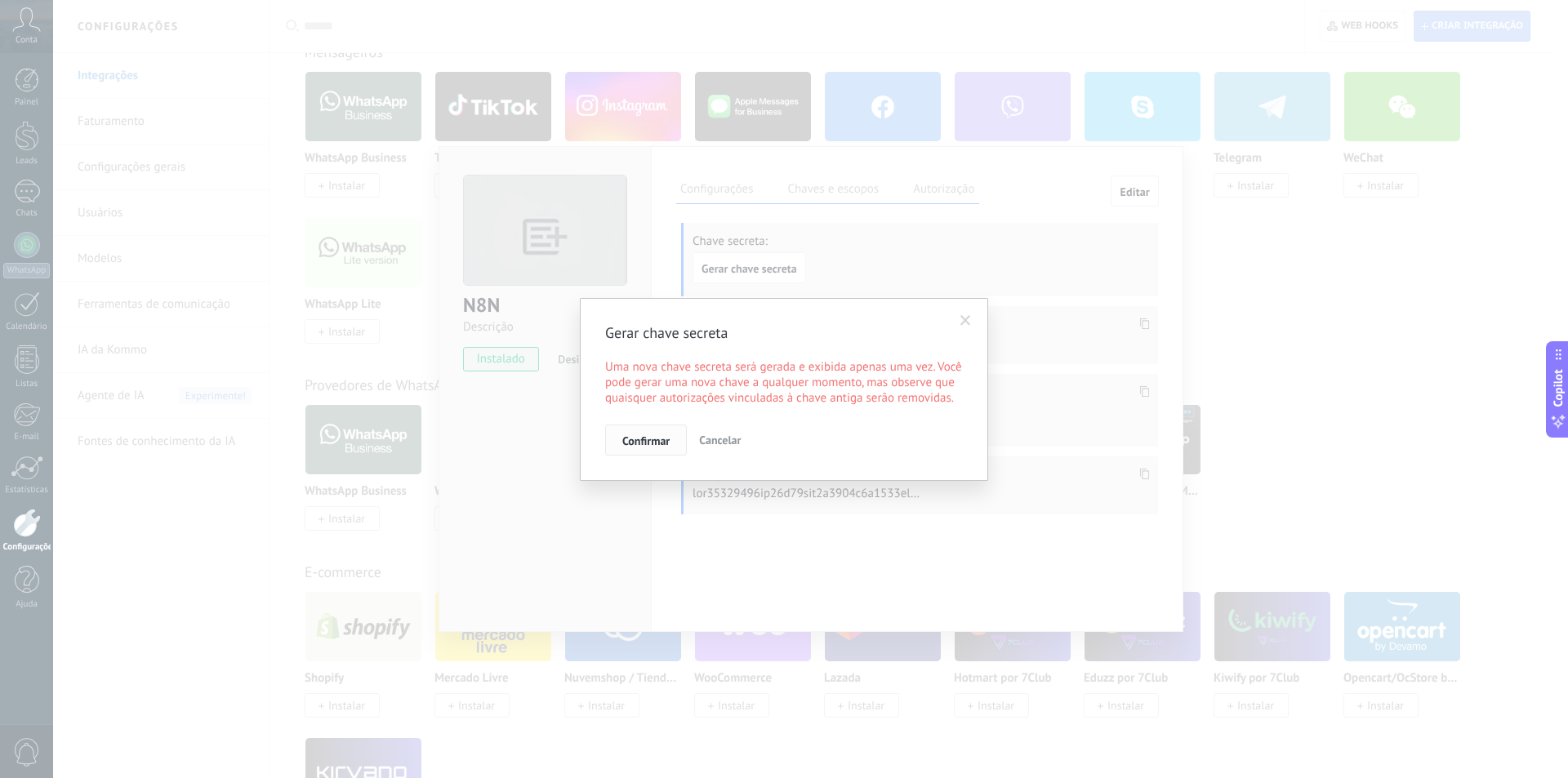
click at [665, 433] on button "Confirmar" at bounding box center [646, 441] width 82 height 31
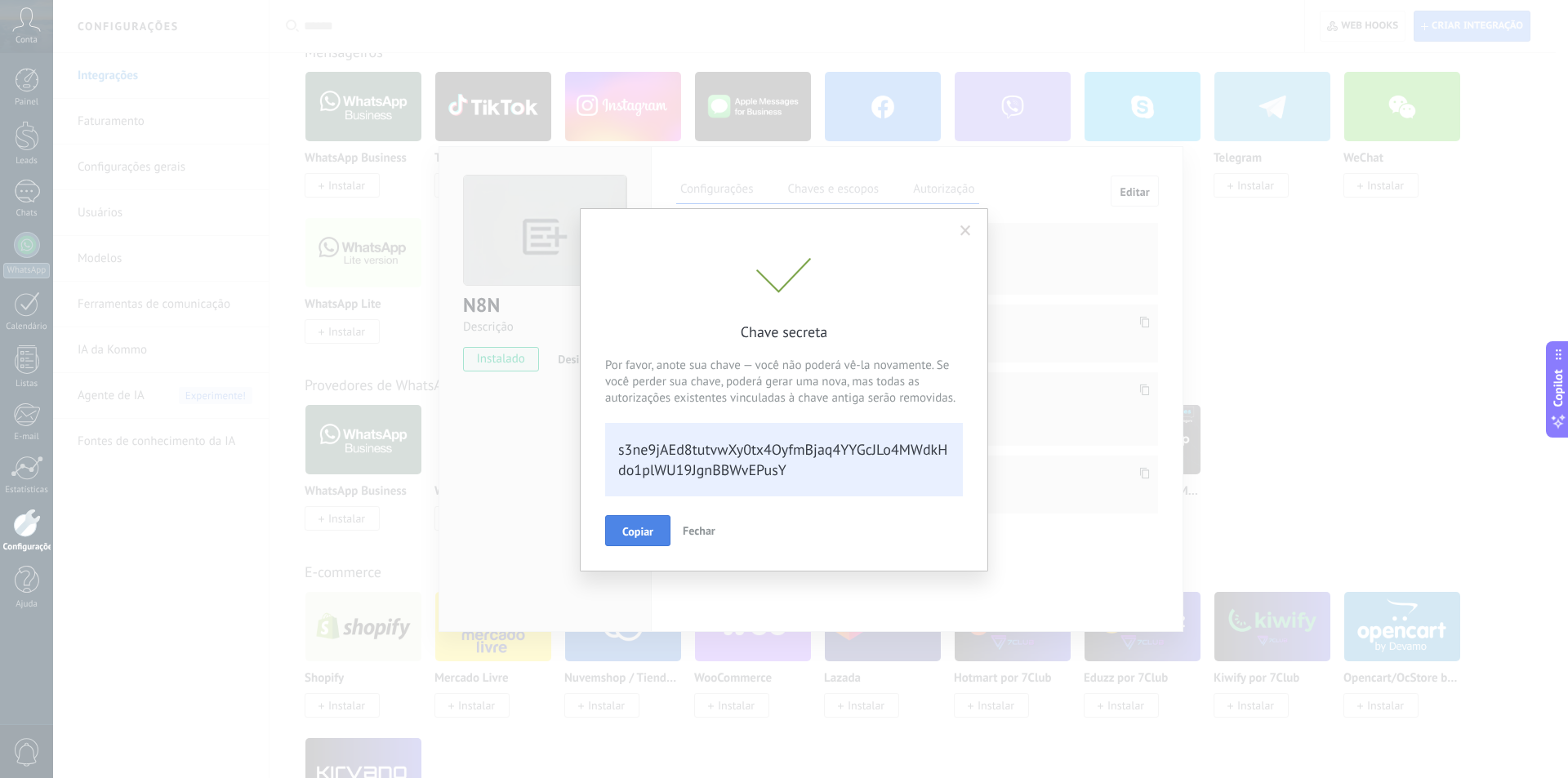
click at [642, 522] on button "Copiar" at bounding box center [638, 531] width 66 height 31
click at [964, 231] on span at bounding box center [965, 231] width 11 height 11
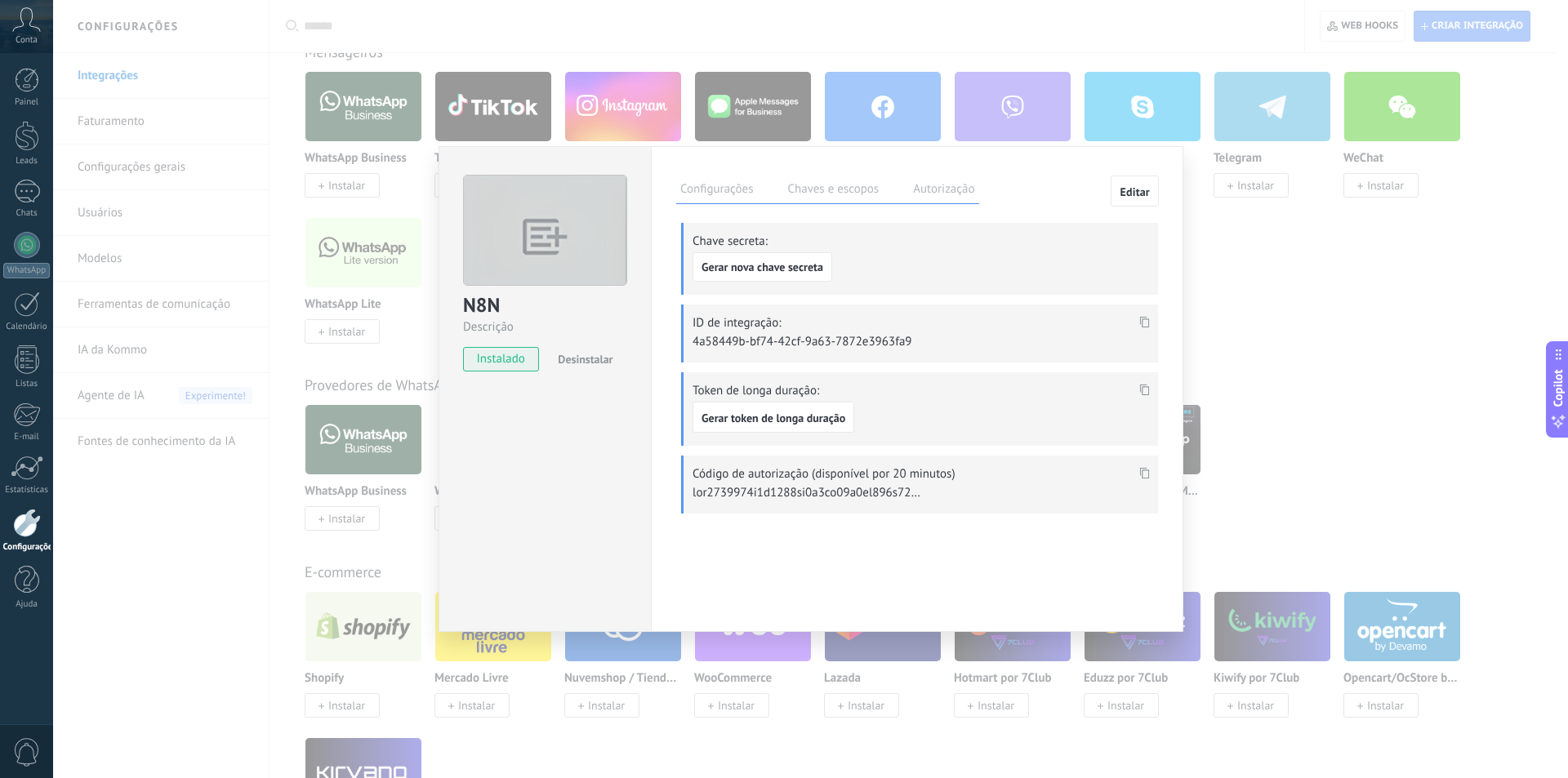
click at [1137, 320] on span at bounding box center [1144, 327] width 19 height 14
click at [961, 188] on label "Autorização" at bounding box center [944, 191] width 70 height 24
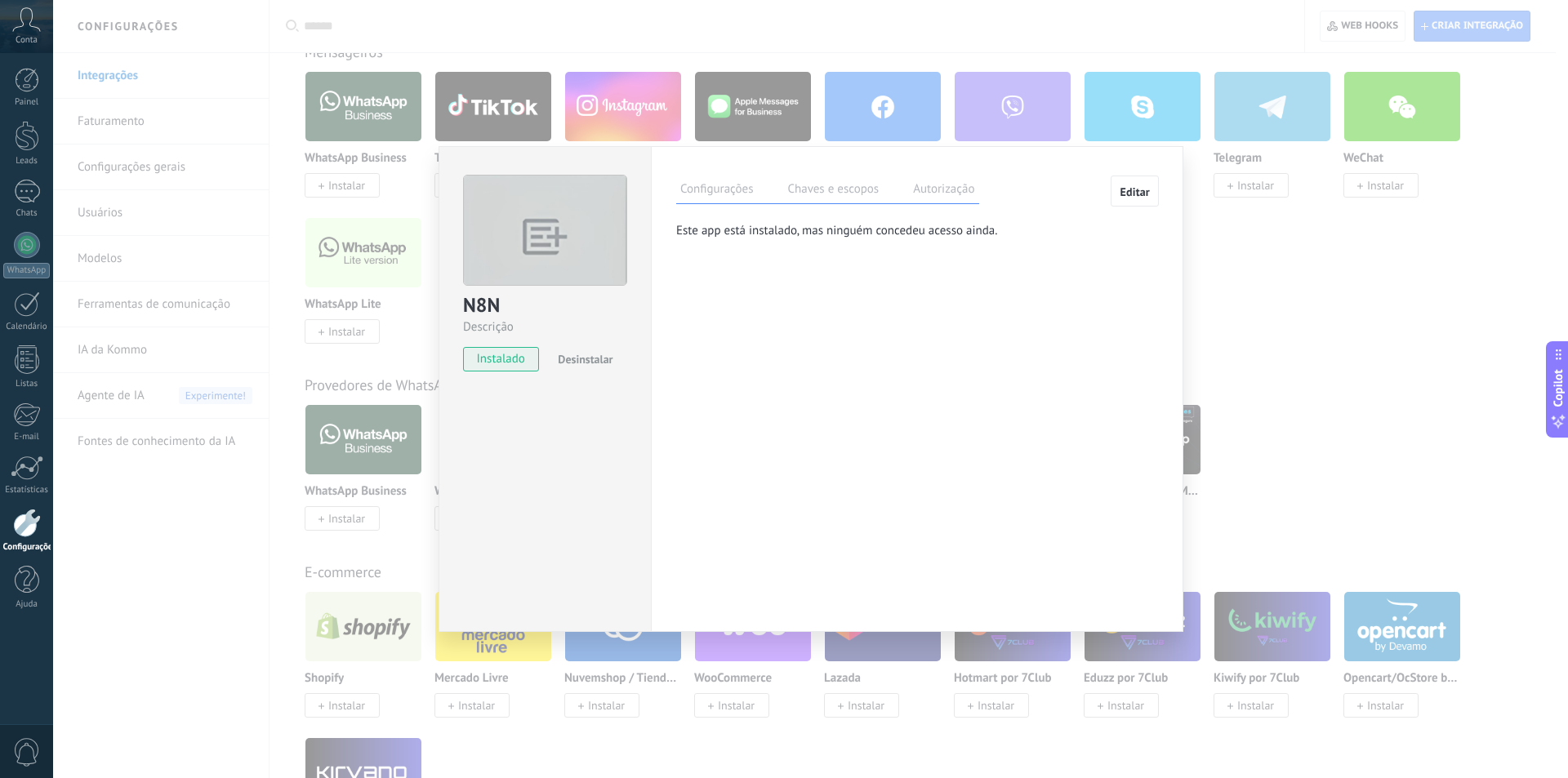
click at [925, 241] on div "Configurações Chaves e escopos Autorização Editar Chave secreta: Gerar nova cha…" at bounding box center [917, 213] width 482 height 76
click at [1125, 185] on button "Editar" at bounding box center [1134, 191] width 48 height 31
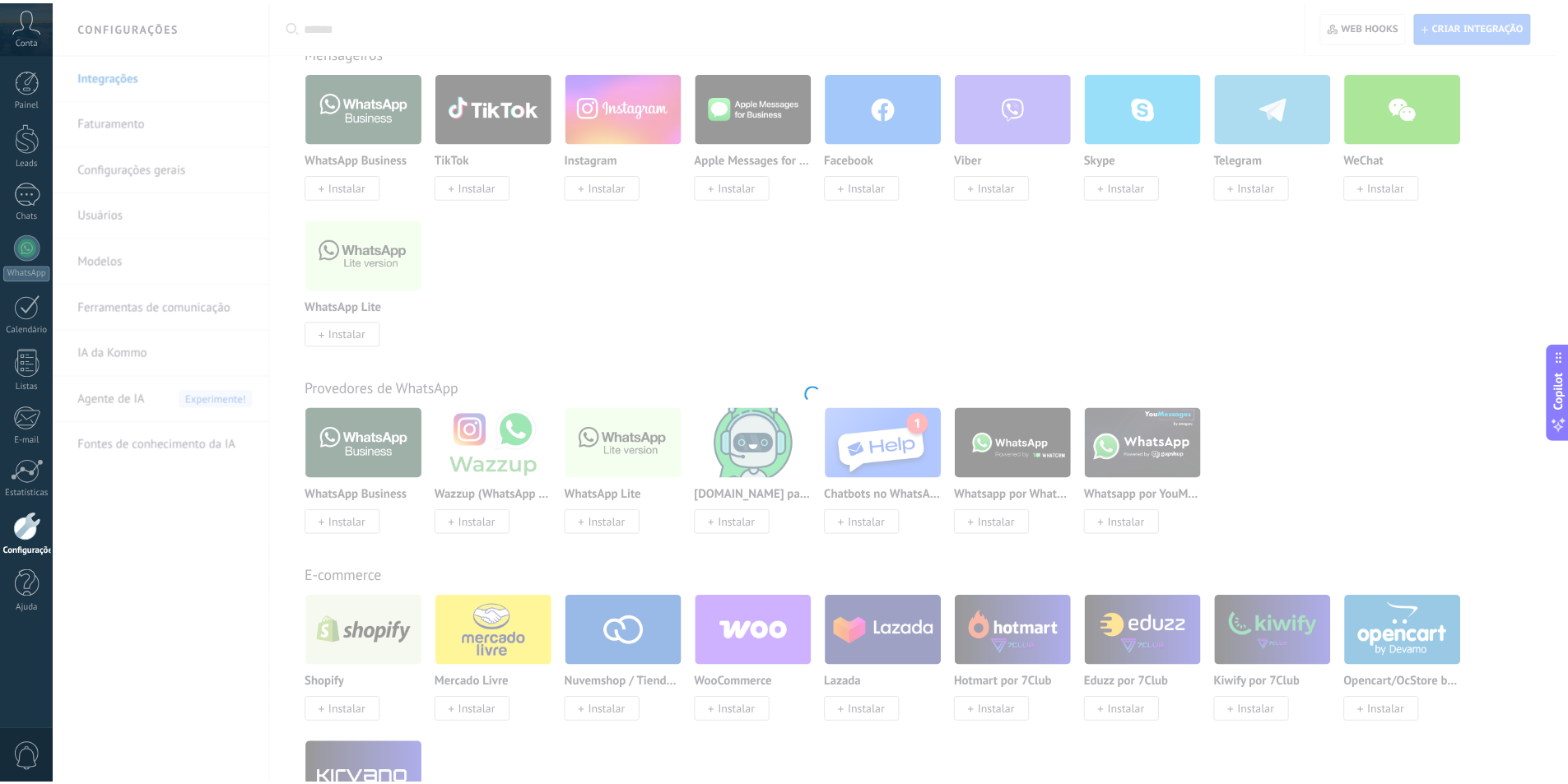
scroll to position [16, 0]
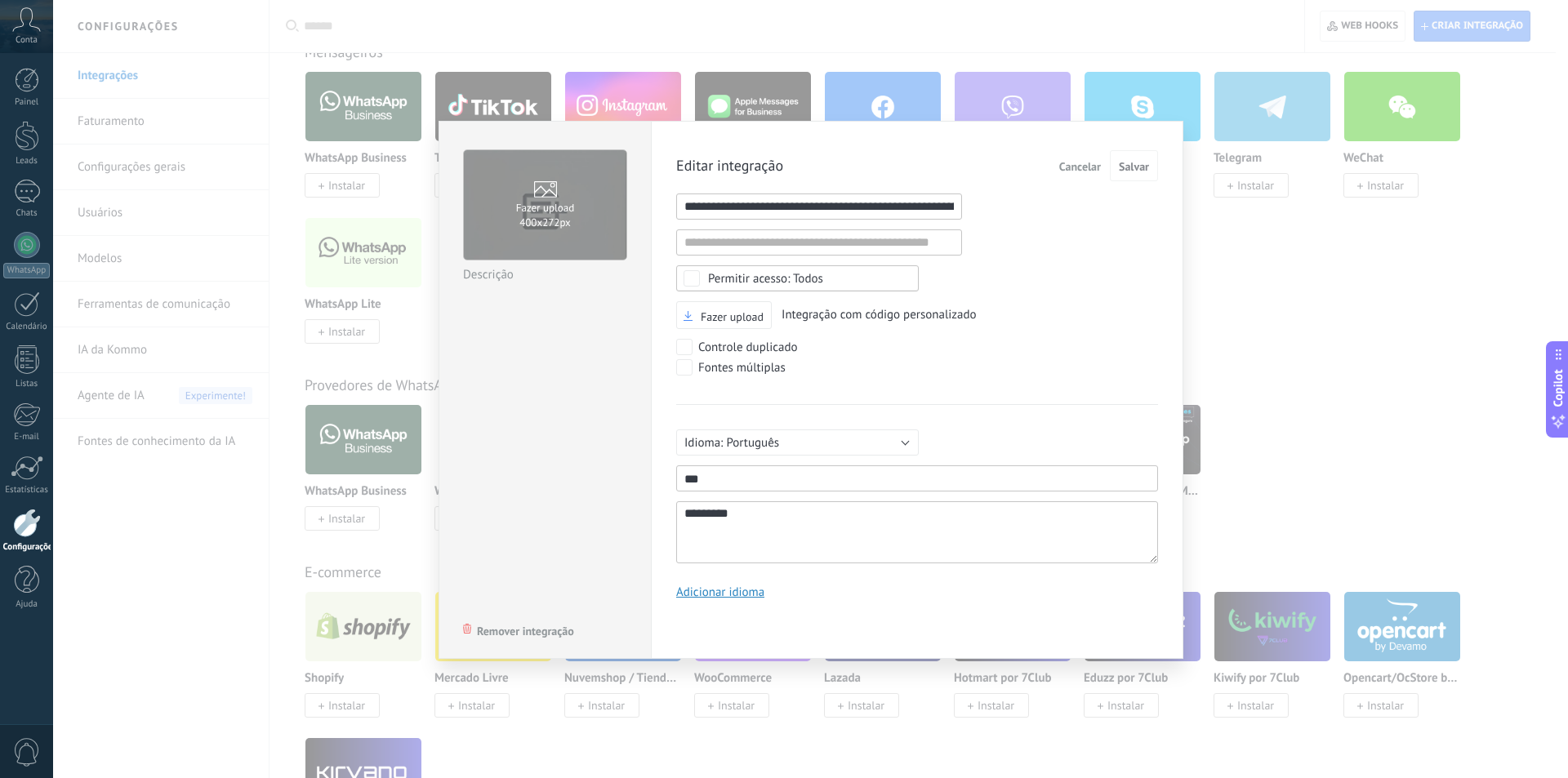
click at [1081, 167] on span "Cancelar" at bounding box center [1080, 167] width 42 height 11
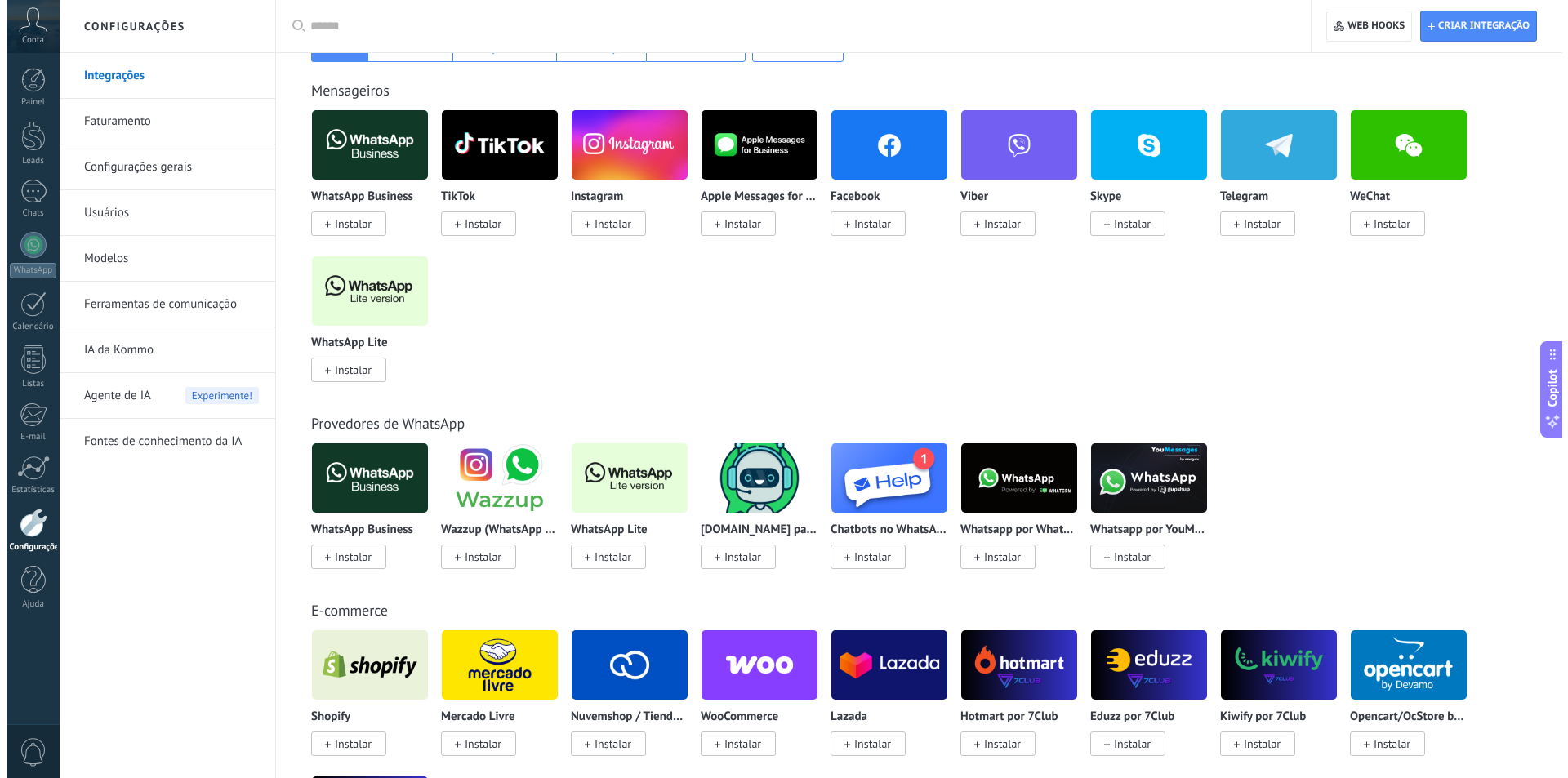
scroll to position [102, 0]
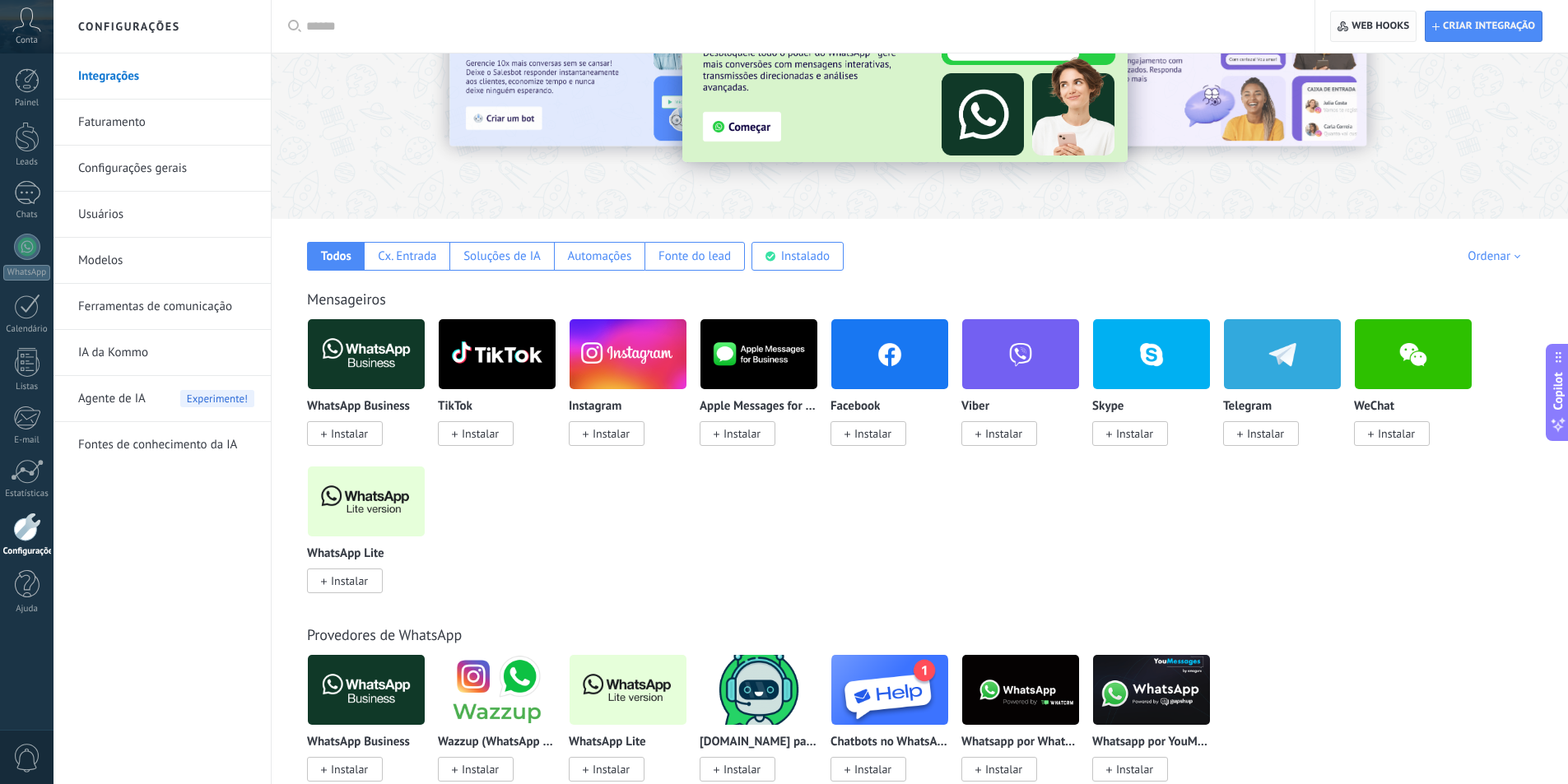
click at [1361, 27] on span "Web hooks 0" at bounding box center [1380, 26] width 58 height 13
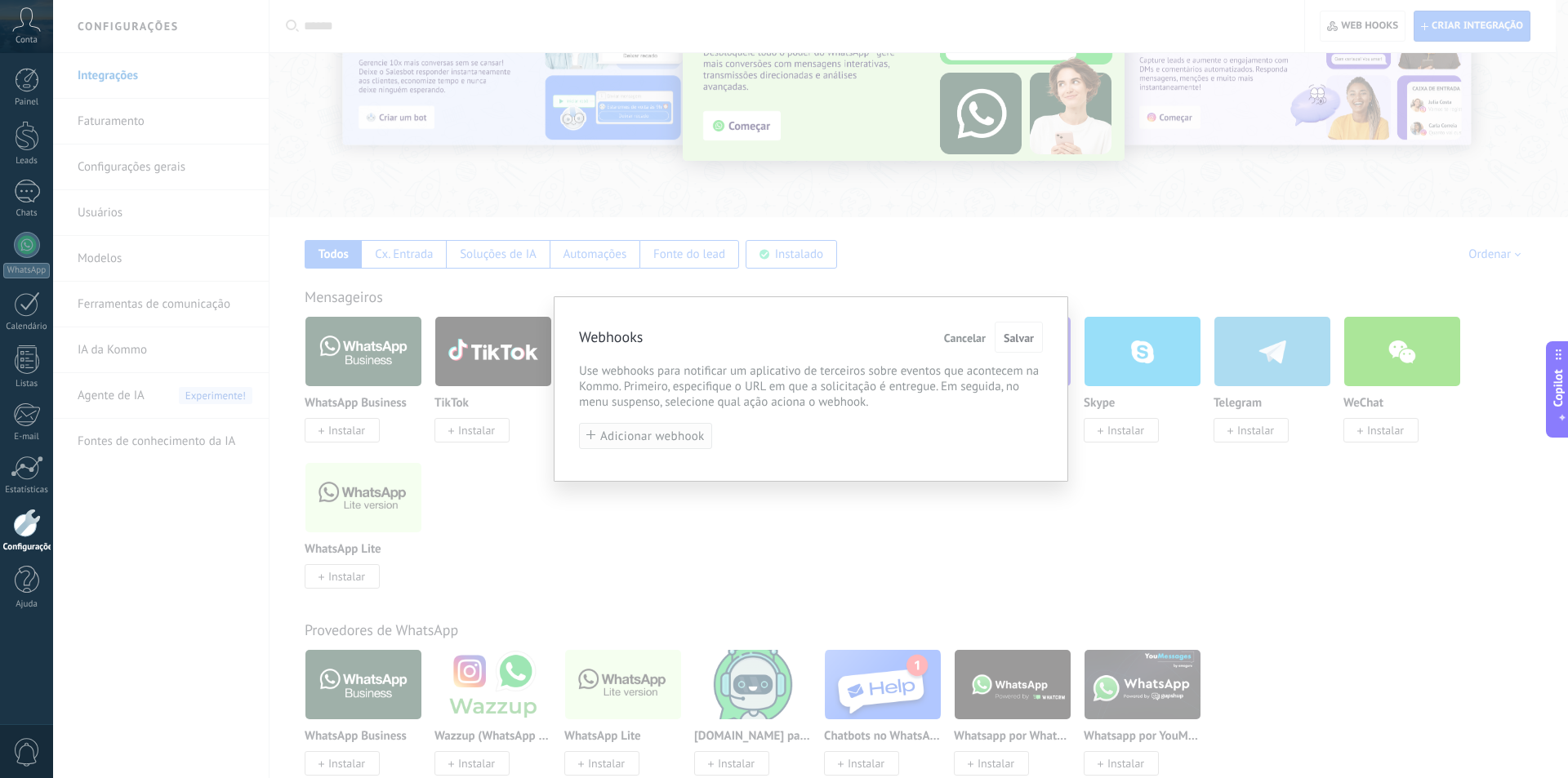
click at [671, 438] on span "Adicionar webhook" at bounding box center [651, 436] width 104 height 12
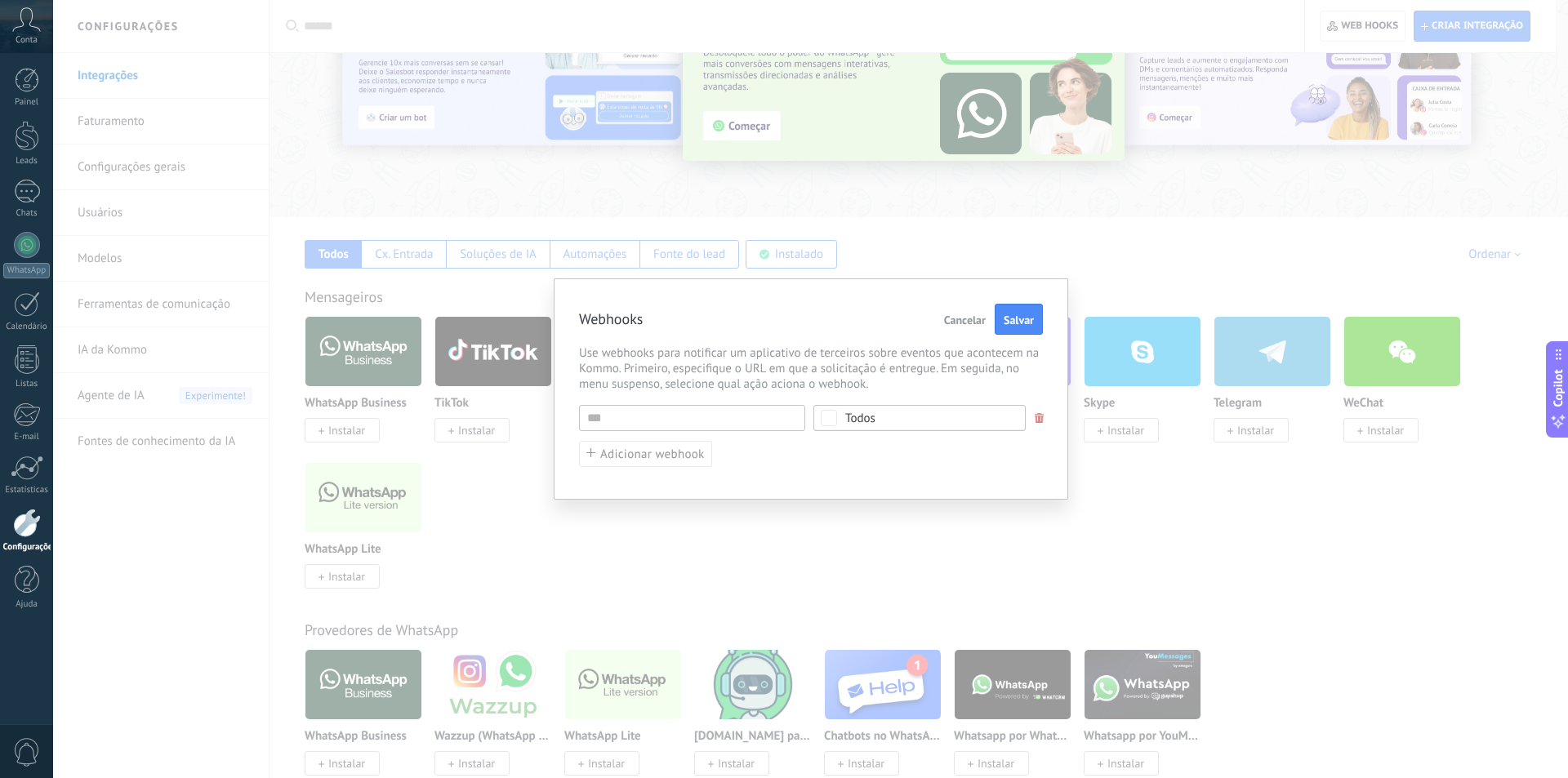
click at [944, 332] on button "Cancelar" at bounding box center [964, 319] width 55 height 31
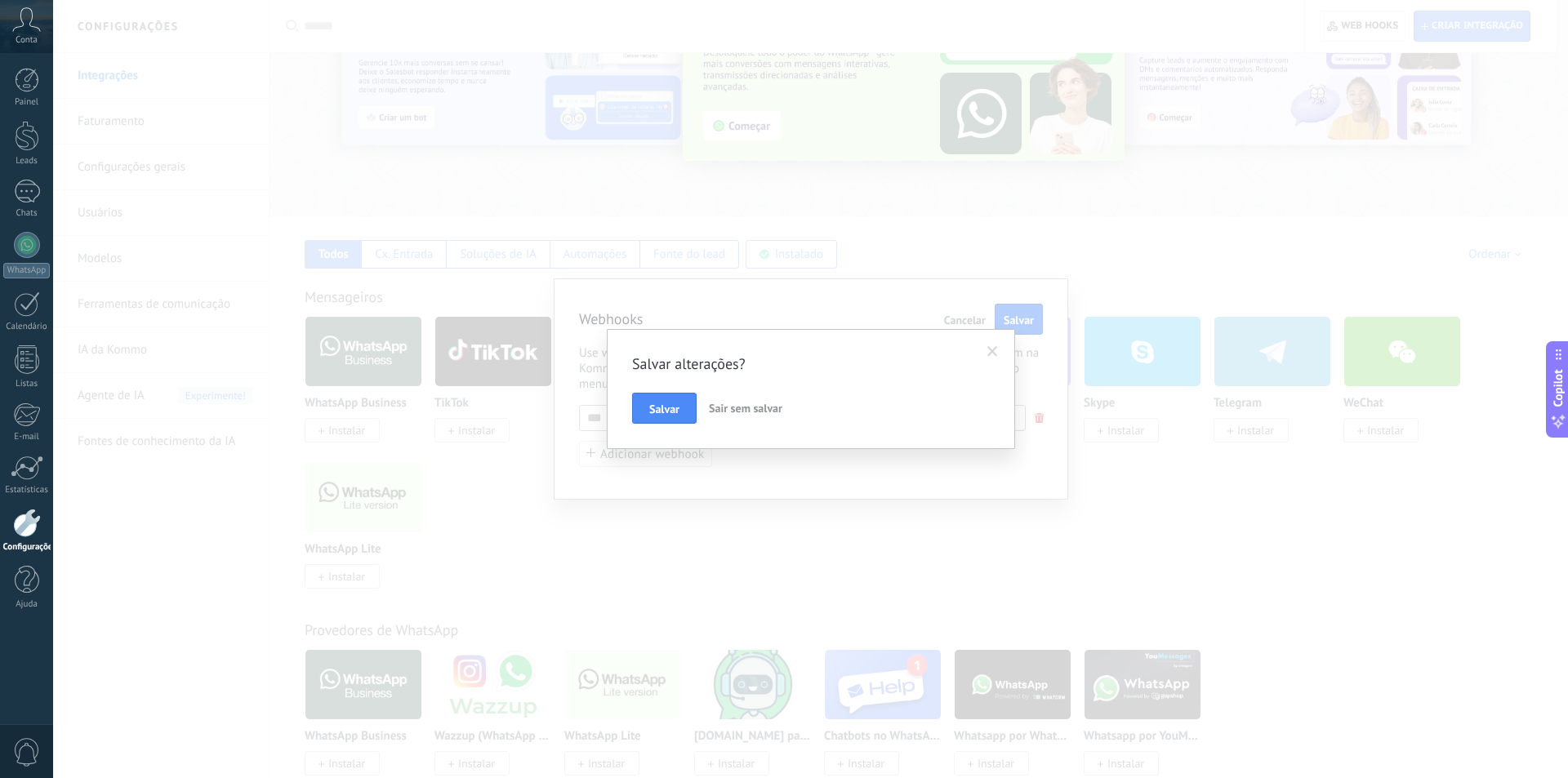
click at [738, 411] on span "Sair sem salvar" at bounding box center [746, 409] width 74 height 15
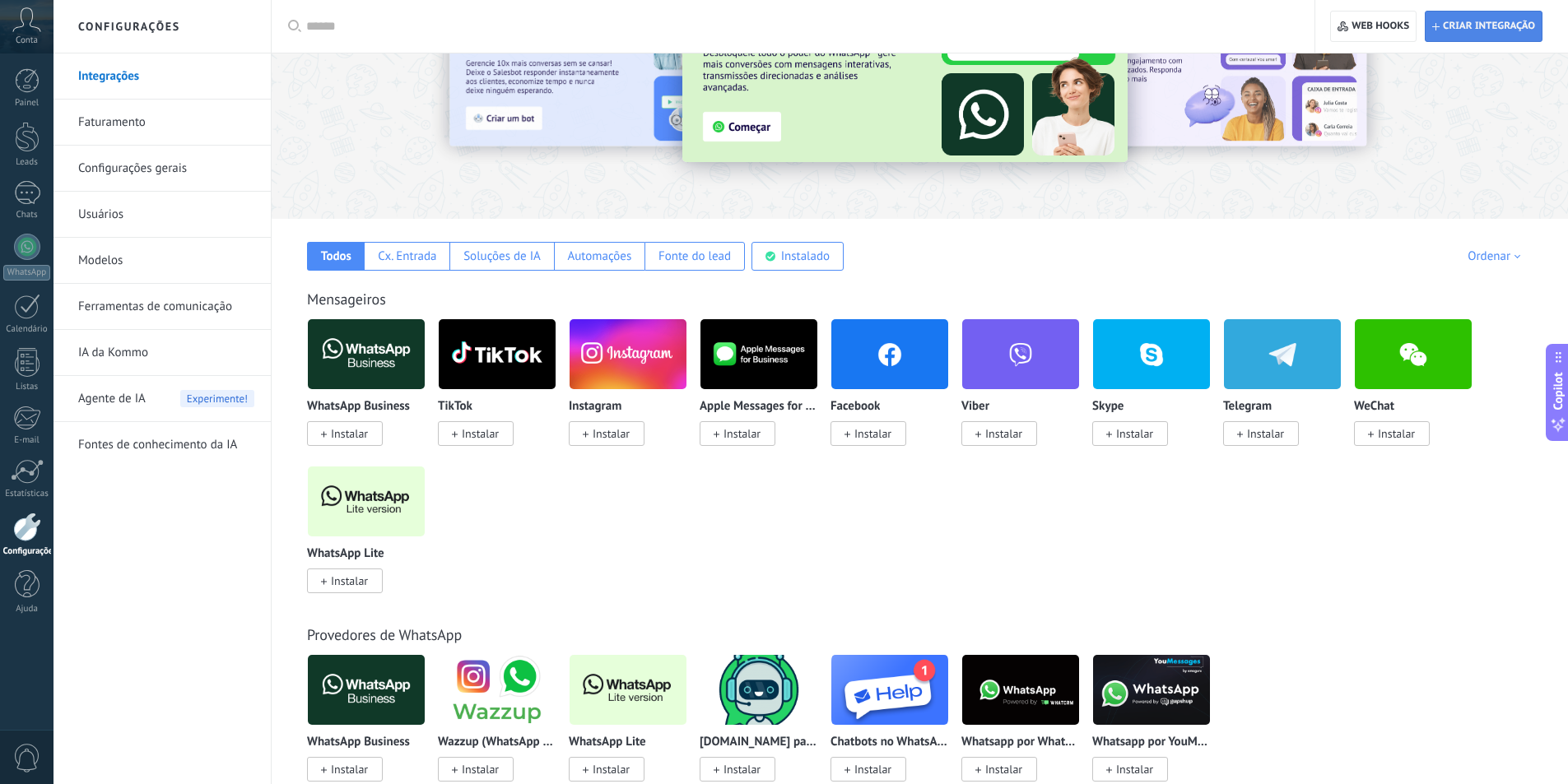
click at [1478, 32] on span "Criar integração" at bounding box center [1489, 26] width 92 height 13
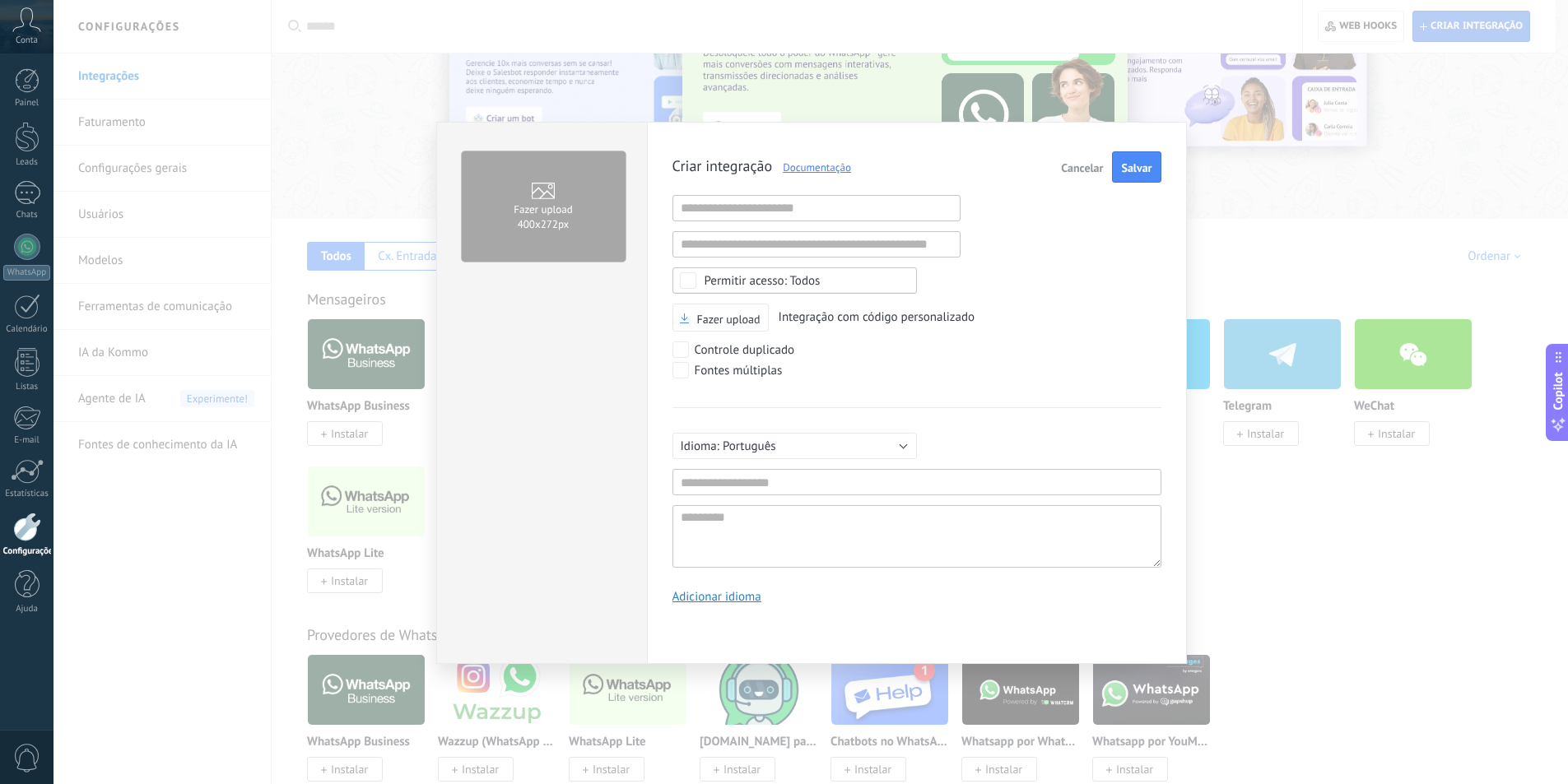
type textarea "*********"
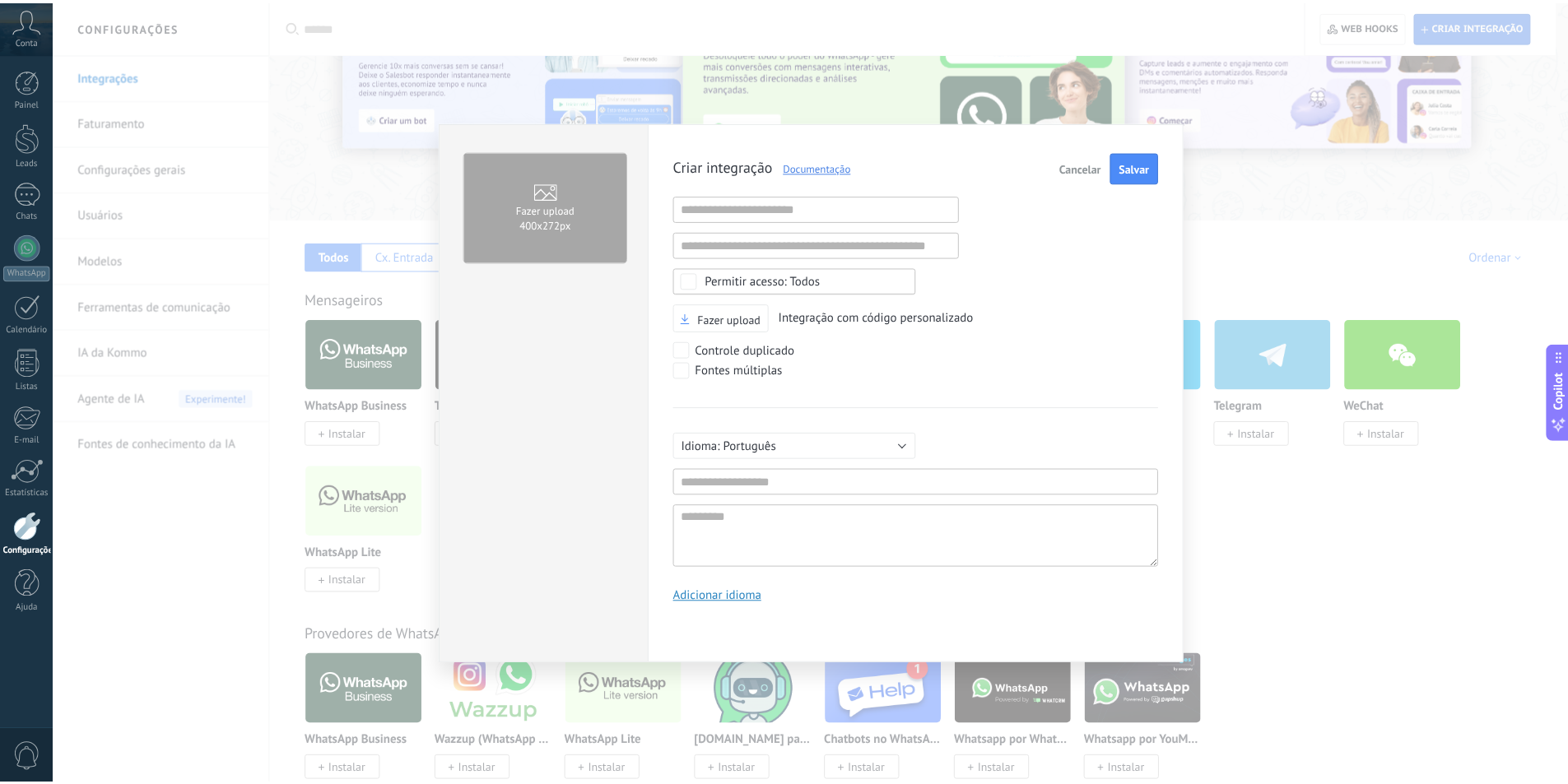
scroll to position [16, 0]
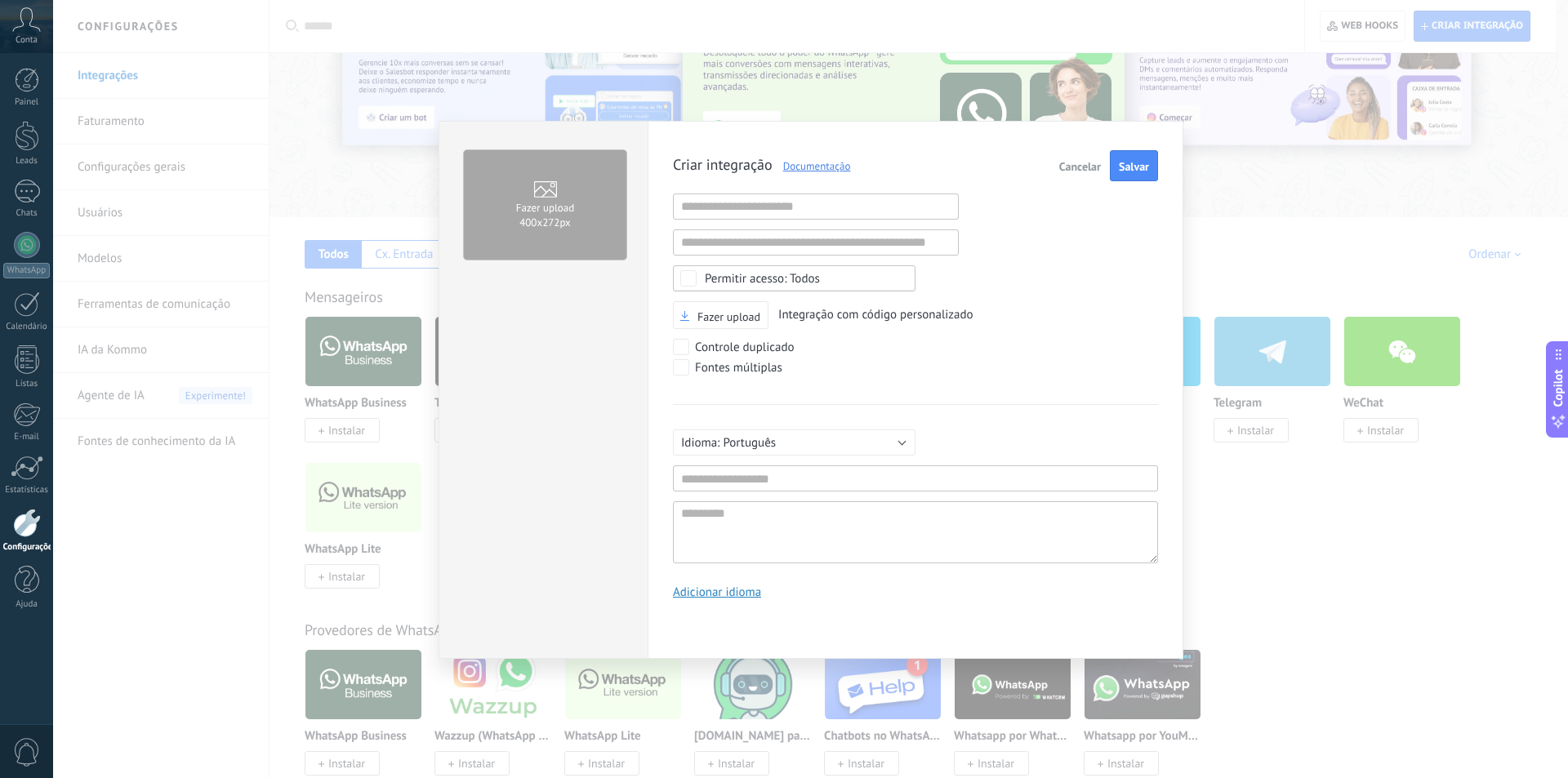
click at [754, 222] on div "Criar integração Documentação Cancelar Salvar URL inválida URL inválida Selecio…" at bounding box center [915, 381] width 485 height 461
click at [1318, 492] on div "Fazer upload 400х272px Criar integração Documentação Cancelar Salvar URL inváli…" at bounding box center [811, 389] width 1515 height 778
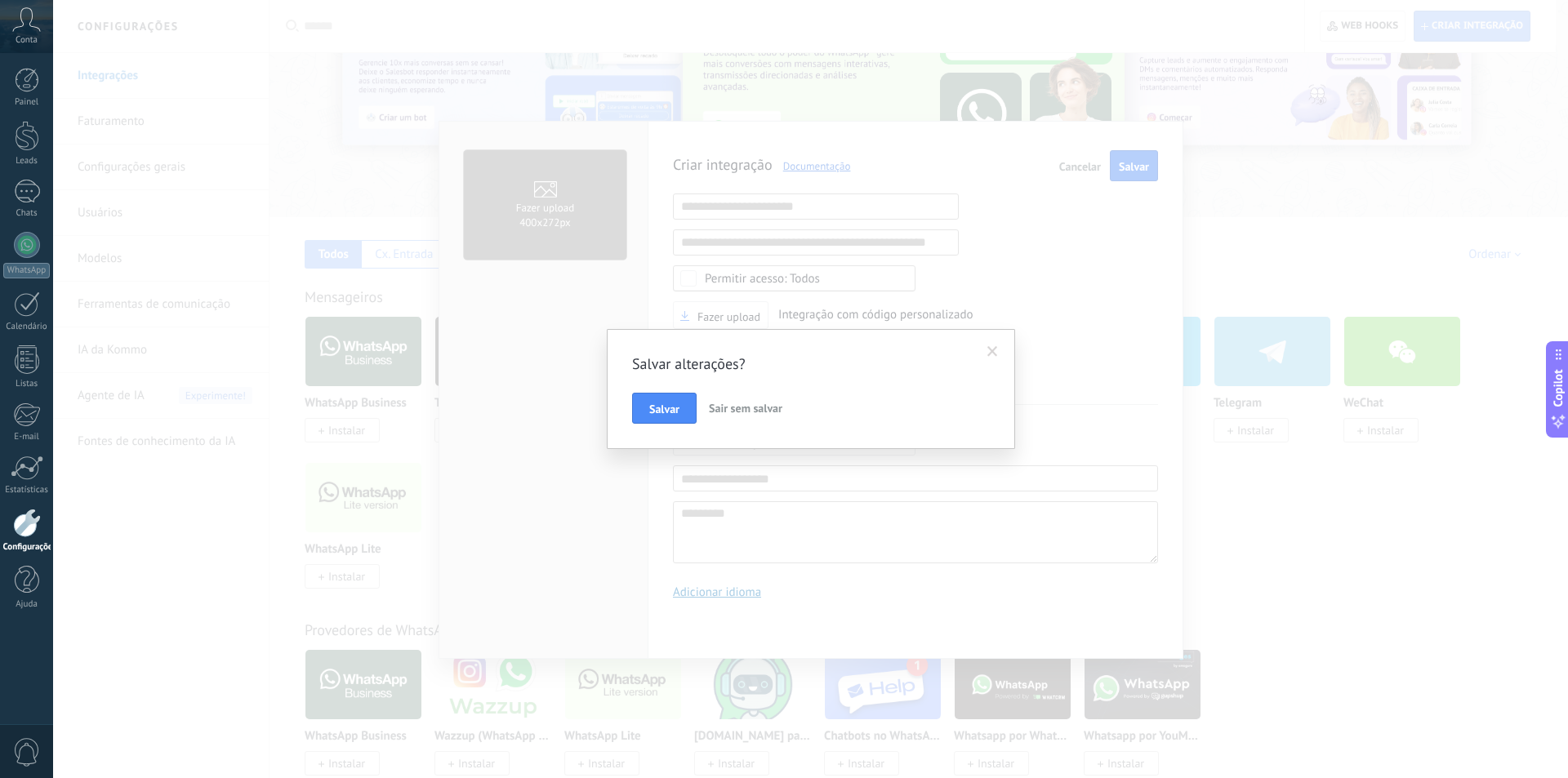
click at [771, 411] on span "Sair sem salvar" at bounding box center [746, 409] width 74 height 15
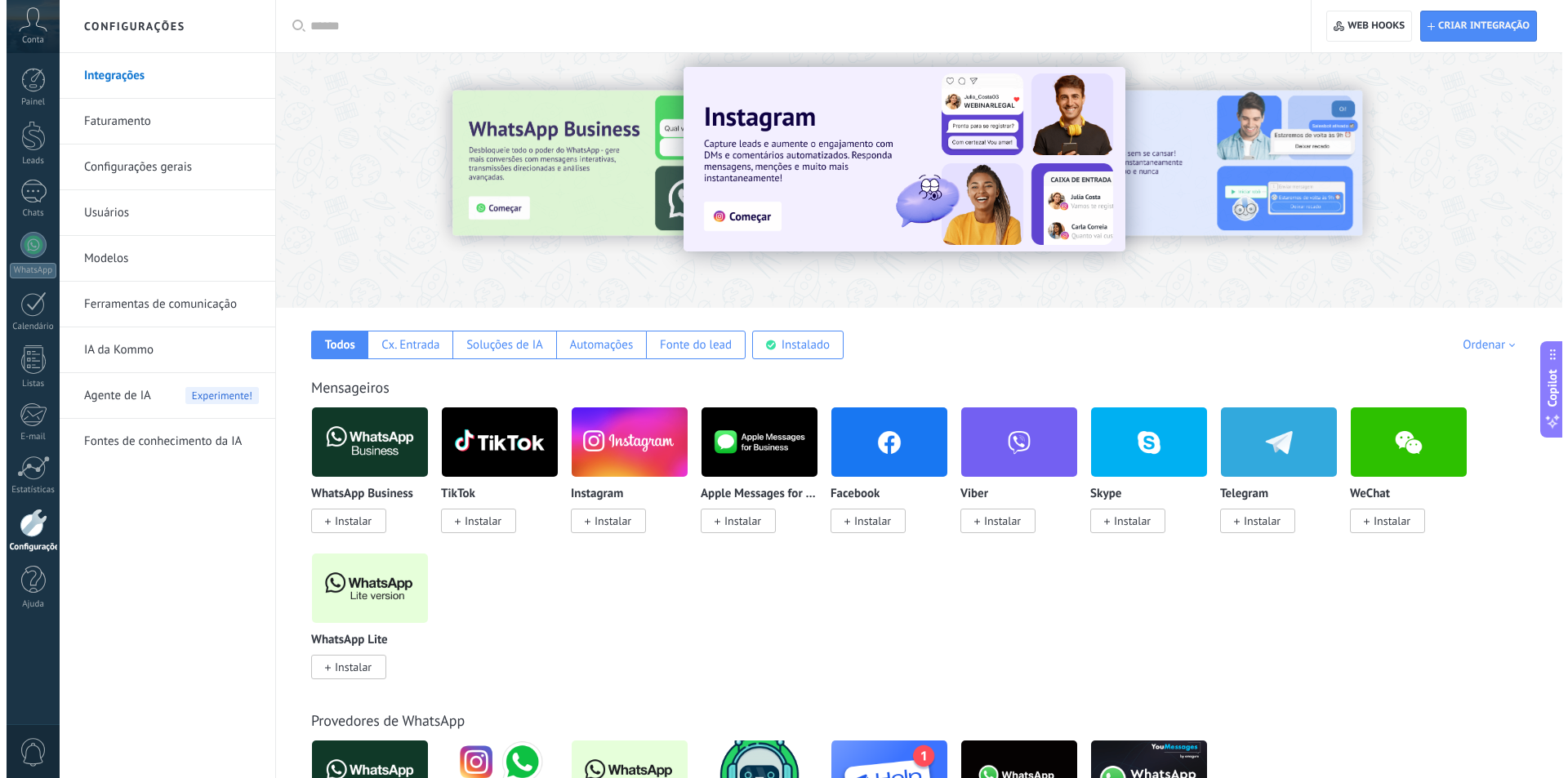
scroll to position [0, 0]
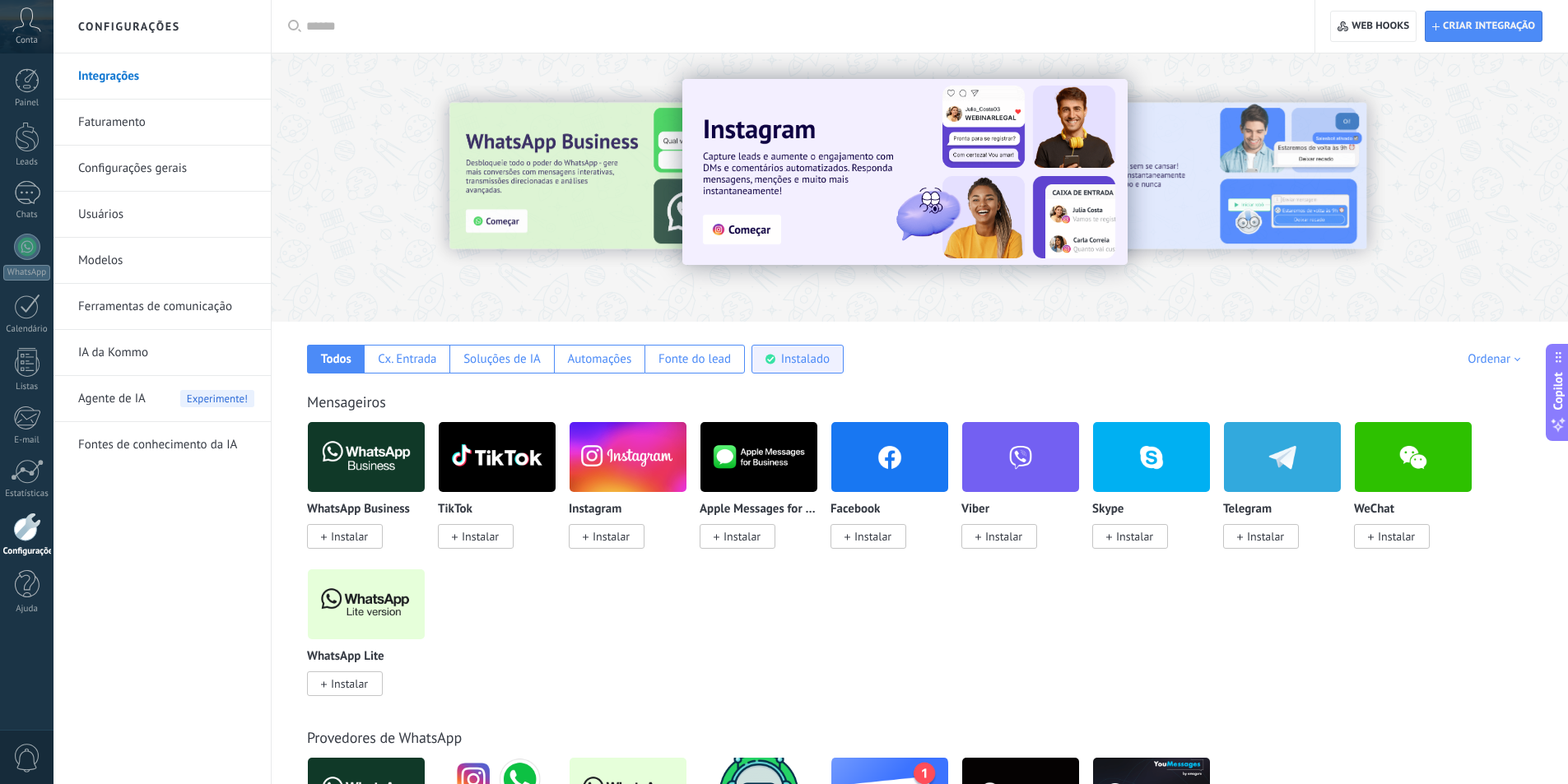
click at [772, 348] on div "Instalado" at bounding box center [797, 359] width 92 height 29
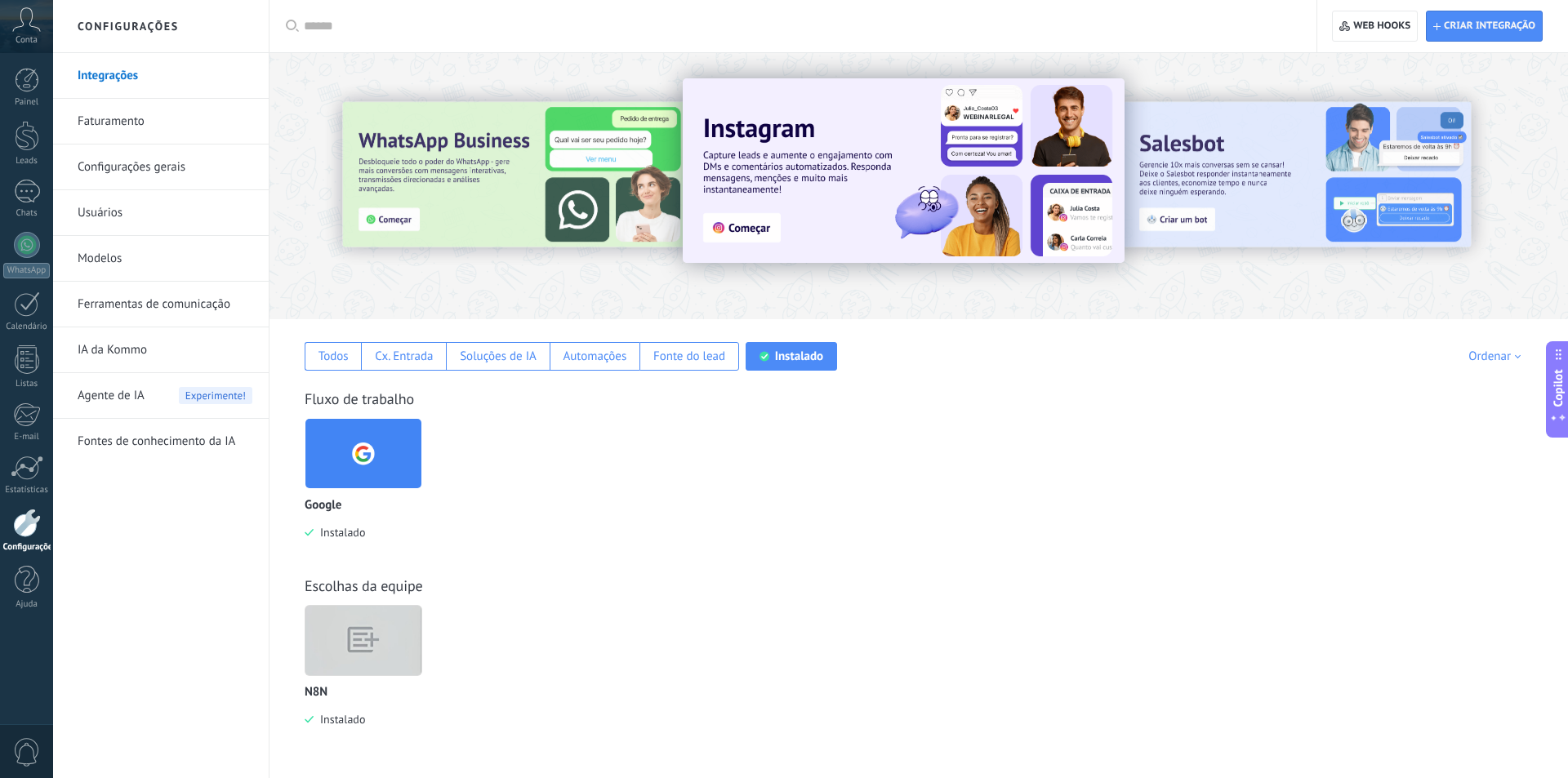
click at [360, 649] on img at bounding box center [363, 641] width 116 height 89
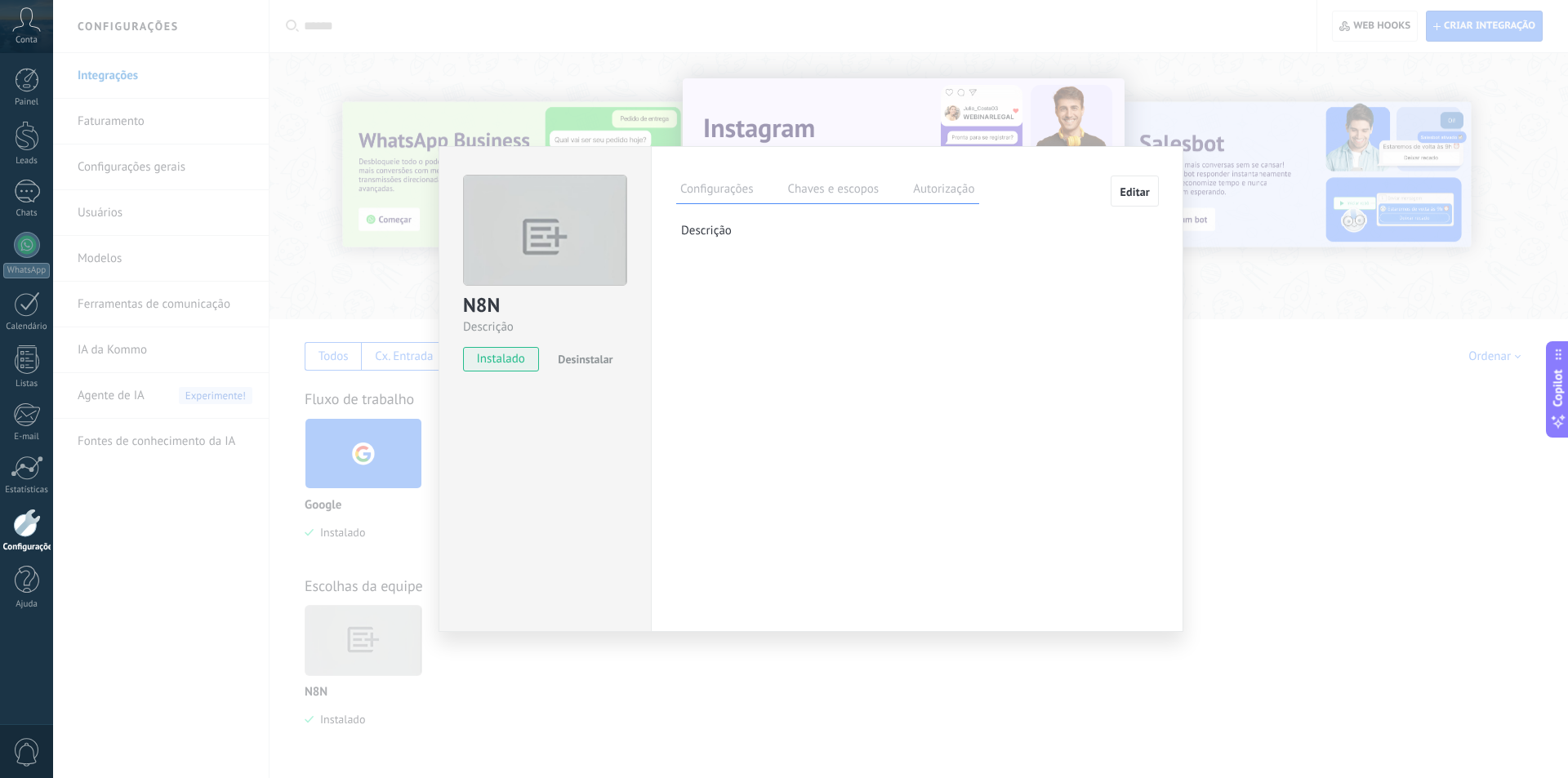
click at [834, 185] on label "Chaves e escopos" at bounding box center [832, 191] width 99 height 24
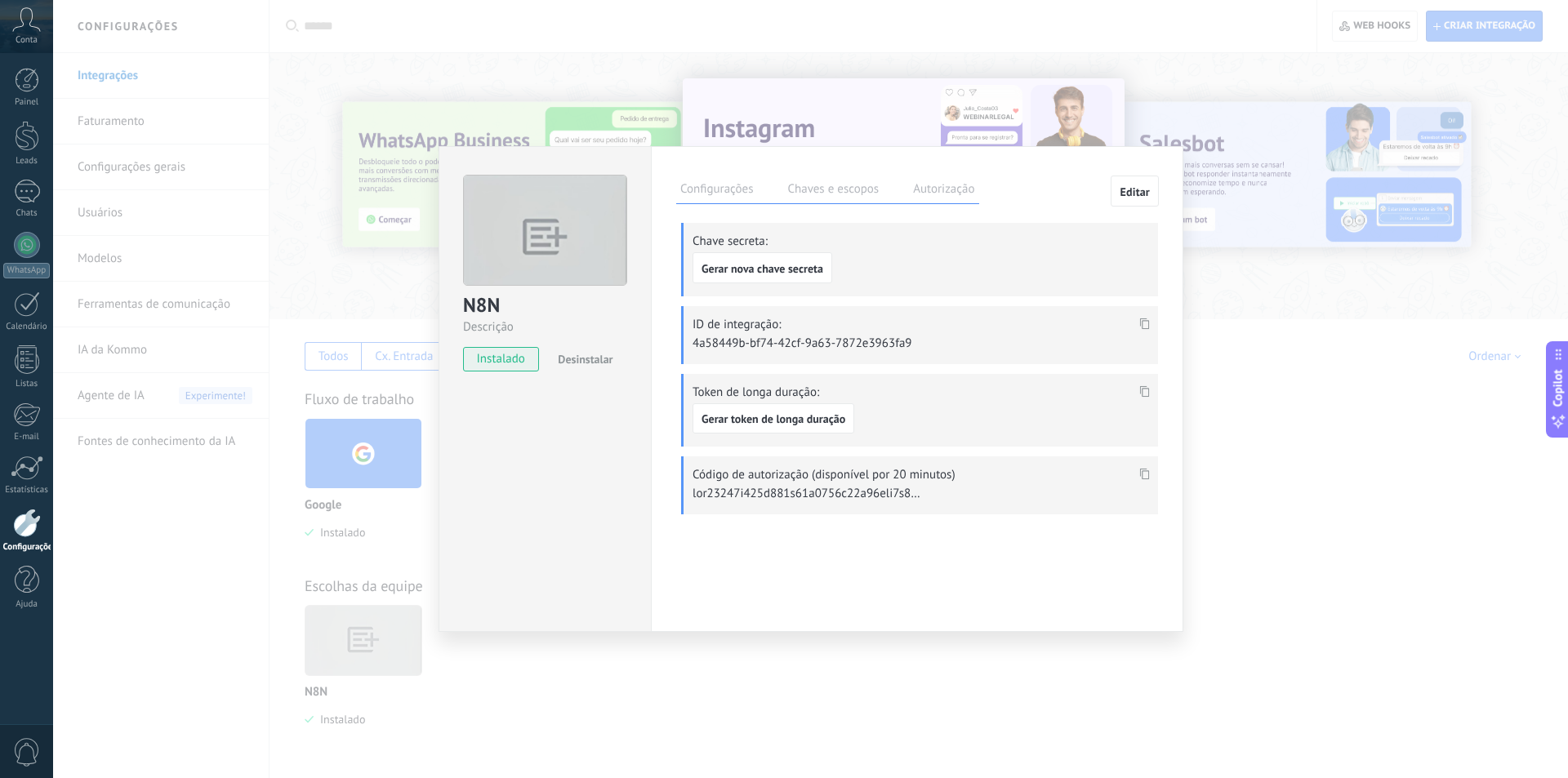
click at [967, 185] on label "Autorização" at bounding box center [944, 191] width 70 height 24
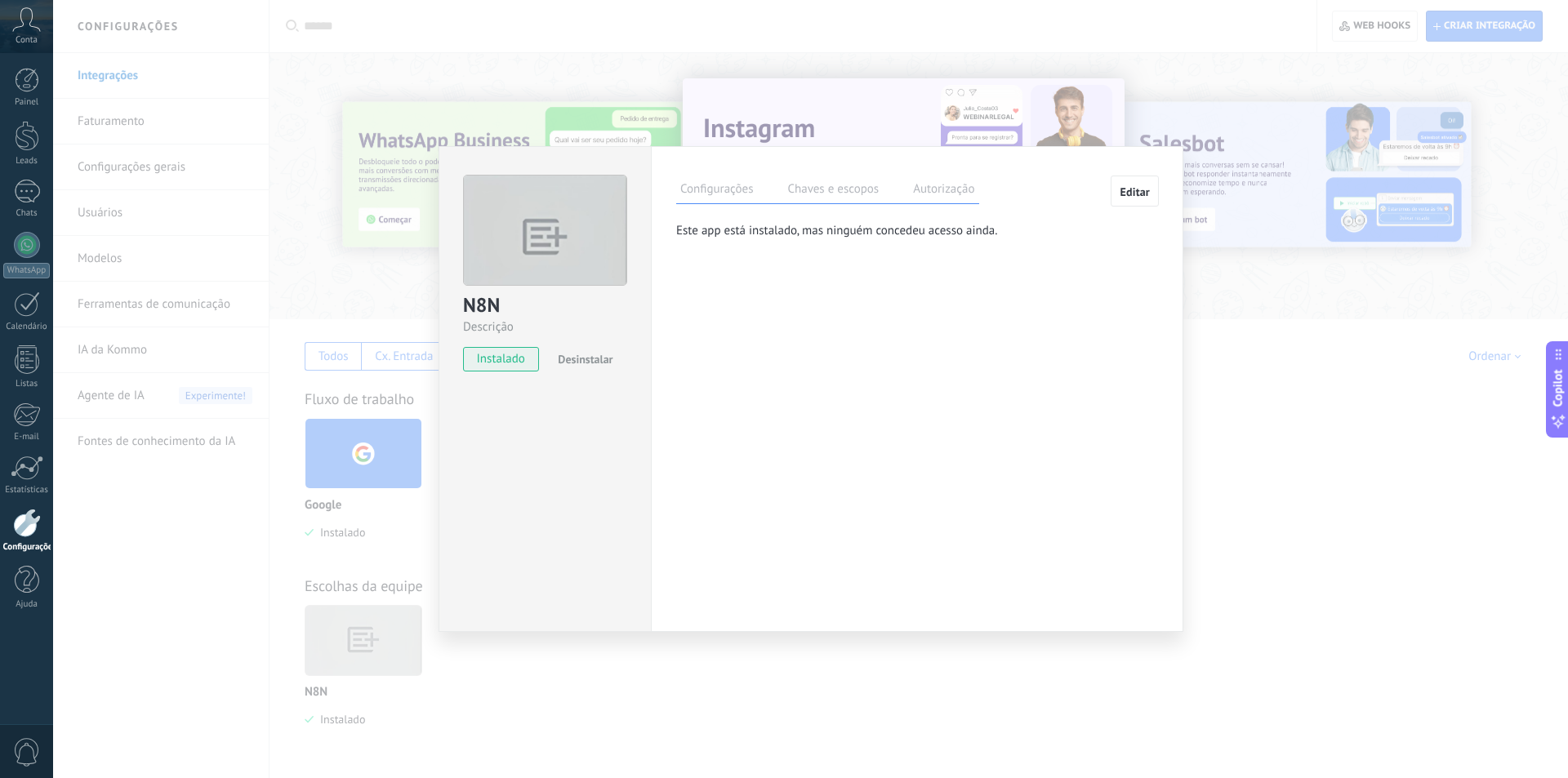
click at [870, 184] on label "Chaves e escopos" at bounding box center [832, 191] width 99 height 24
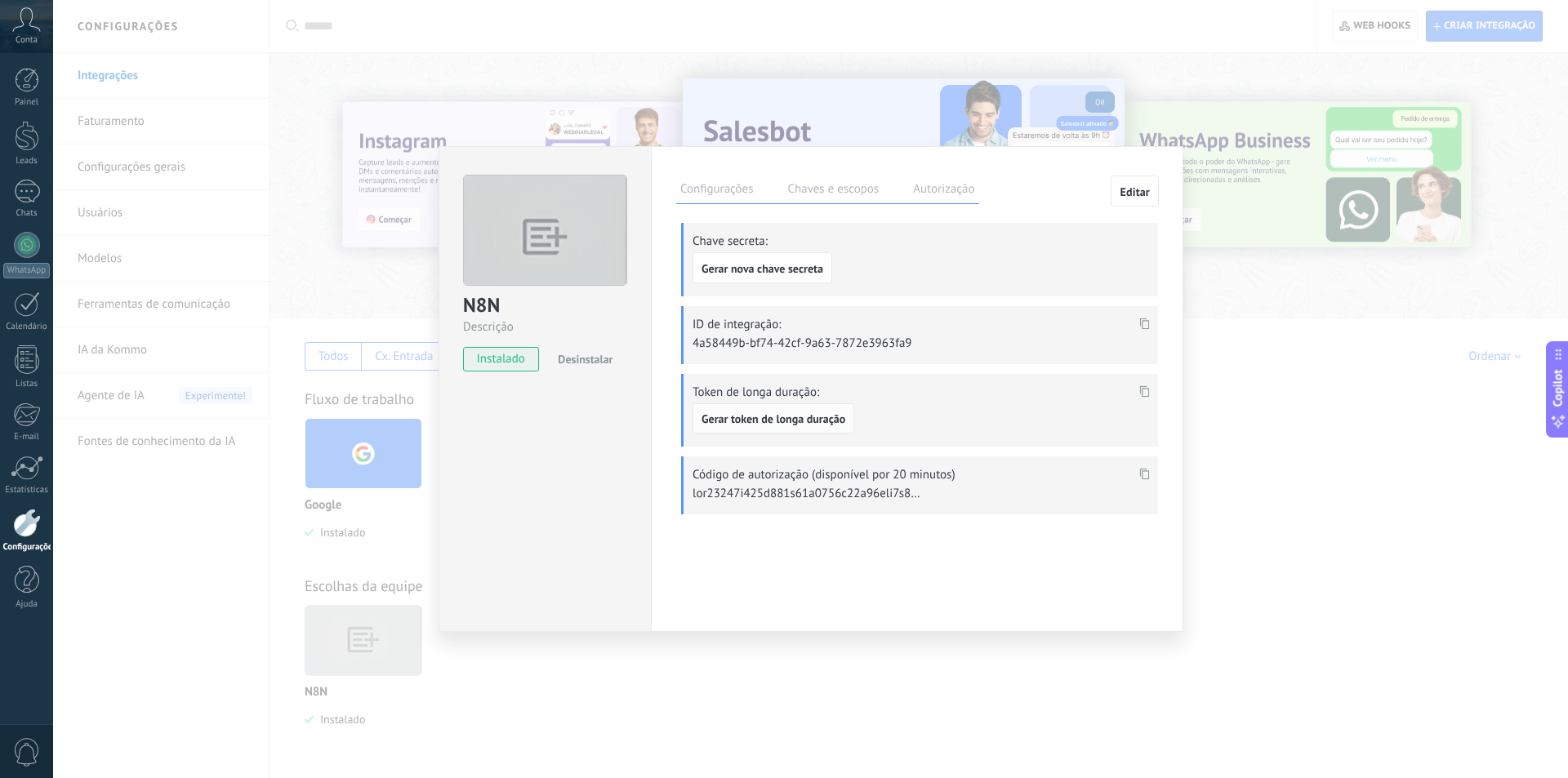
click at [797, 414] on span "Gerar token de longa duração" at bounding box center [773, 419] width 144 height 11
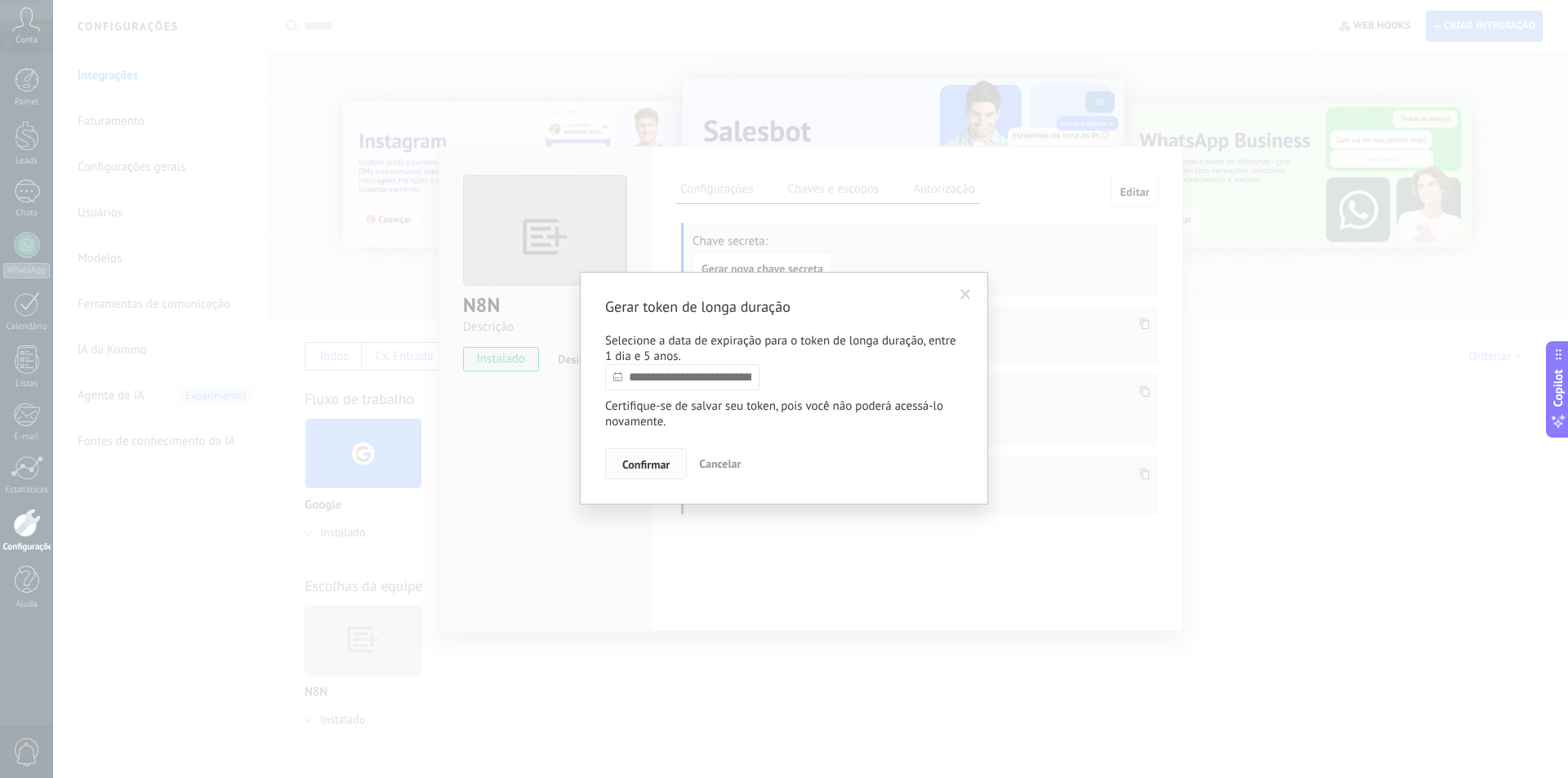
click at [659, 455] on button "Confirmar" at bounding box center [646, 464] width 82 height 31
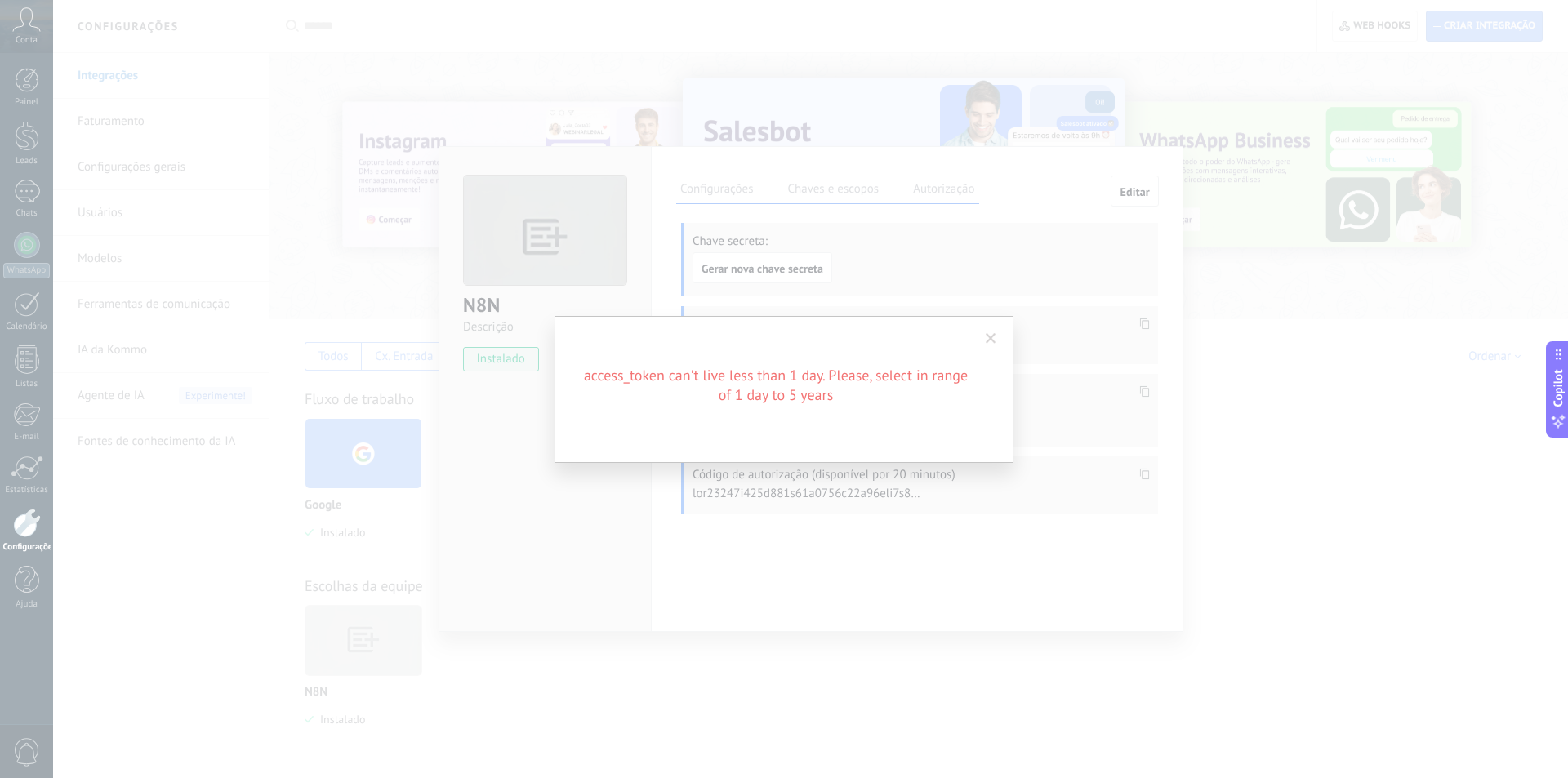
click at [987, 330] on span at bounding box center [990, 339] width 27 height 28
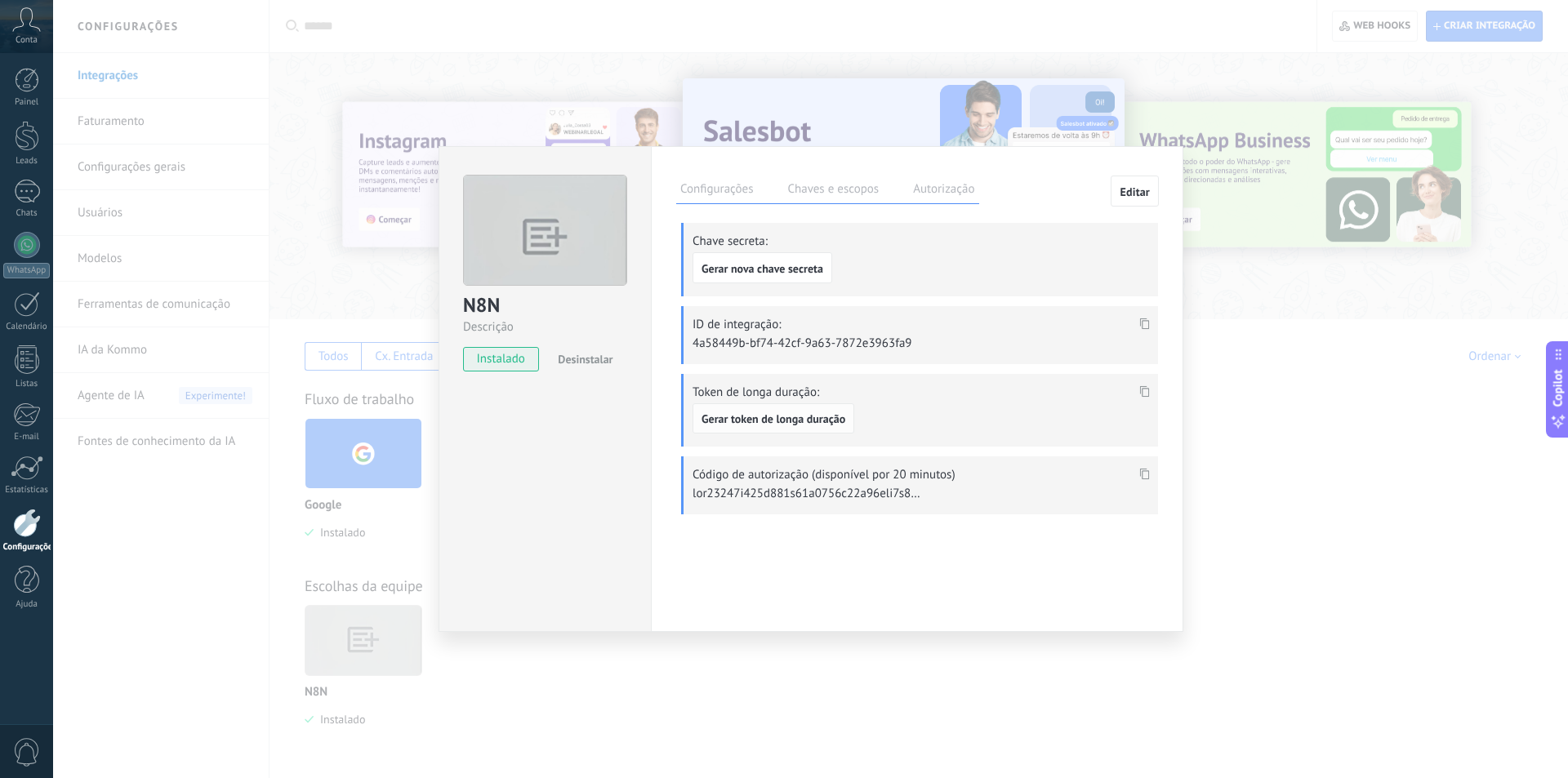
click at [816, 423] on span "Gerar token de longa duração" at bounding box center [773, 419] width 144 height 11
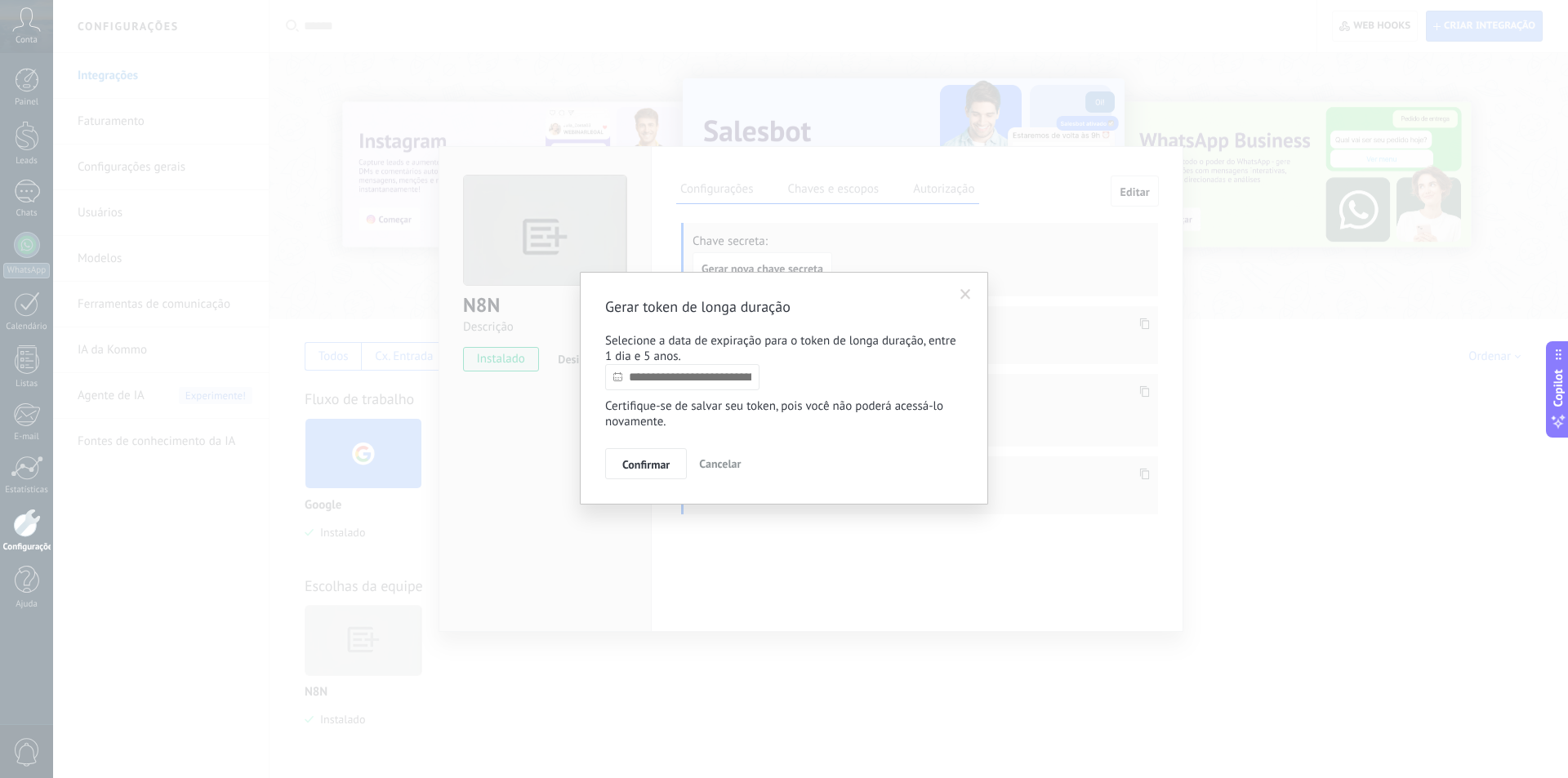
click at [696, 385] on input "text" at bounding box center [682, 378] width 154 height 26
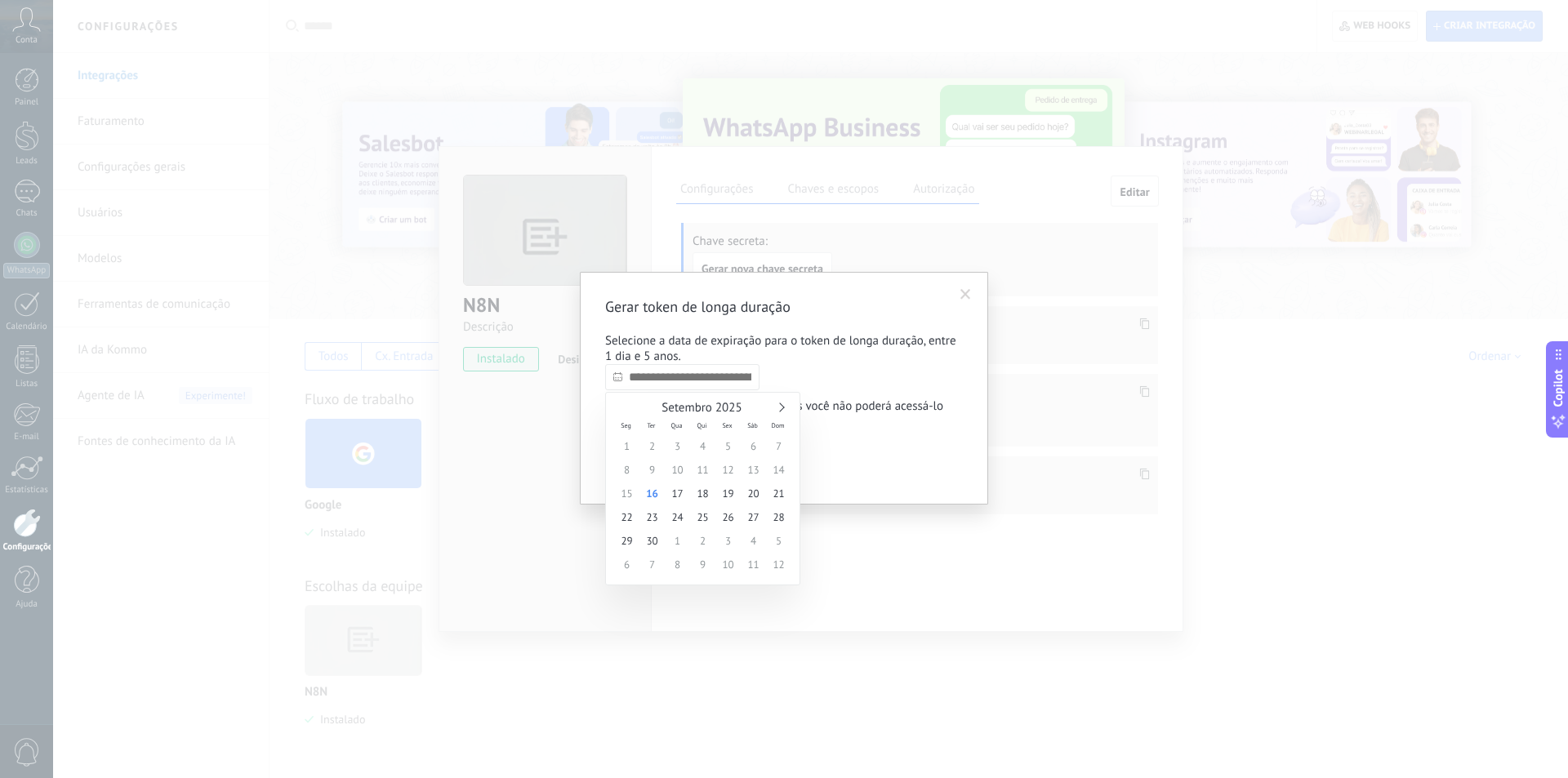
click at [772, 407] on div "Setembro 2025" at bounding box center [702, 409] width 177 height 15
click at [780, 410] on link at bounding box center [779, 407] width 9 height 9
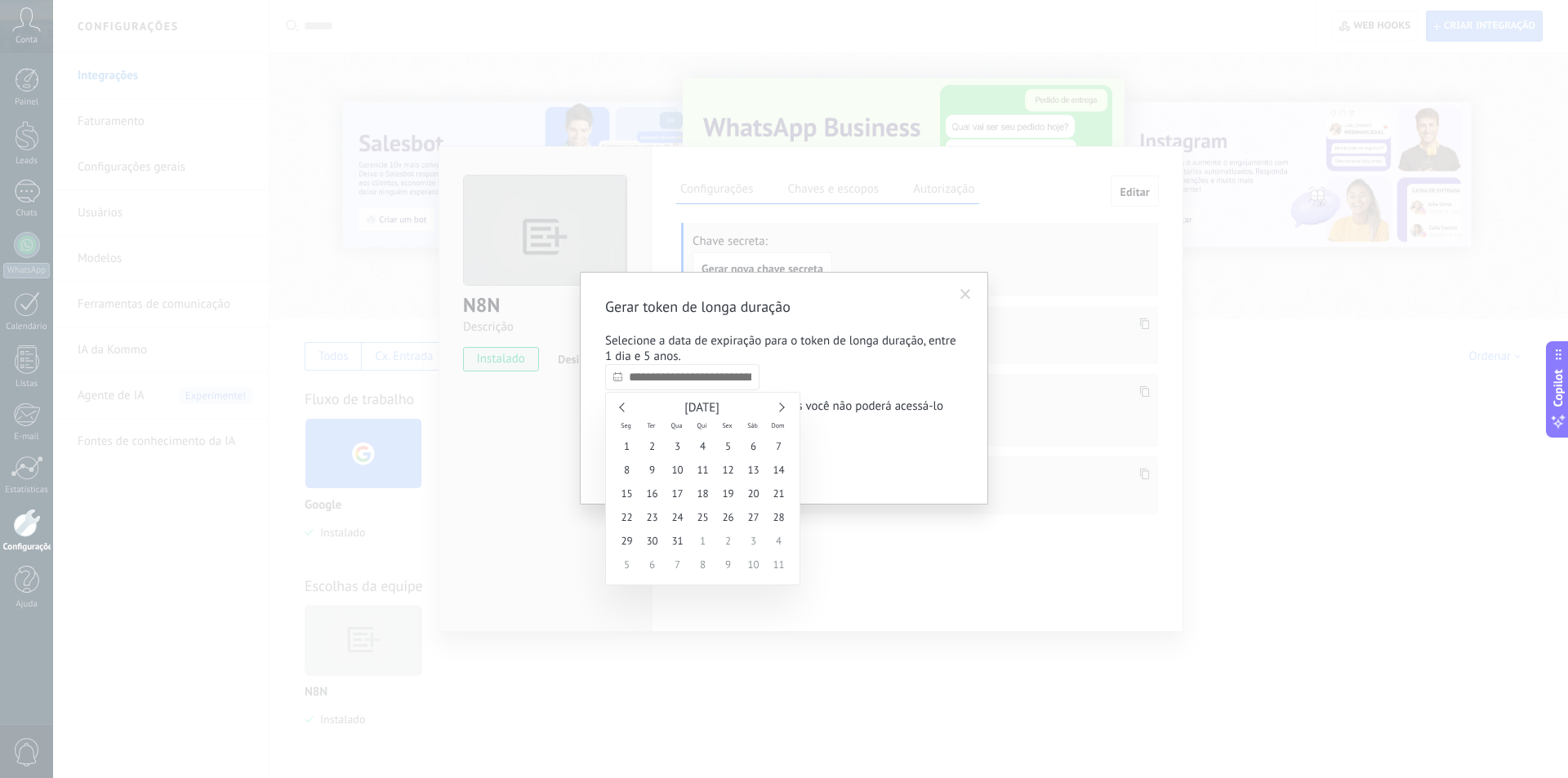
click at [782, 410] on div "[DATE]" at bounding box center [702, 409] width 177 height 15
click at [783, 415] on div "Janeiro 2026" at bounding box center [702, 409] width 177 height 15
click at [780, 406] on link at bounding box center [779, 407] width 9 height 9
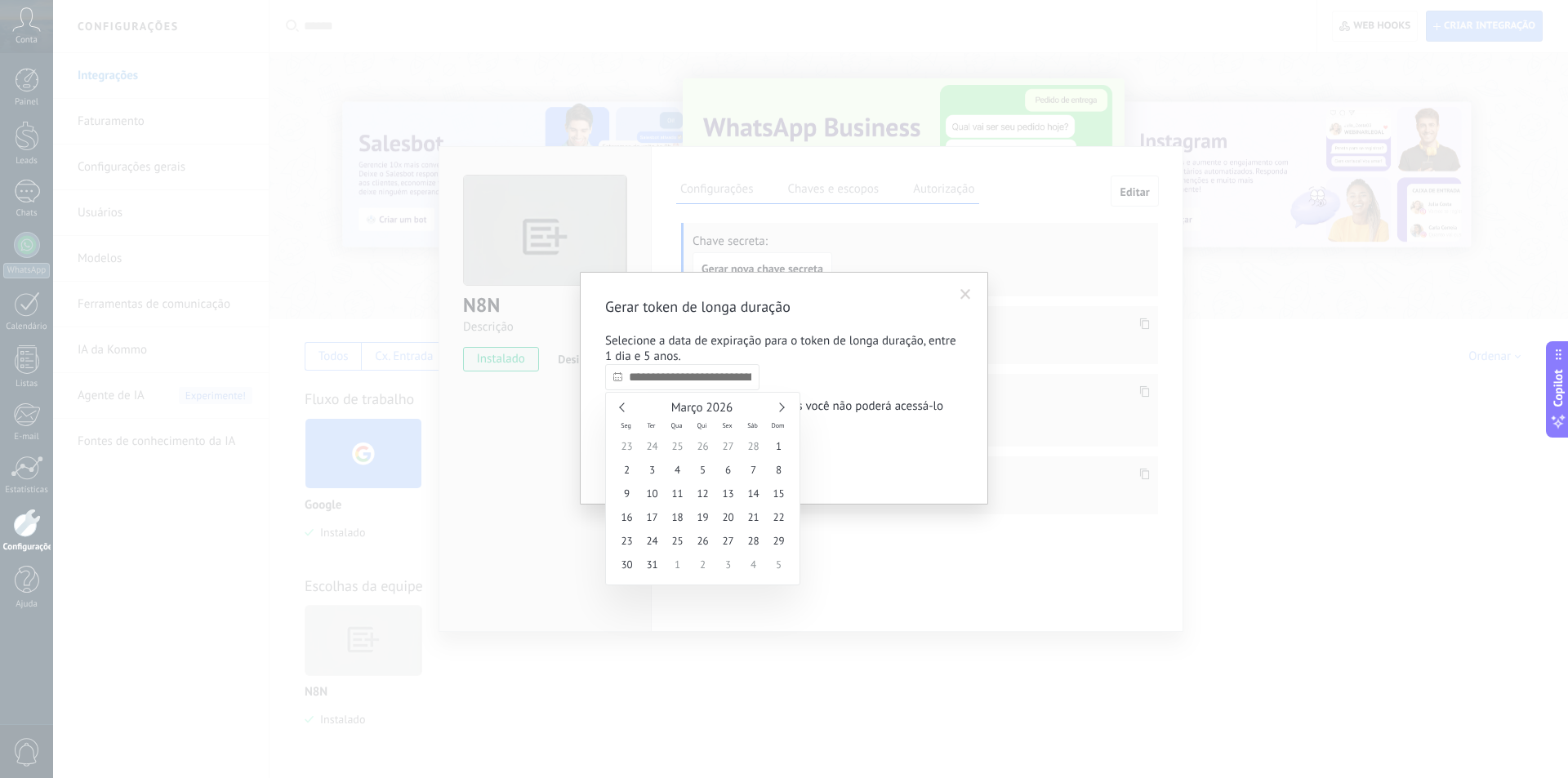
click at [780, 405] on link at bounding box center [779, 407] width 9 height 9
click at [784, 408] on link at bounding box center [779, 407] width 9 height 9
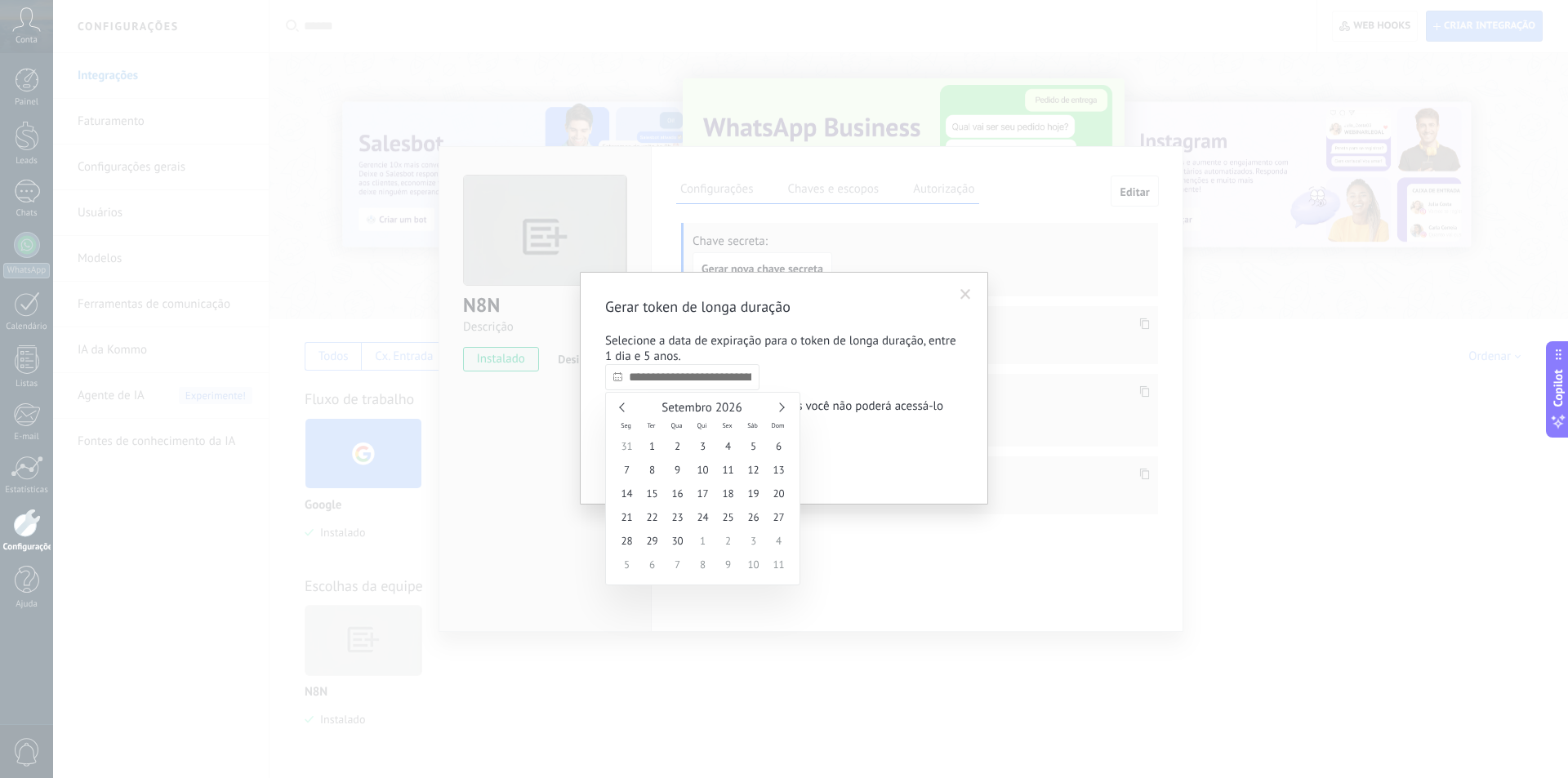
click at [784, 408] on link at bounding box center [779, 407] width 9 height 9
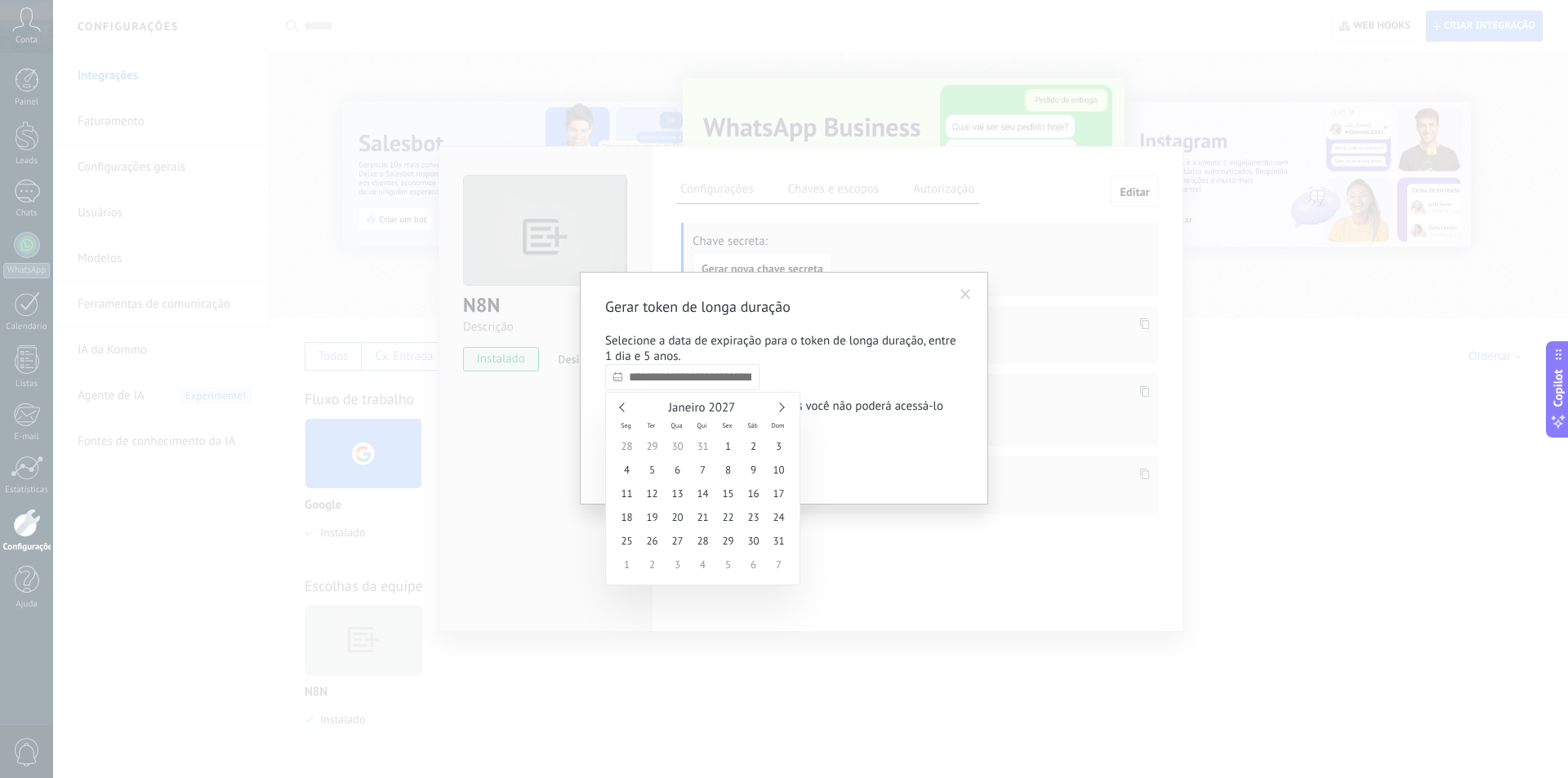
click at [784, 408] on link at bounding box center [779, 407] width 9 height 9
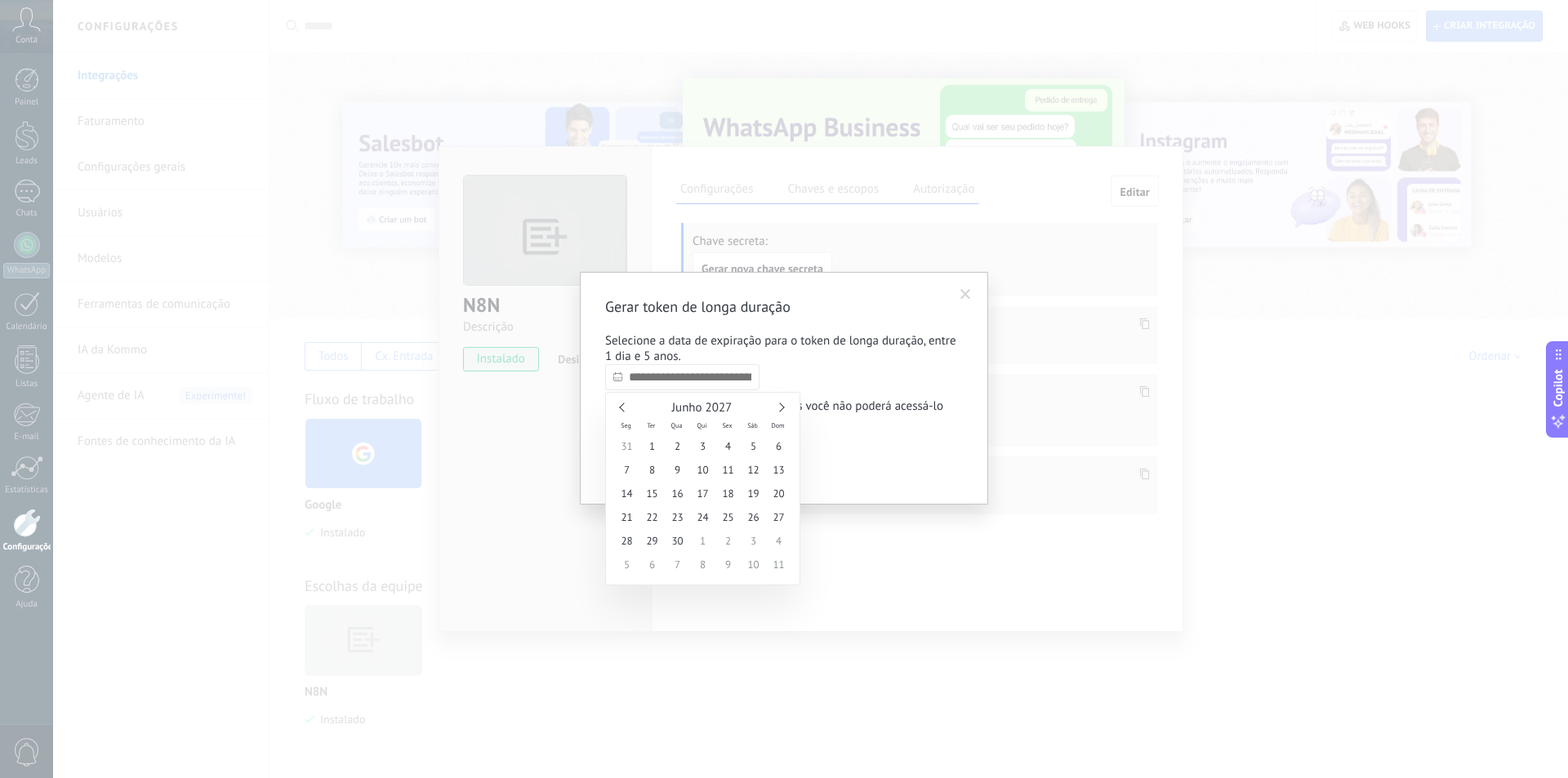
click at [784, 408] on link at bounding box center [779, 407] width 9 height 9
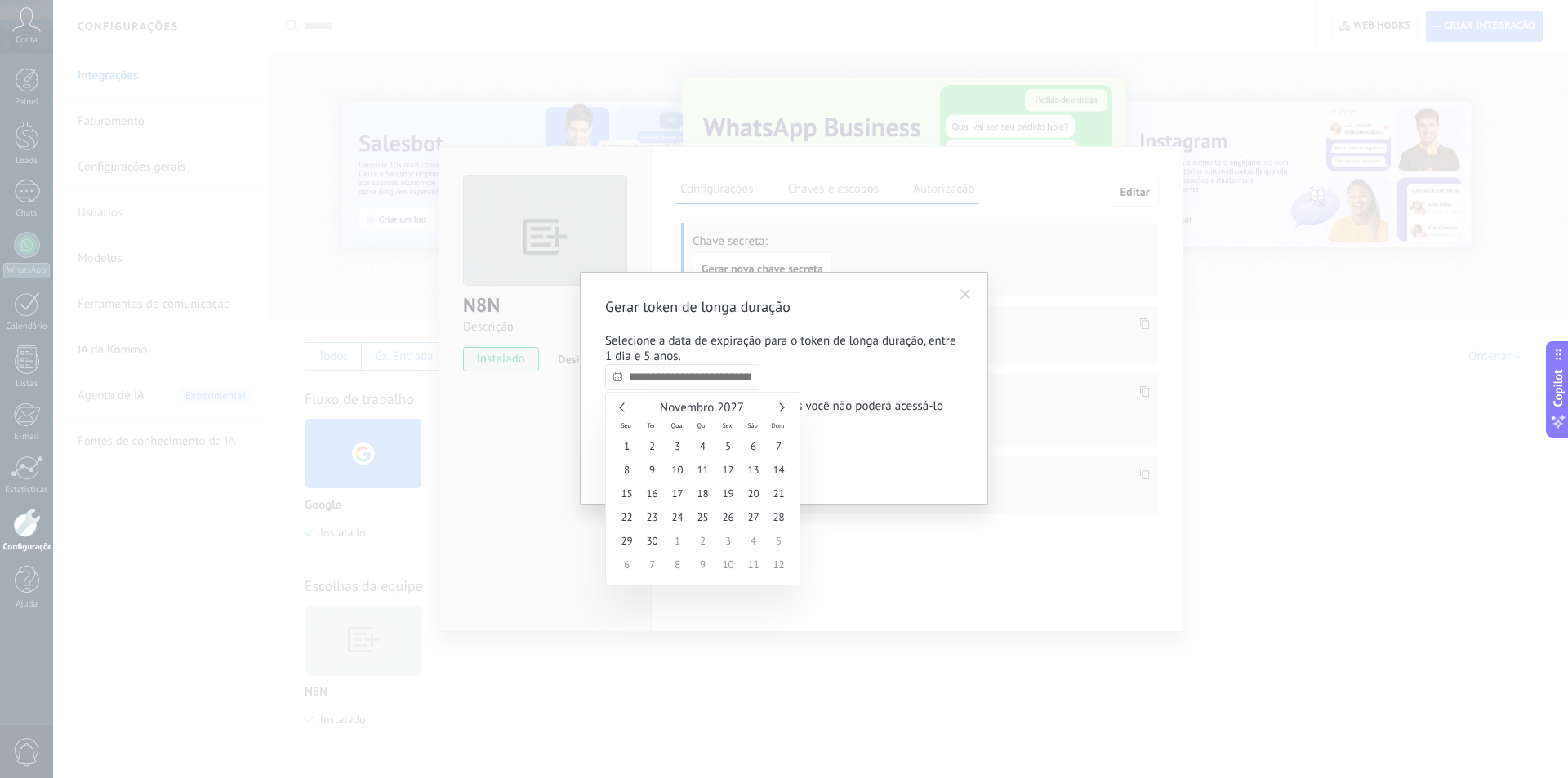
click at [784, 408] on link at bounding box center [779, 407] width 9 height 9
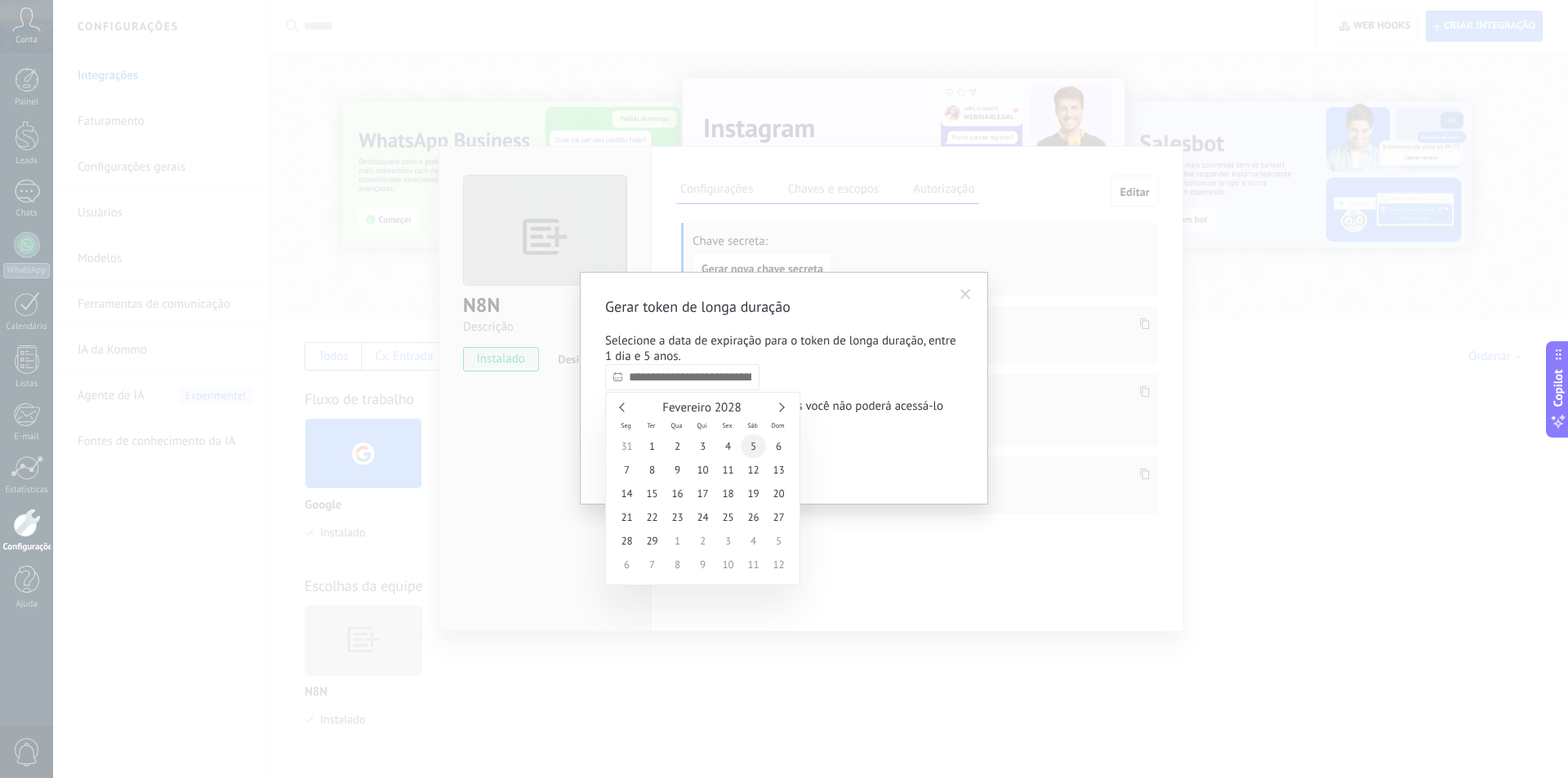
type input "**********"
click at [754, 445] on span "5" at bounding box center [753, 446] width 25 height 24
click at [651, 465] on span "Confirmar" at bounding box center [646, 465] width 48 height 11
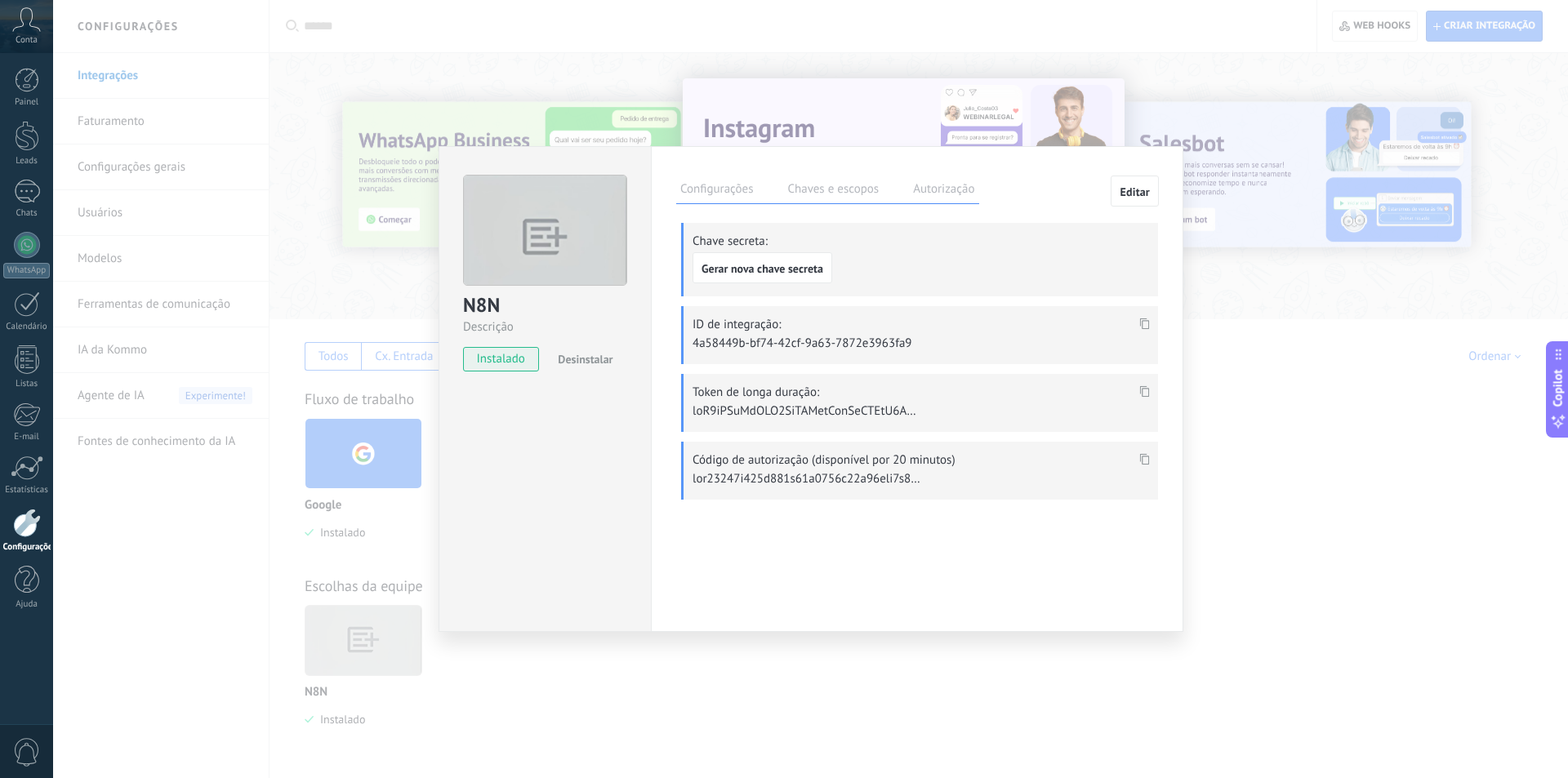
click at [1143, 391] on icon at bounding box center [1145, 391] width 10 height 11
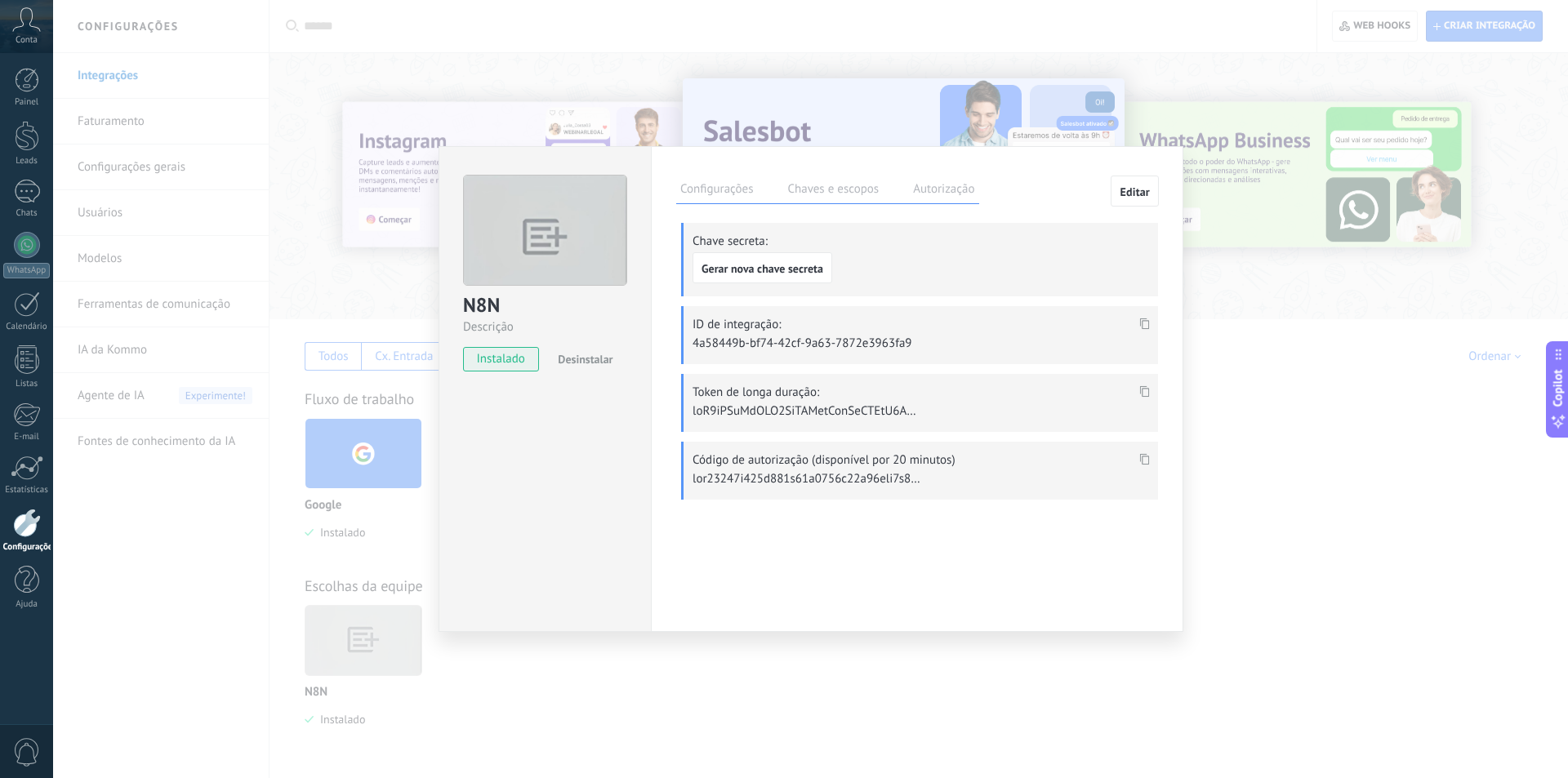
click at [766, 191] on div "Configurações Chaves e escopos Autorização" at bounding box center [827, 190] width 303 height 29
click at [742, 189] on label "Configurações" at bounding box center [716, 191] width 81 height 24
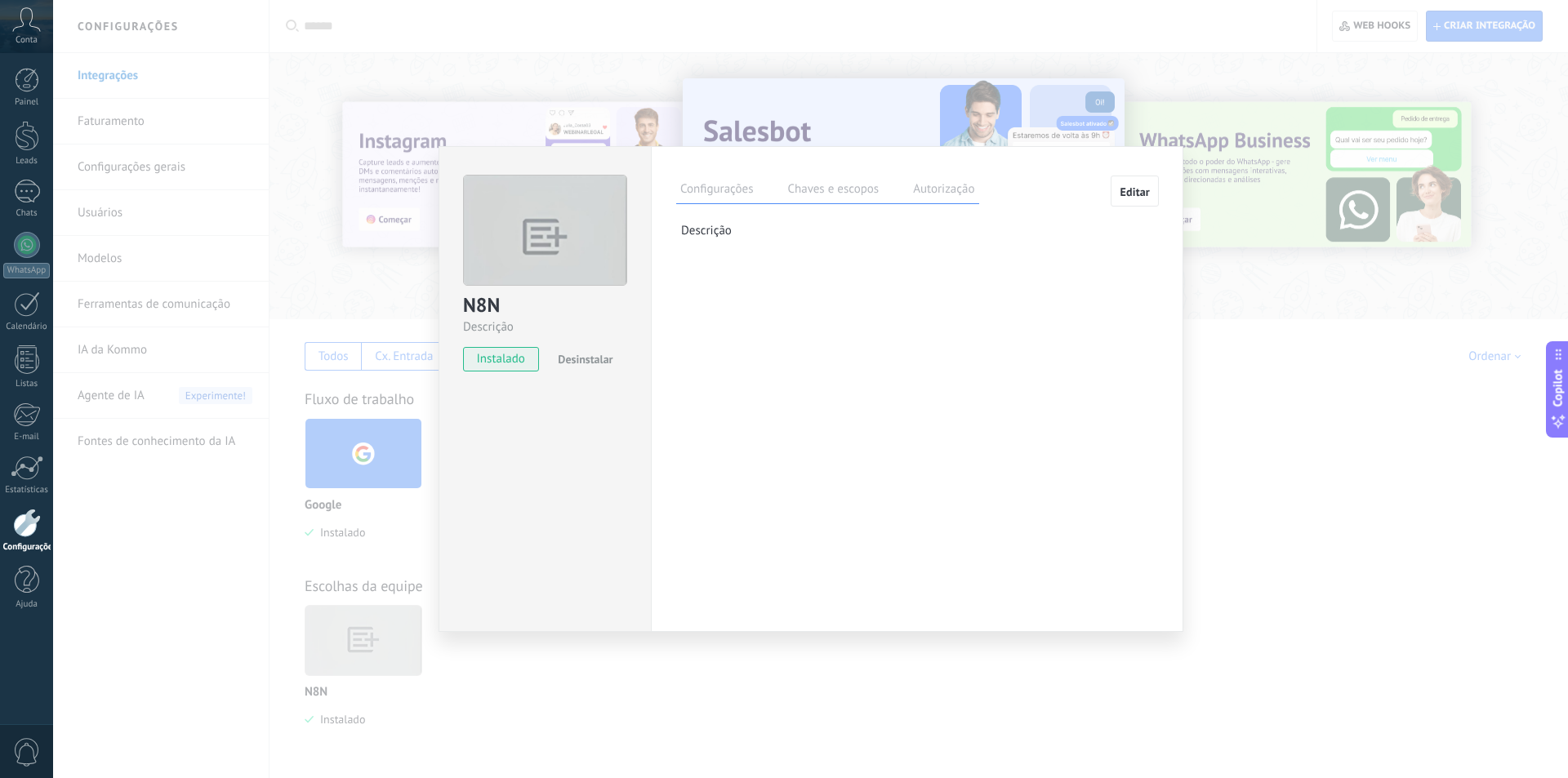
click at [822, 194] on label "Chaves e escopos" at bounding box center [832, 191] width 99 height 24
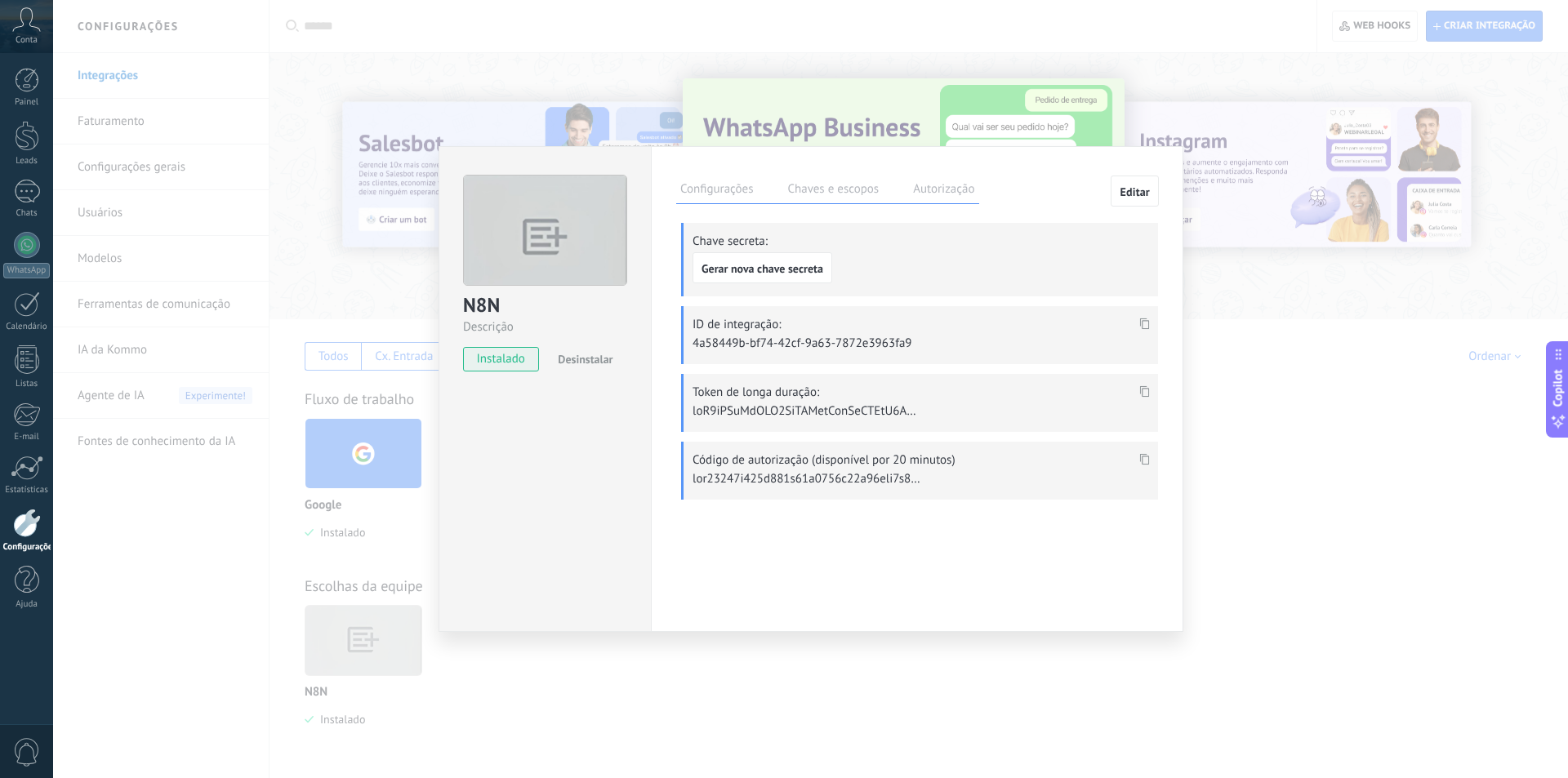
click at [591, 351] on button "Desinstalar" at bounding box center [582, 359] width 62 height 25
click at [530, 411] on span "Aceito as políticas de privacidade da N8N e concedo acesso à conta Kommo" at bounding box center [551, 405] width 139 height 34
click at [1133, 188] on span "Editar" at bounding box center [1134, 192] width 30 height 11
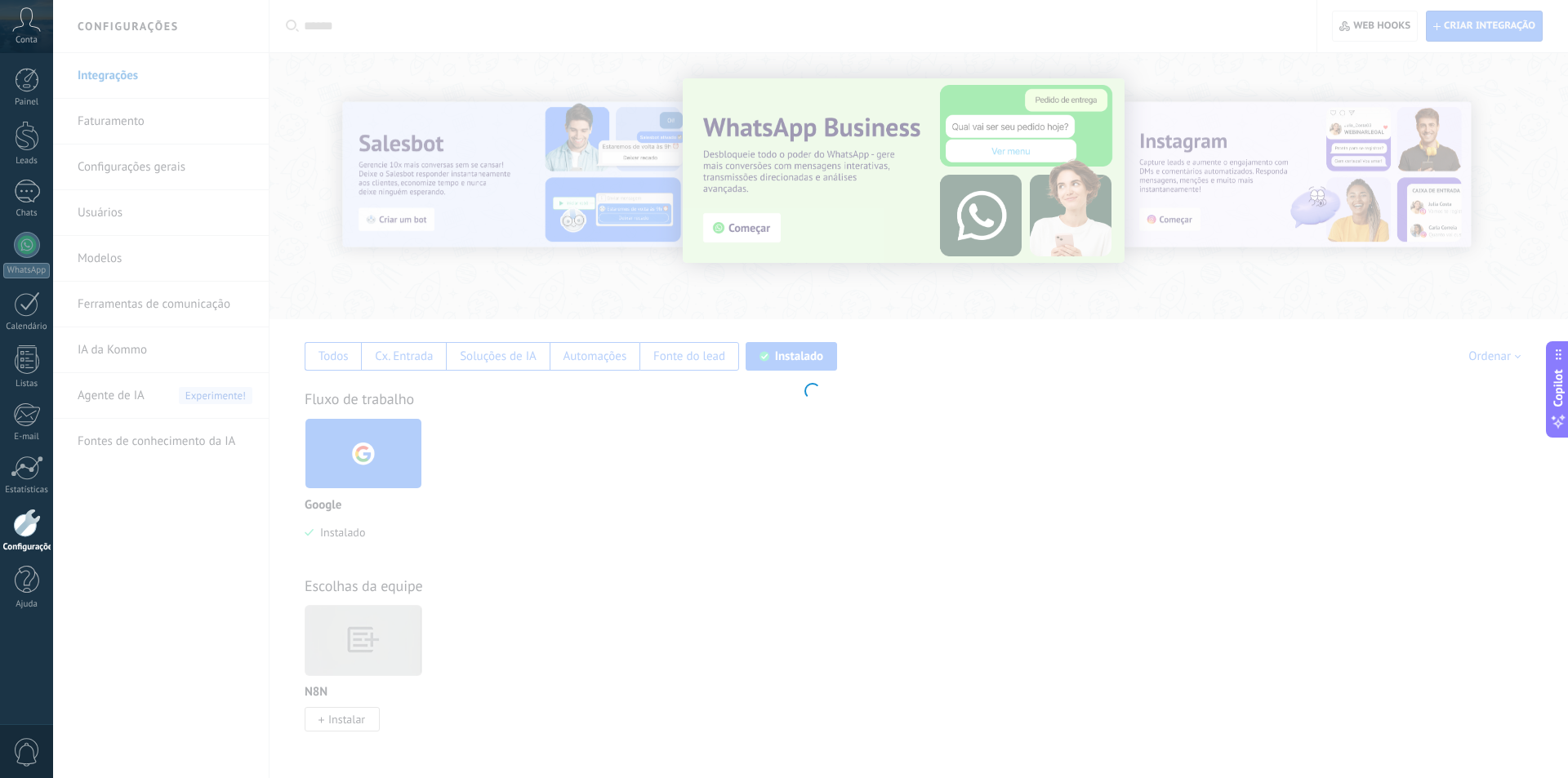
scroll to position [16, 0]
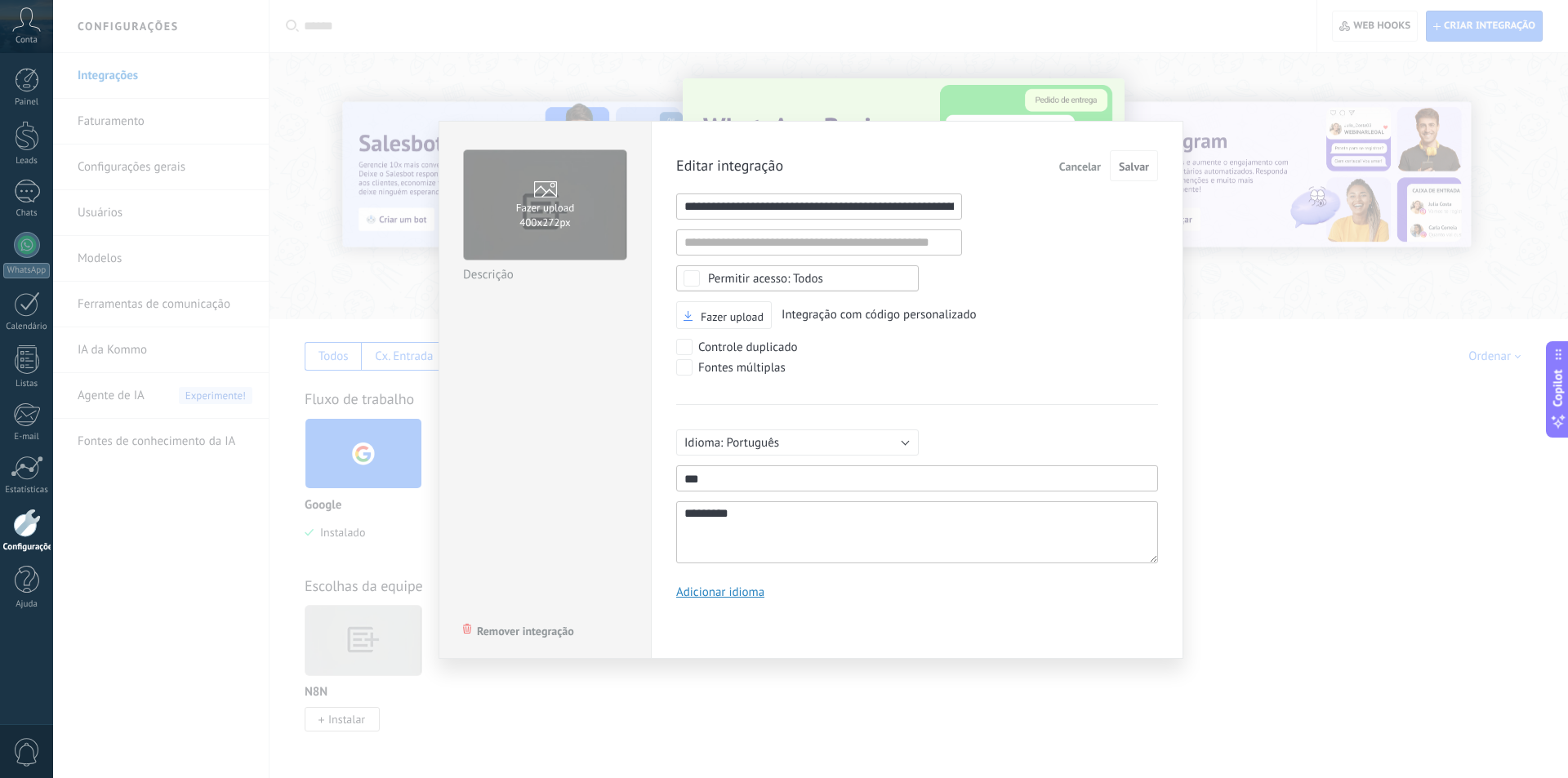
click at [553, 636] on span "Remover integração" at bounding box center [525, 631] width 97 height 11
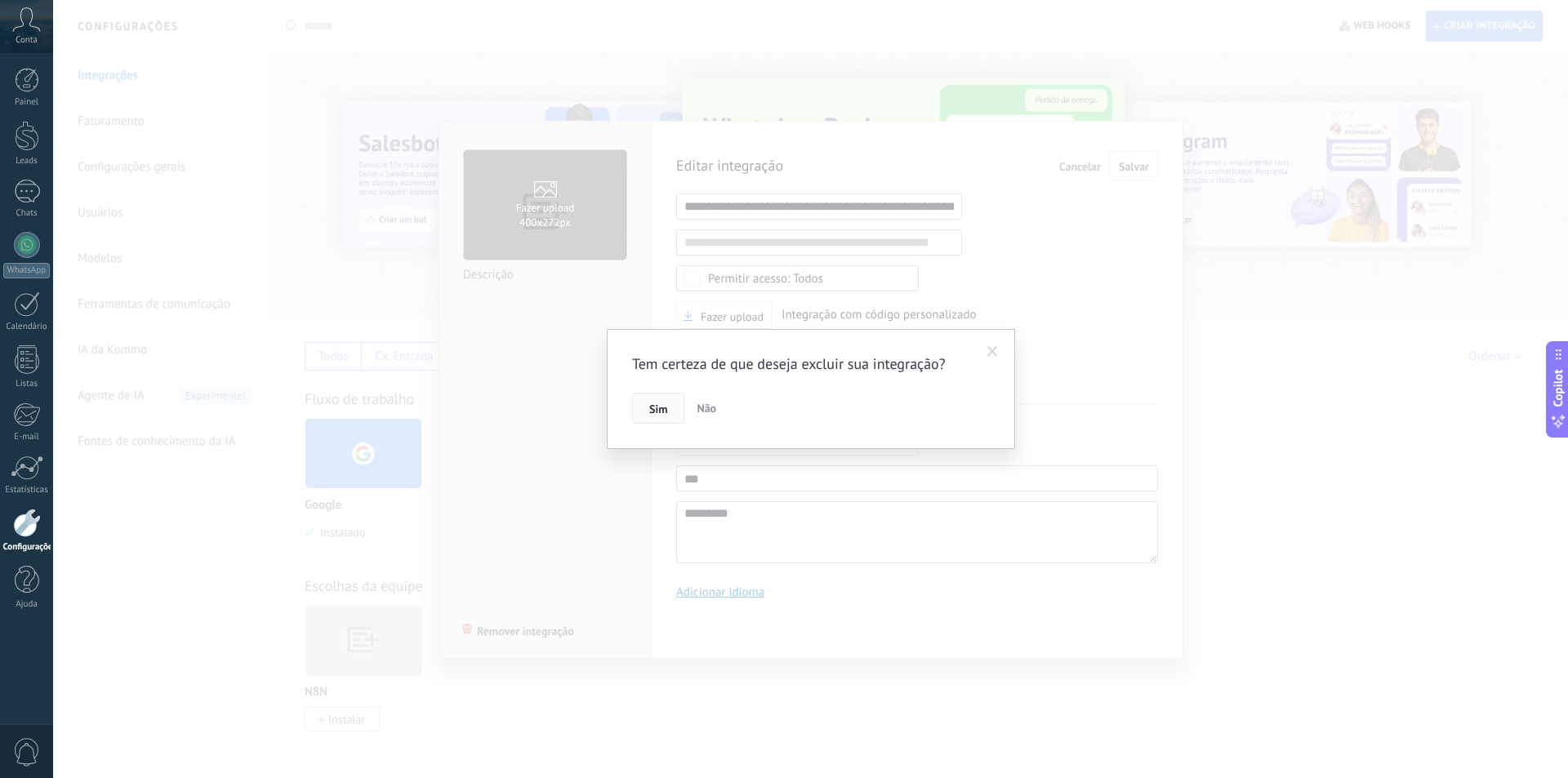
click at [671, 412] on button "Sim" at bounding box center [658, 409] width 53 height 31
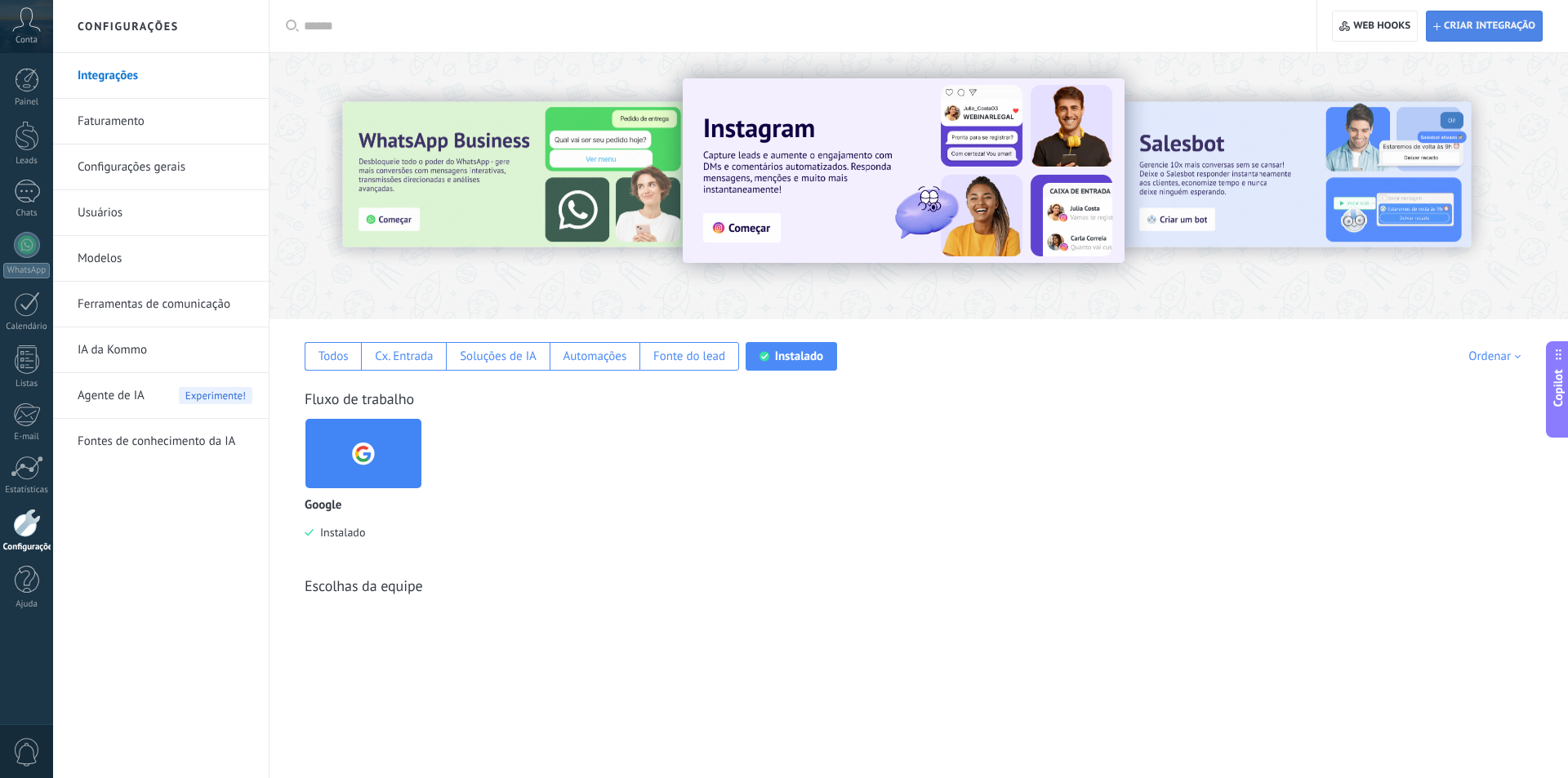
click at [1436, 11] on button "Criar integração" at bounding box center [1484, 26] width 117 height 31
type textarea "*********"
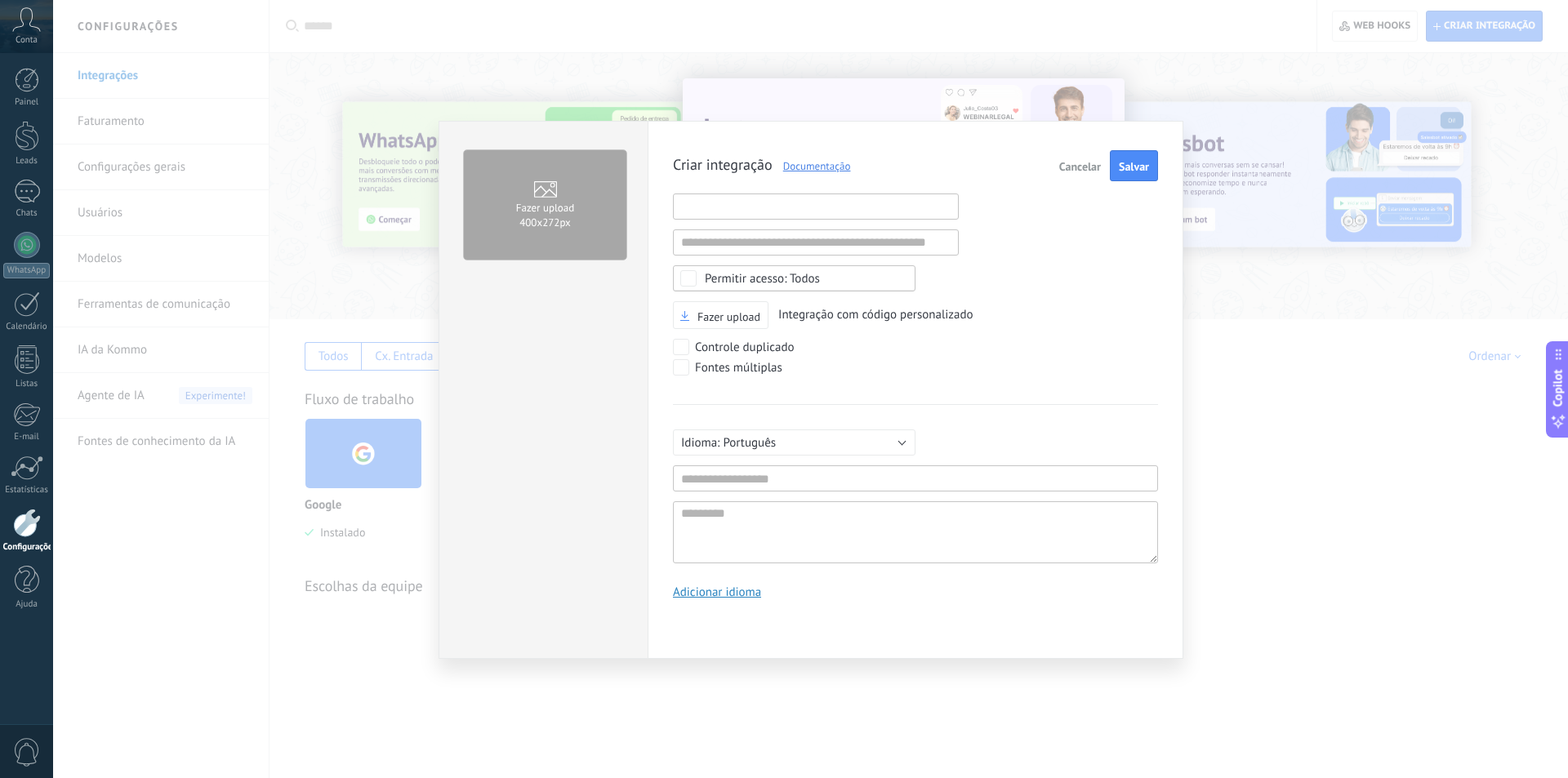
click at [753, 210] on input "text" at bounding box center [816, 207] width 286 height 26
click at [1007, 280] on div "Criar integração Documentação Cancelar Salvar URL inválida URL inválida Selecio…" at bounding box center [915, 381] width 485 height 461
click at [847, 214] on input "text" at bounding box center [816, 207] width 286 height 26
paste input "**********"
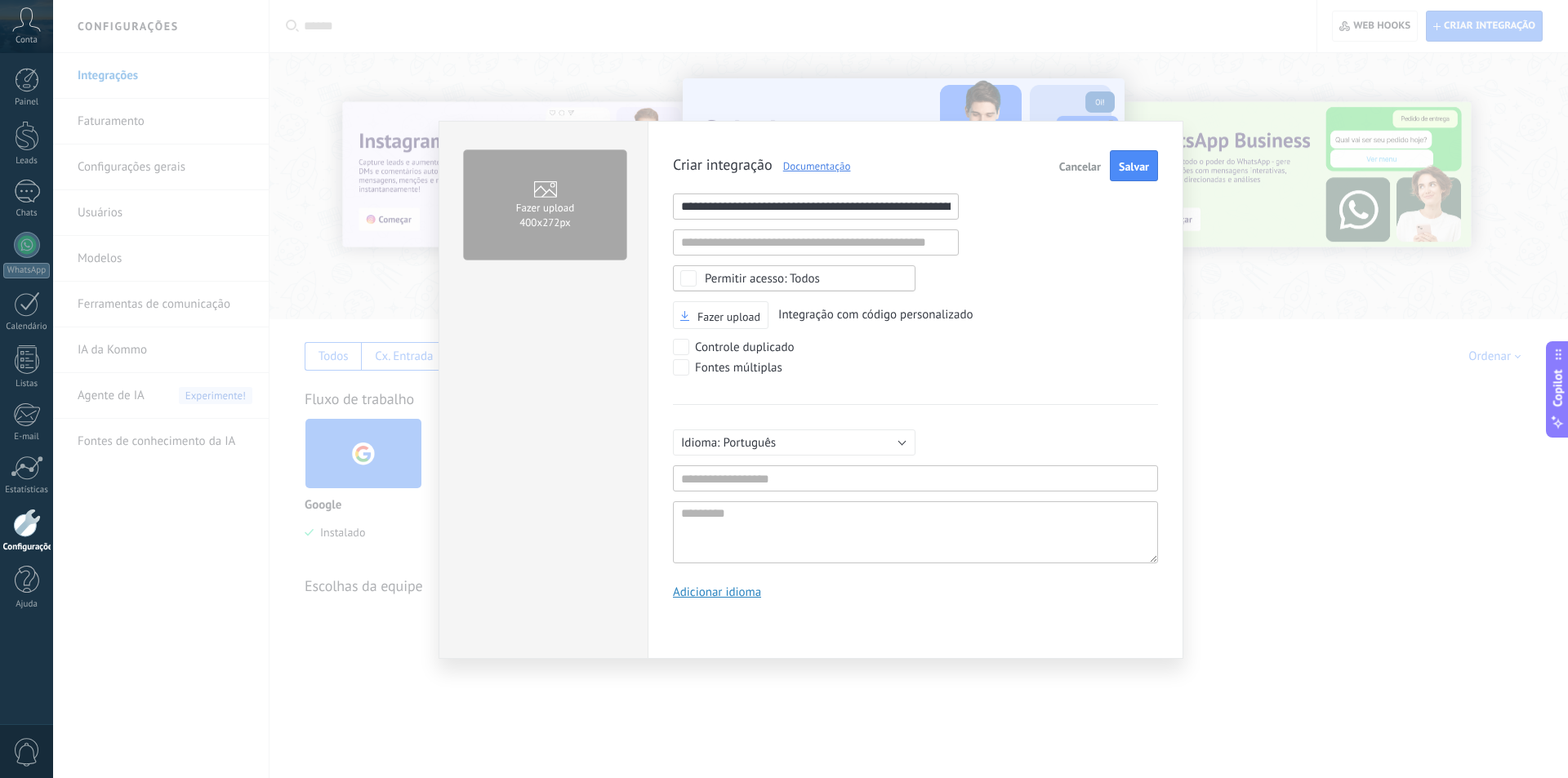
scroll to position [0, 100]
type input "**********"
click at [749, 247] on input "text" at bounding box center [816, 243] width 286 height 26
click at [748, 487] on input "text" at bounding box center [915, 478] width 485 height 26
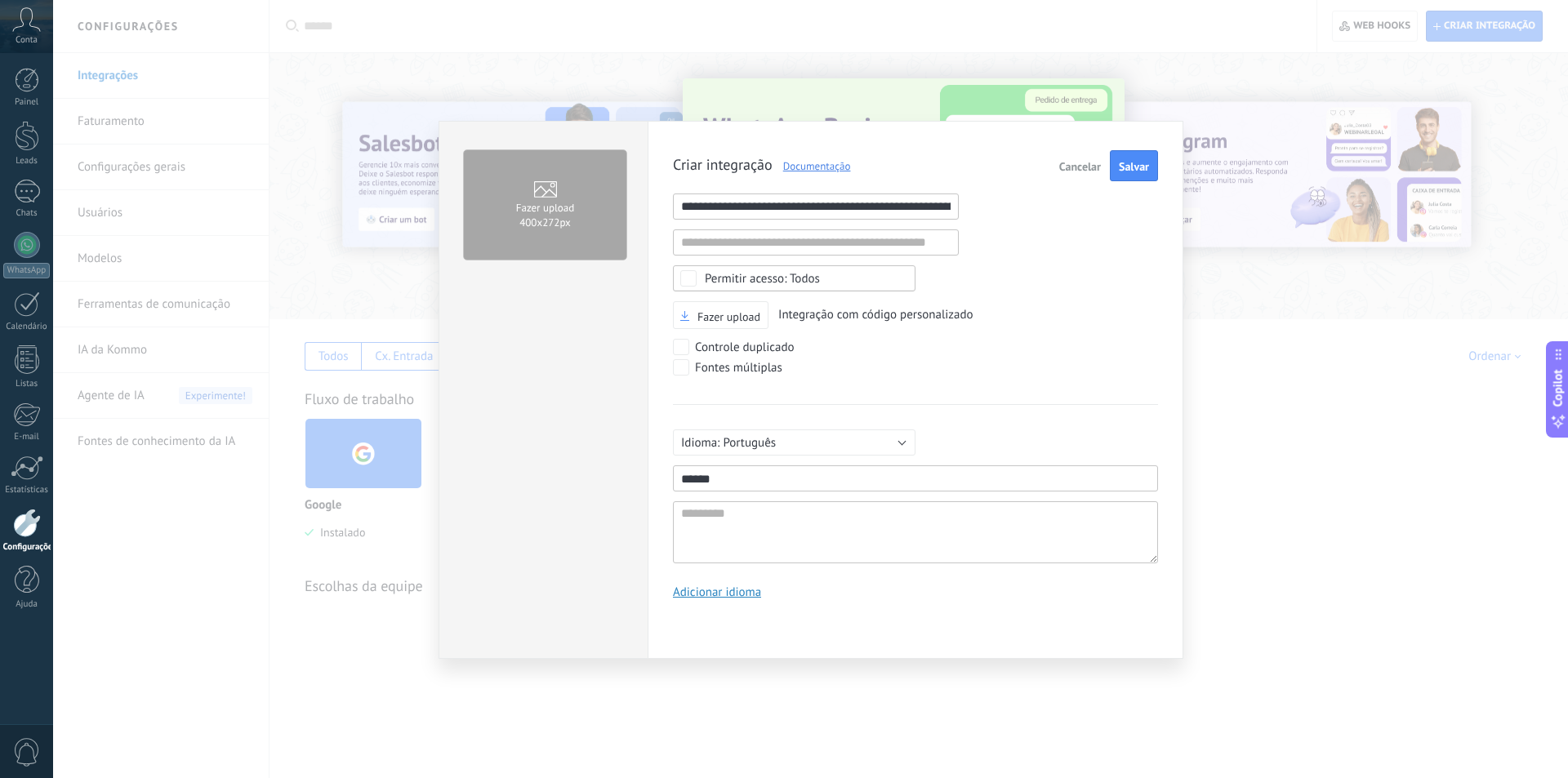
click at [705, 481] on input "******" at bounding box center [915, 478] width 485 height 26
type input "*******"
click at [734, 588] on link "Adicionar idioma" at bounding box center [716, 593] width 88 height 16
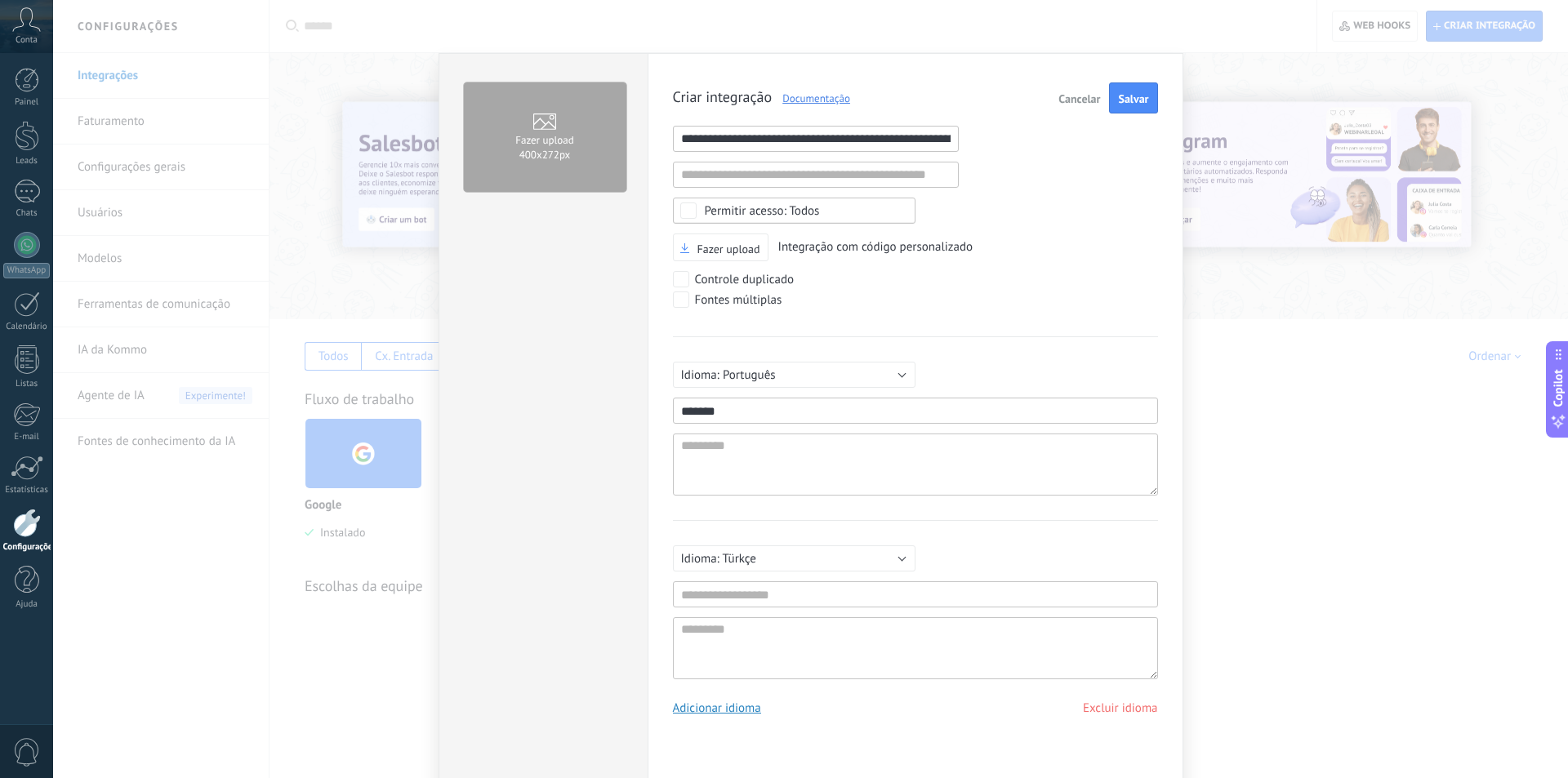
click at [1132, 711] on link "Excluir idioma" at bounding box center [1121, 708] width 75 height 16
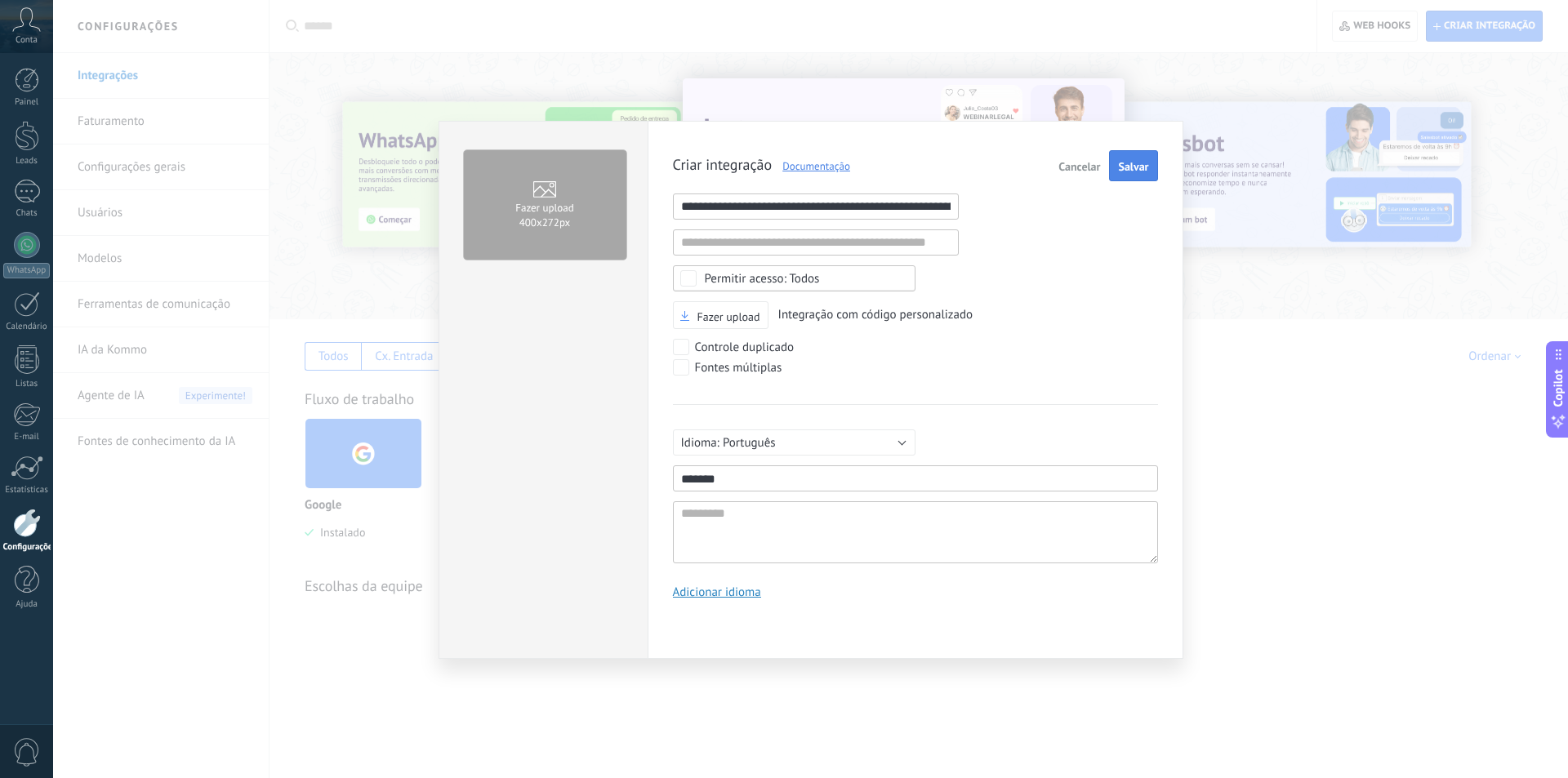
click at [1112, 172] on button "Salvar" at bounding box center [1132, 166] width 48 height 31
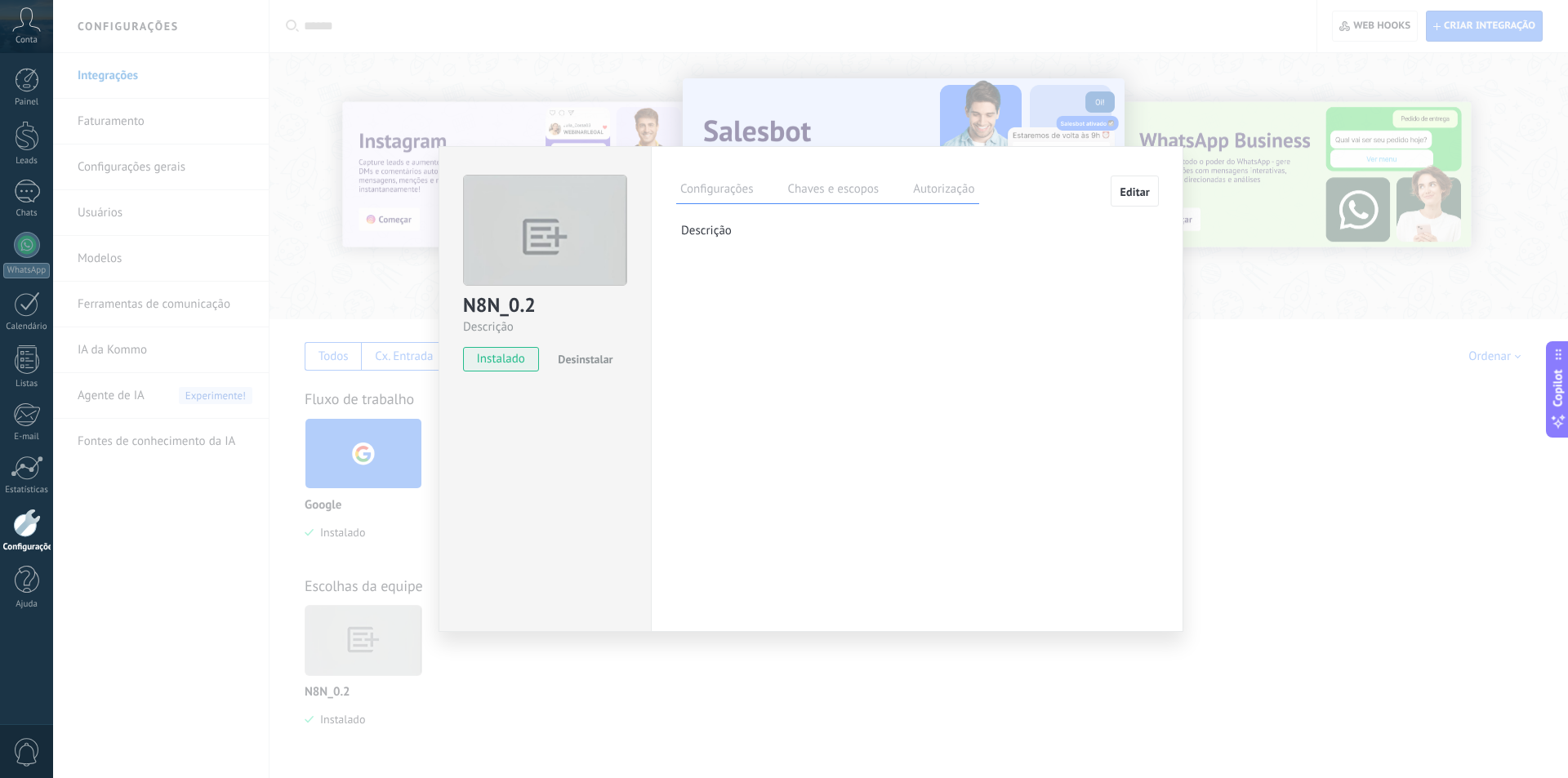
click at [802, 196] on label "Chaves e escopos" at bounding box center [832, 191] width 99 height 24
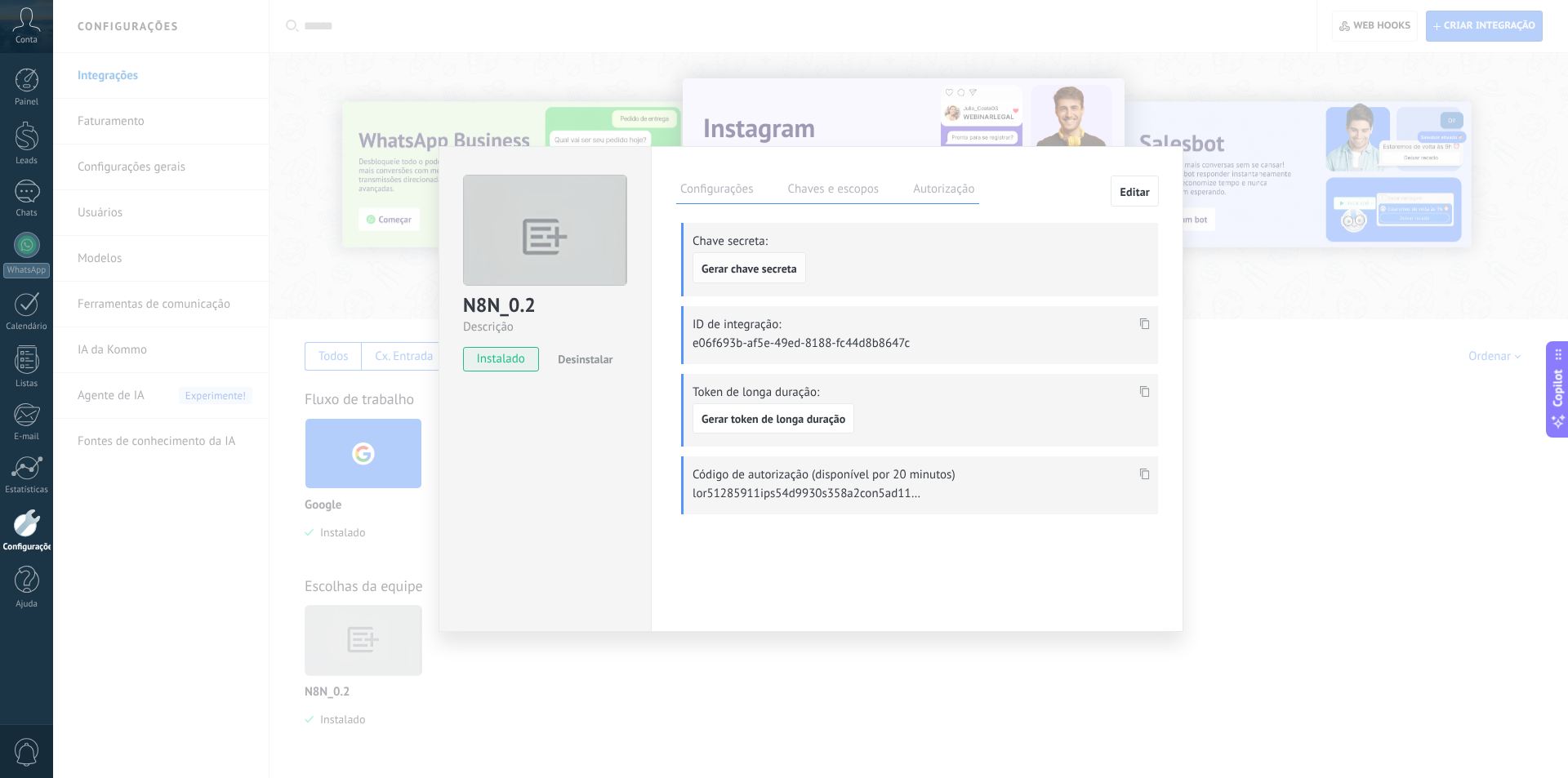
click at [716, 270] on span "Gerar chave secreta" at bounding box center [749, 268] width 95 height 11
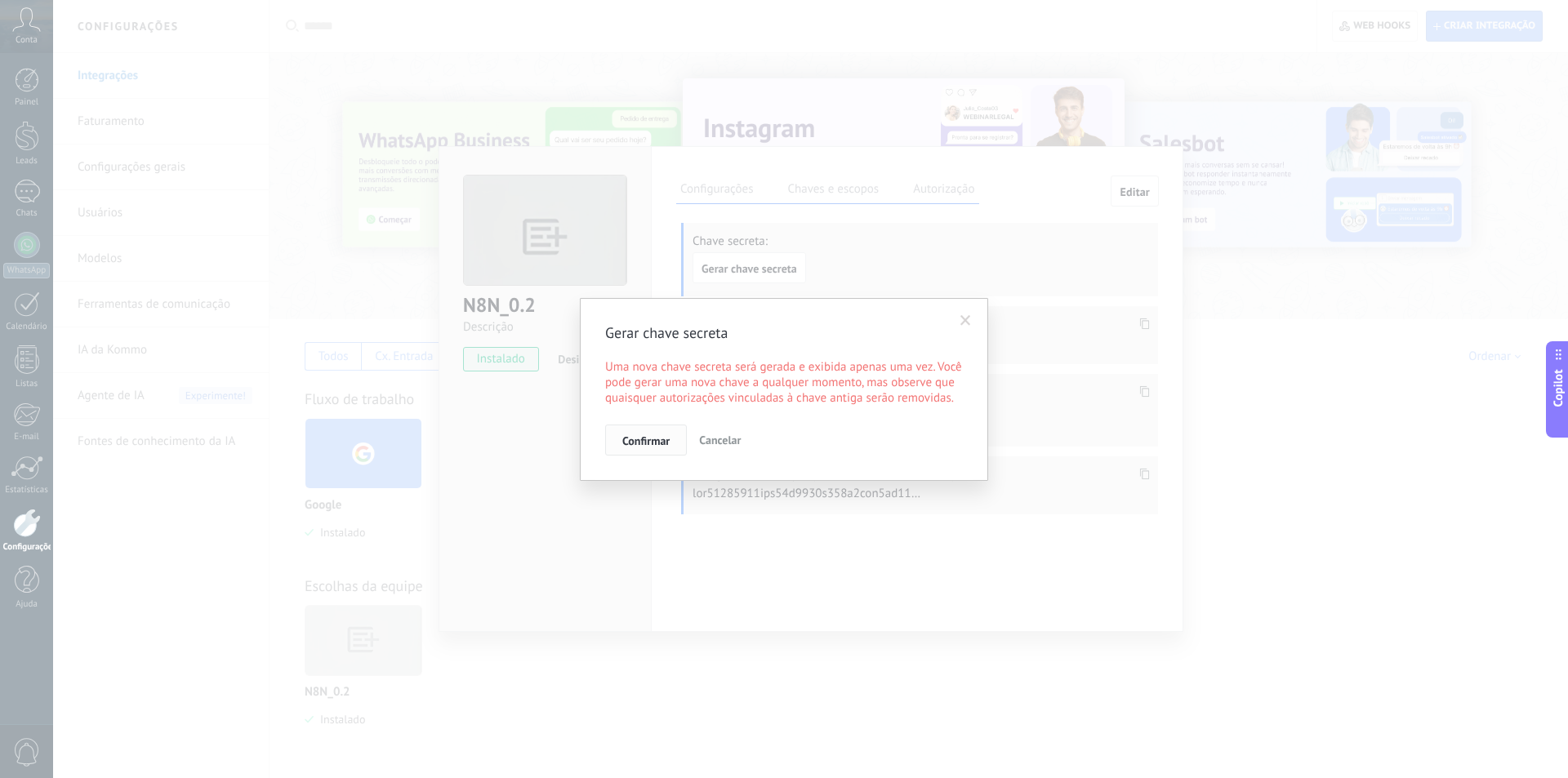
click at [651, 433] on button "Confirmar" at bounding box center [646, 441] width 82 height 31
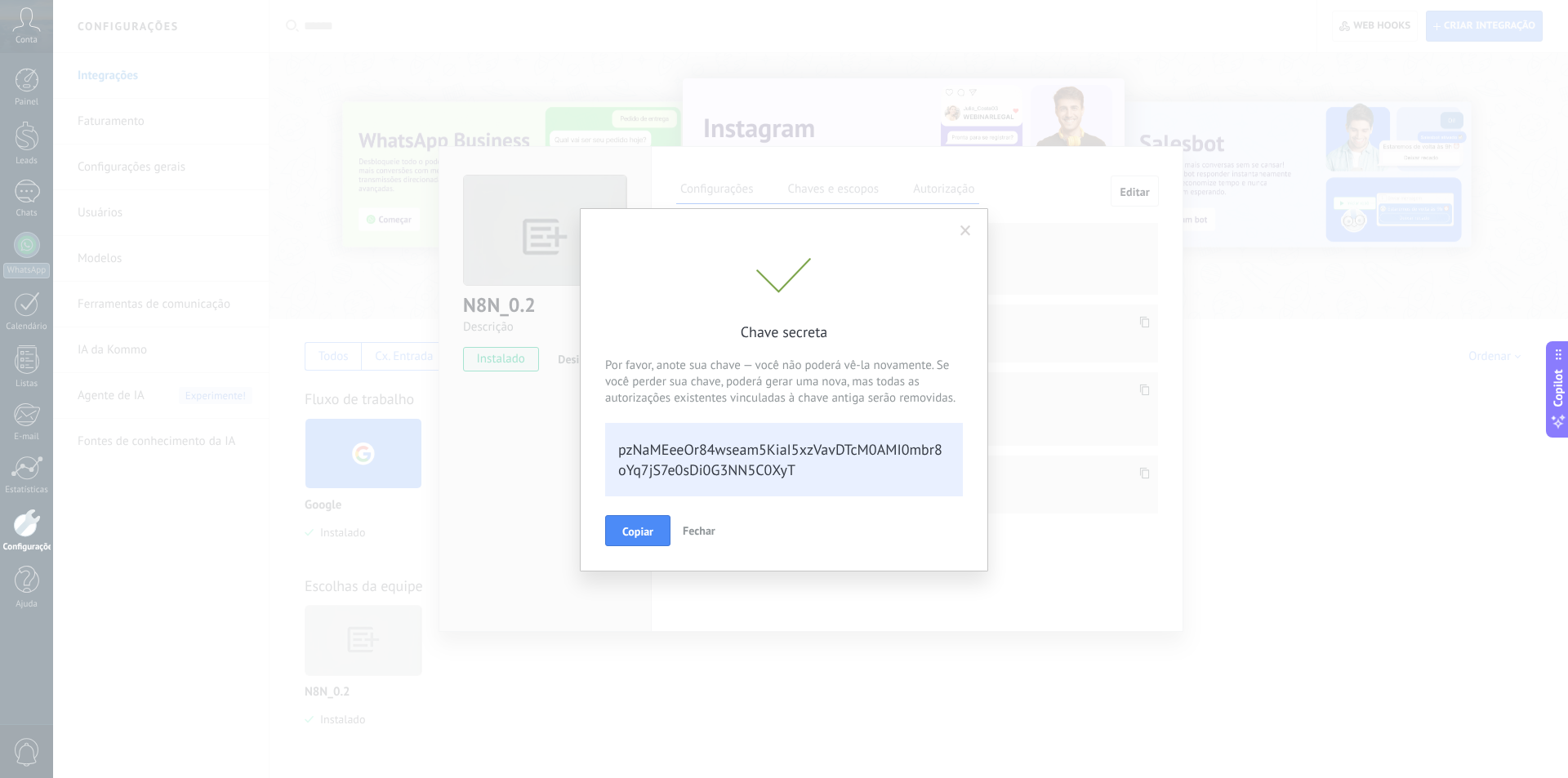
click at [670, 467] on div "pzNaMEeeOr84wseam5KiaI5xzVavDTcM0AMI0mbr8oYq7jS7e0sDi0G3NN5C0XyT" at bounding box center [784, 460] width 358 height 74
click at [633, 519] on button "Copiar" at bounding box center [638, 531] width 66 height 31
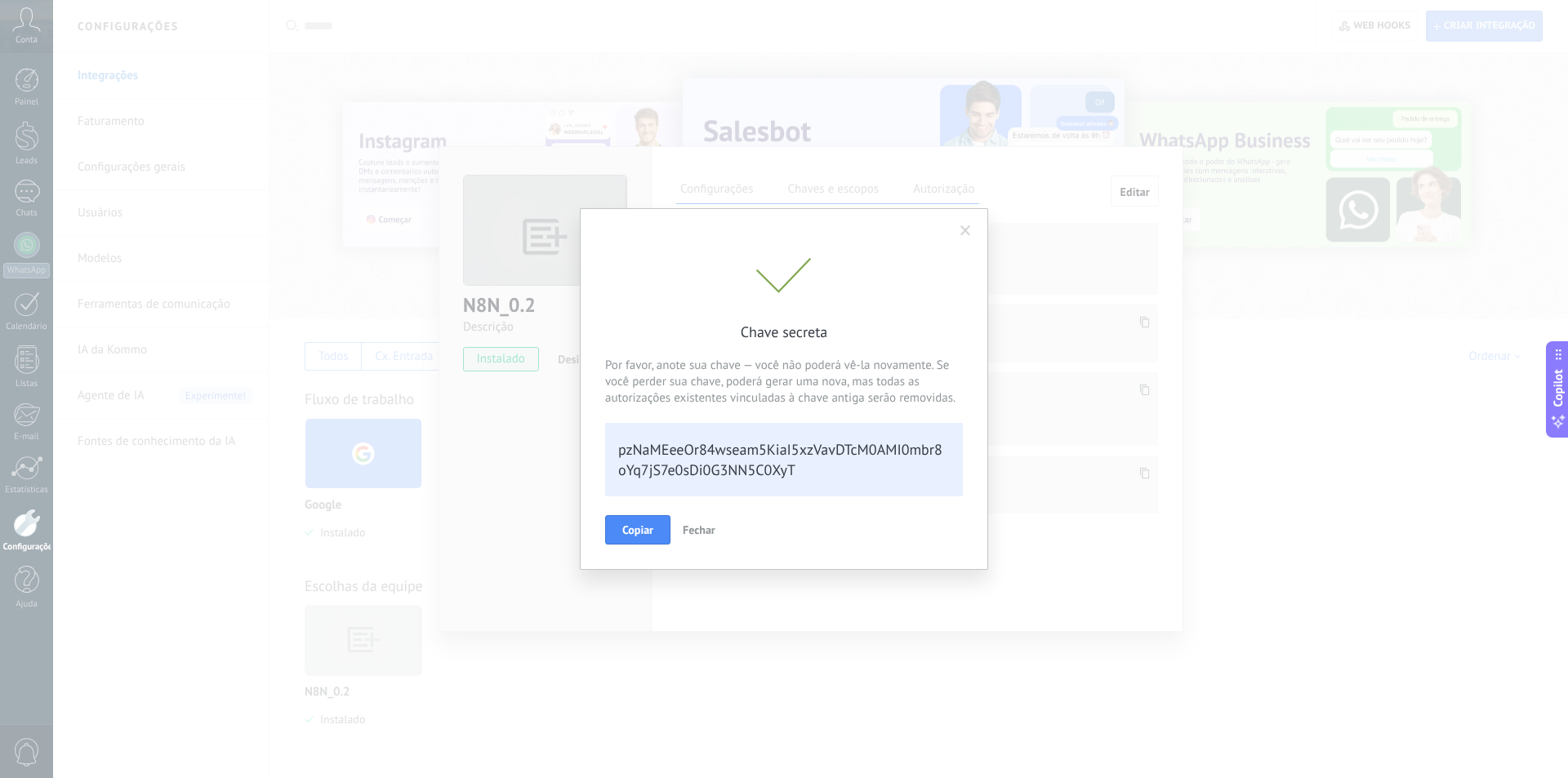
click at [659, 463] on div "pzNaMEeeOr84wseam5KiaI5xzVavDTcM0AMI0mbr8oYq7jS7e0sDi0G3NN5C0XyT" at bounding box center [784, 460] width 358 height 74
click at [651, 466] on div "pzNaMEeeOr84wseam5KiaI5xzVavDTcM0AMI0mbr8oYq7jS7e0sDi0G3NN5C0XyT" at bounding box center [784, 460] width 358 height 74
click at [827, 441] on div "pzNaMEeeOr84wseam5KiaI5xzVavDTcM0AMI0mbr8oYq7jS7e0sDi0G3NN5C0XyT" at bounding box center [784, 460] width 358 height 74
click at [880, 350] on div "Por favor, anote sua chave — você não poderá vê-la novamente. Se você perder su…" at bounding box center [784, 419] width 358 height 155
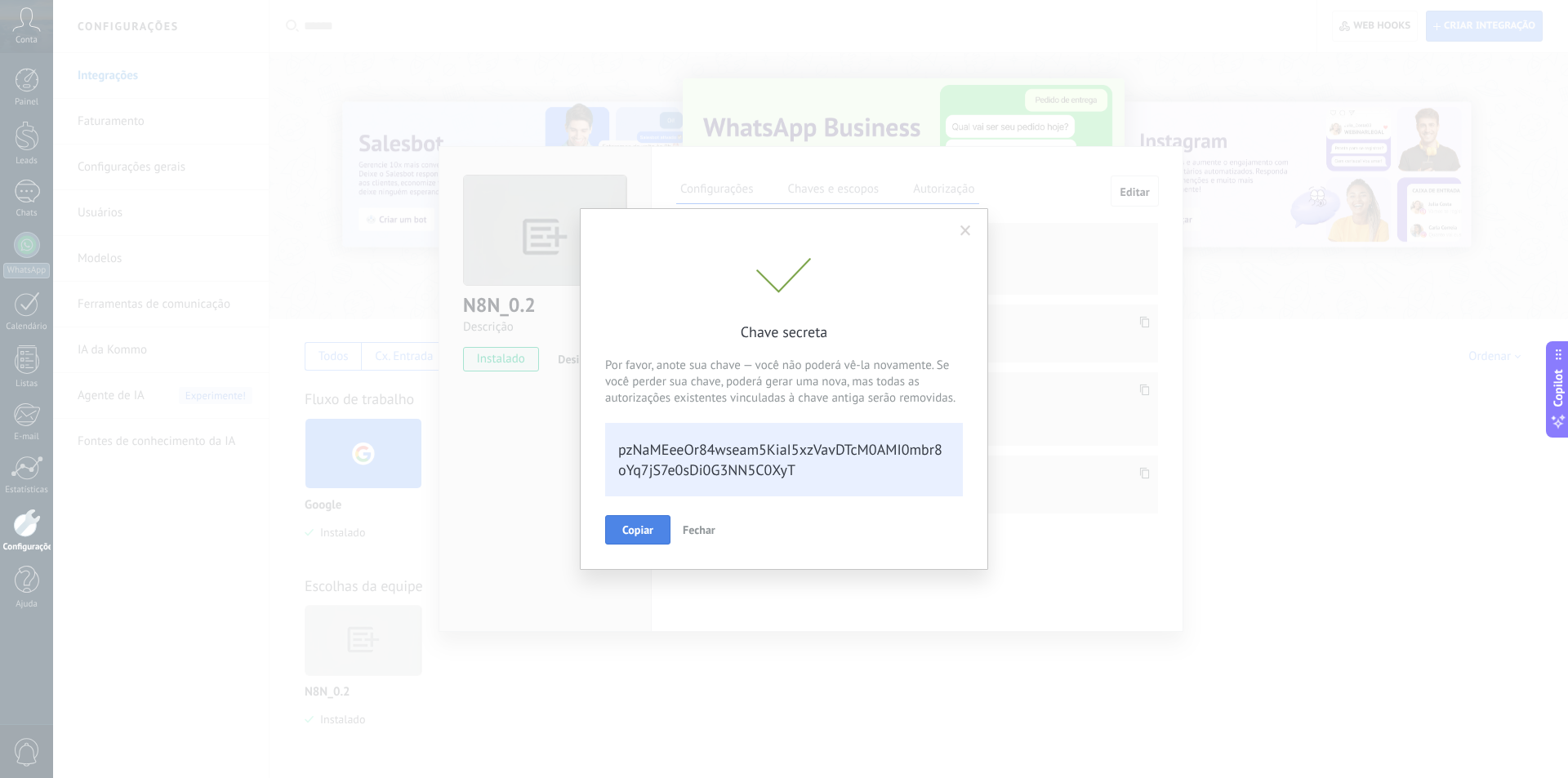
click at [651, 520] on button "Copiar" at bounding box center [638, 530] width 66 height 30
click at [966, 231] on span at bounding box center [965, 231] width 11 height 11
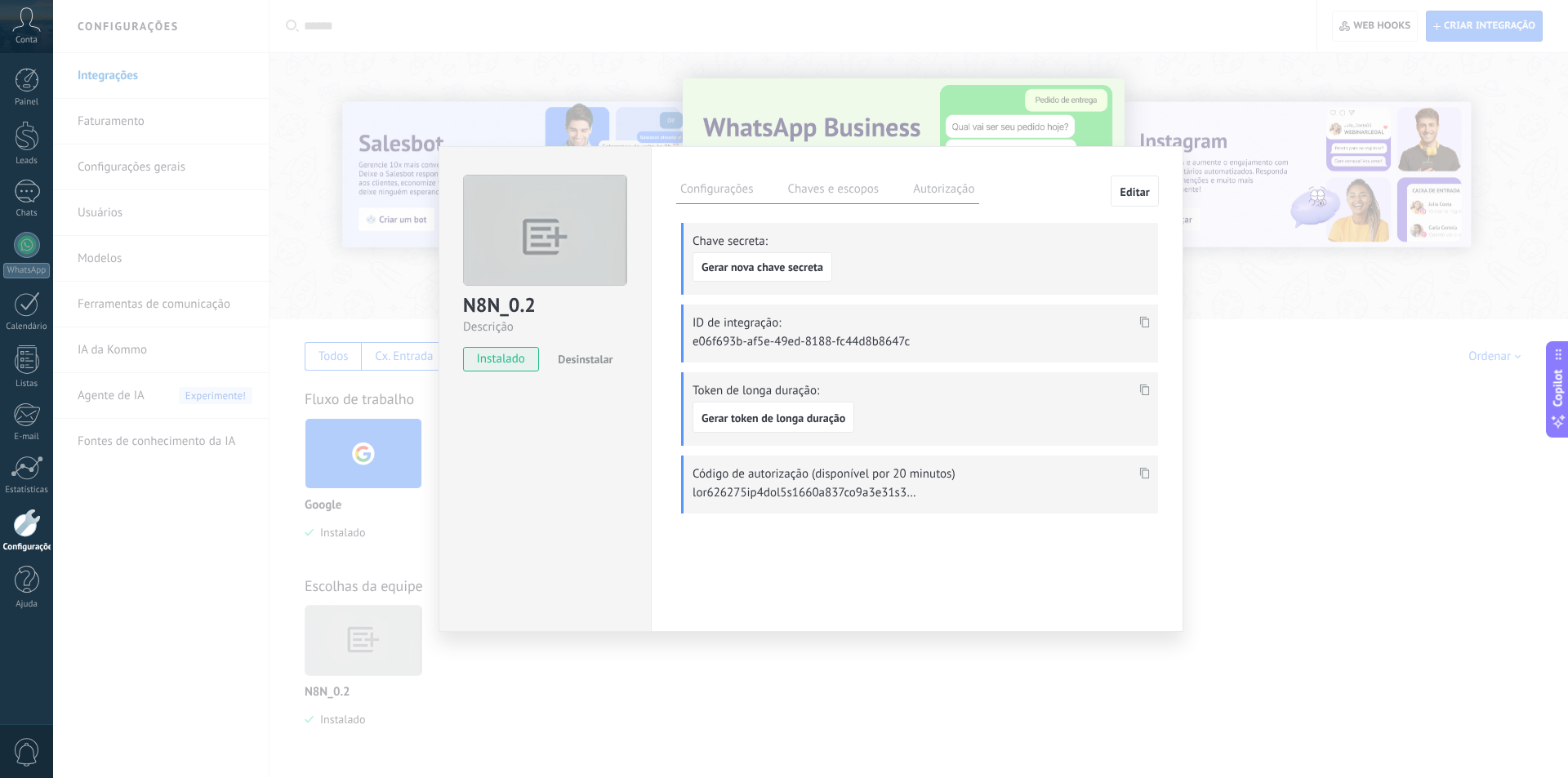
click at [1137, 323] on span at bounding box center [1144, 327] width 19 height 14
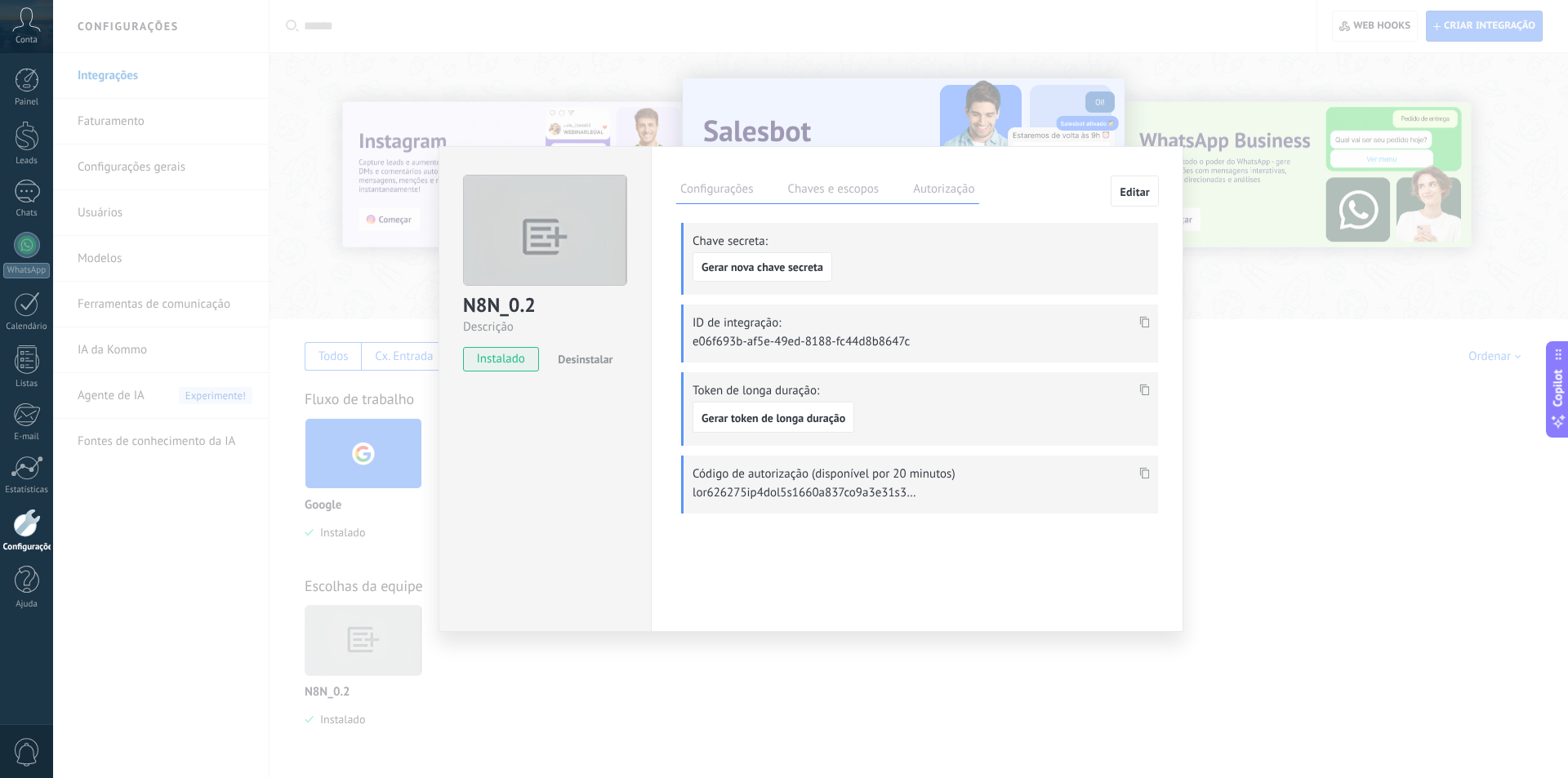
click at [962, 203] on label "Autorização" at bounding box center [944, 191] width 70 height 24
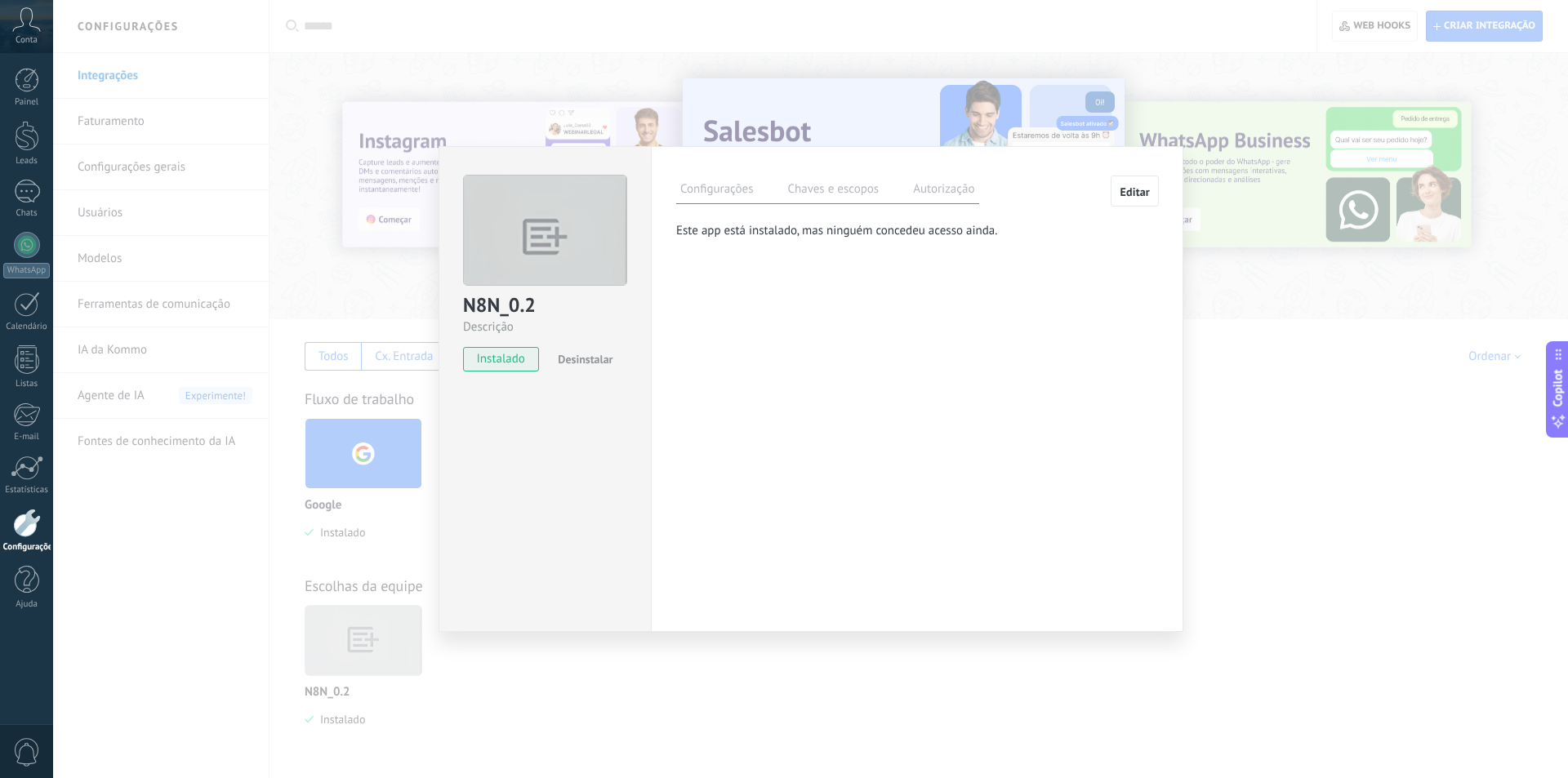
click at [865, 194] on label "Chaves e escopos" at bounding box center [832, 191] width 99 height 24
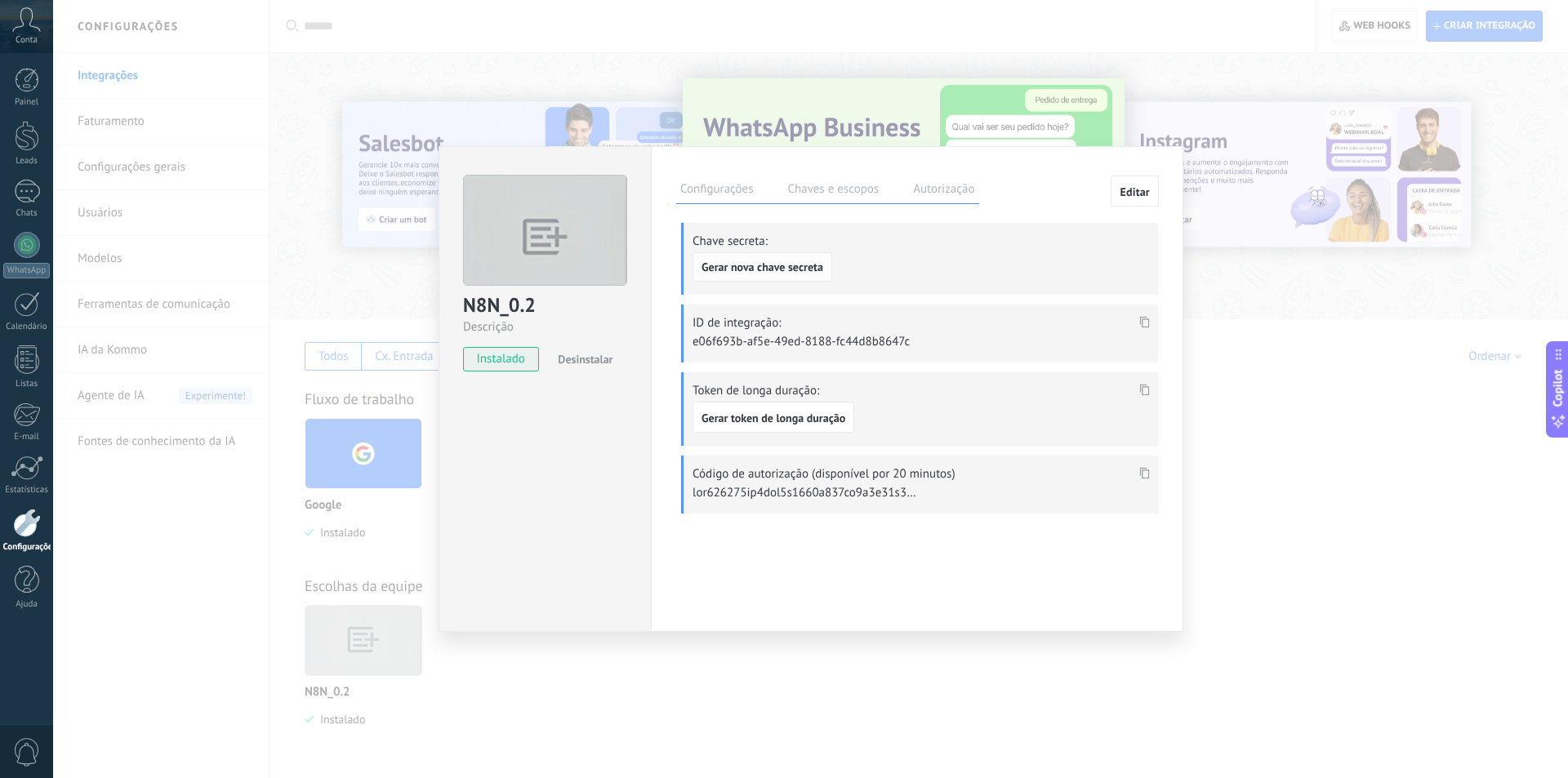
click at [770, 265] on button "Gerar nova chave secreta" at bounding box center [762, 268] width 139 height 30
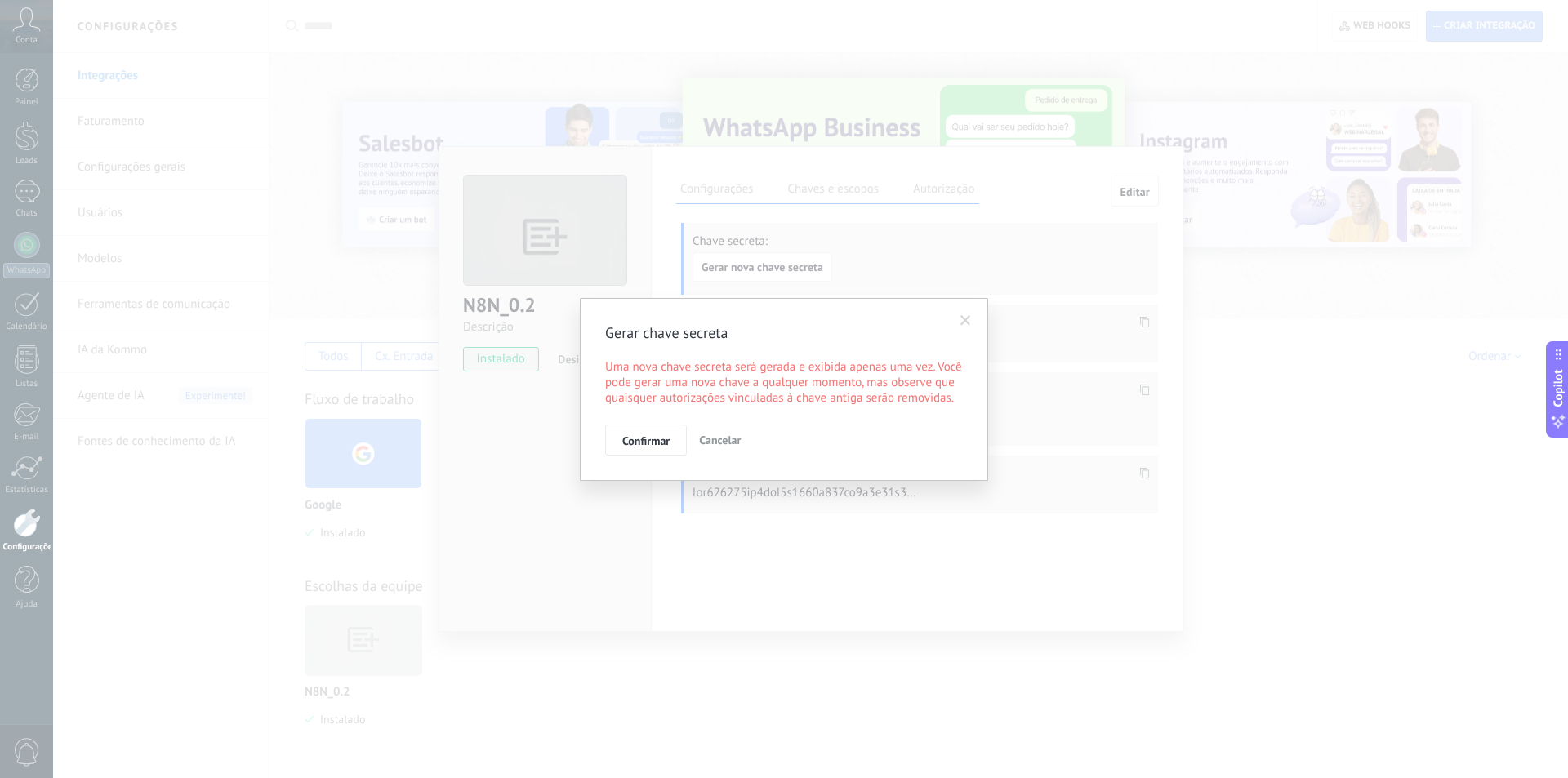
click at [972, 323] on span at bounding box center [965, 321] width 27 height 28
